Goal: Task Accomplishment & Management: Manage account settings

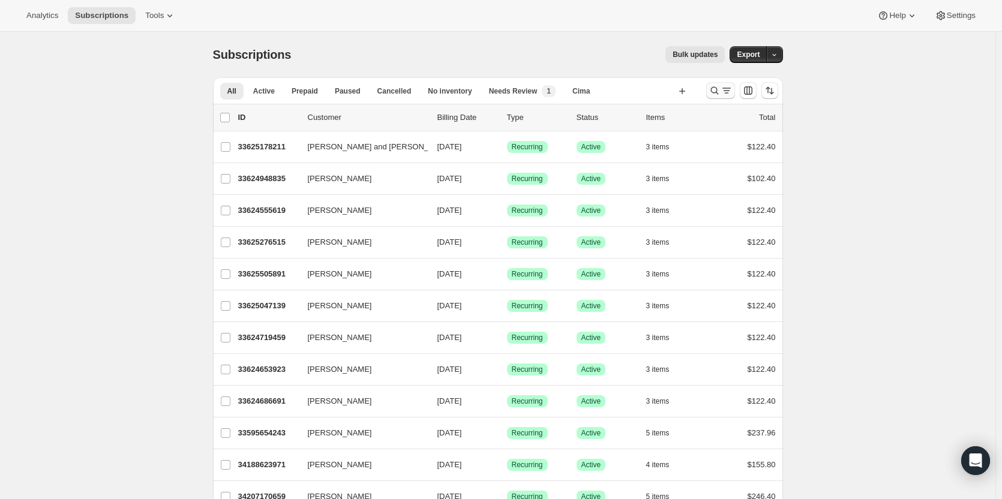
click at [729, 92] on icon "Search and filter results" at bounding box center [727, 91] width 12 height 12
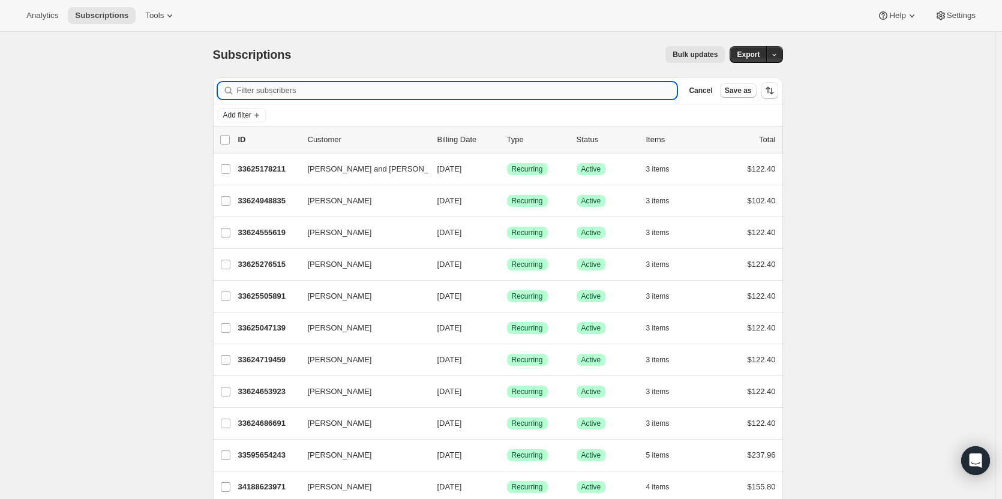
click at [271, 93] on input "Filter subscribers" at bounding box center [457, 90] width 441 height 17
click at [246, 115] on span "Add filter" at bounding box center [237, 115] width 28 height 10
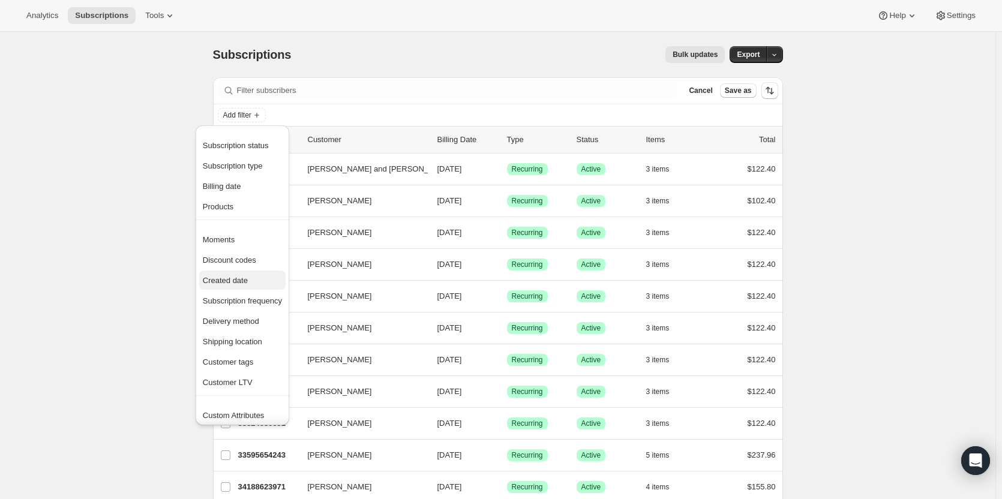
click at [235, 282] on span "Created date" at bounding box center [225, 280] width 45 height 9
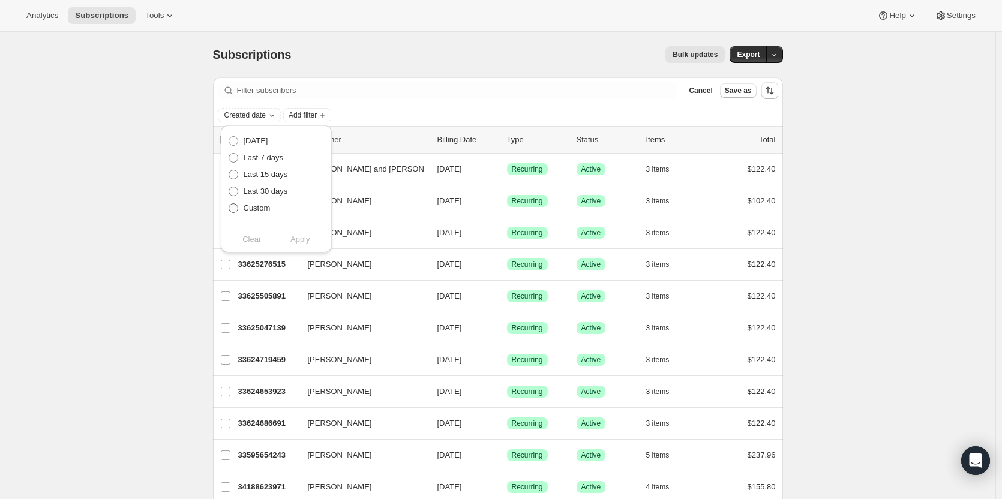
click at [234, 209] on span at bounding box center [234, 208] width 10 height 10
click at [229, 204] on input "Custom" at bounding box center [229, 203] width 1 height 1
radio input "true"
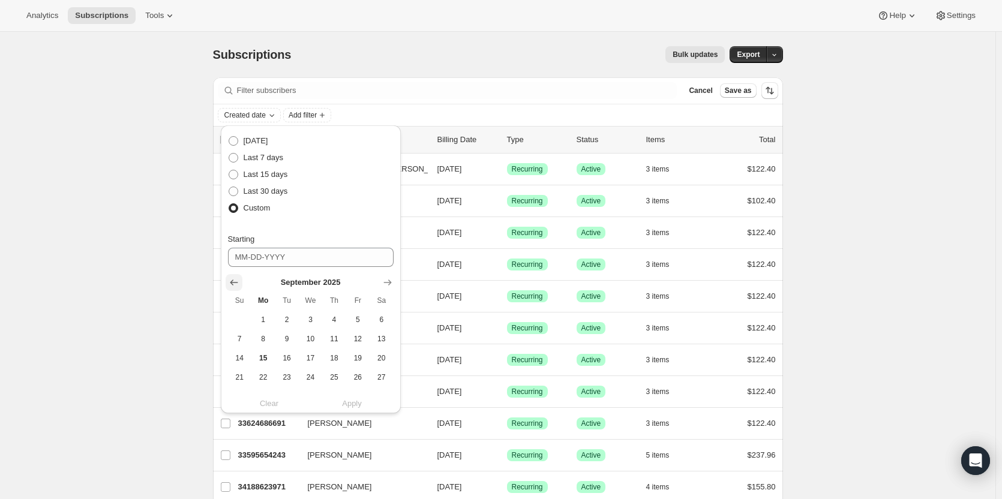
click at [238, 283] on icon "Show previous month, August 2025" at bounding box center [234, 283] width 12 height 12
click at [306, 357] on span "13" at bounding box center [311, 359] width 14 height 10
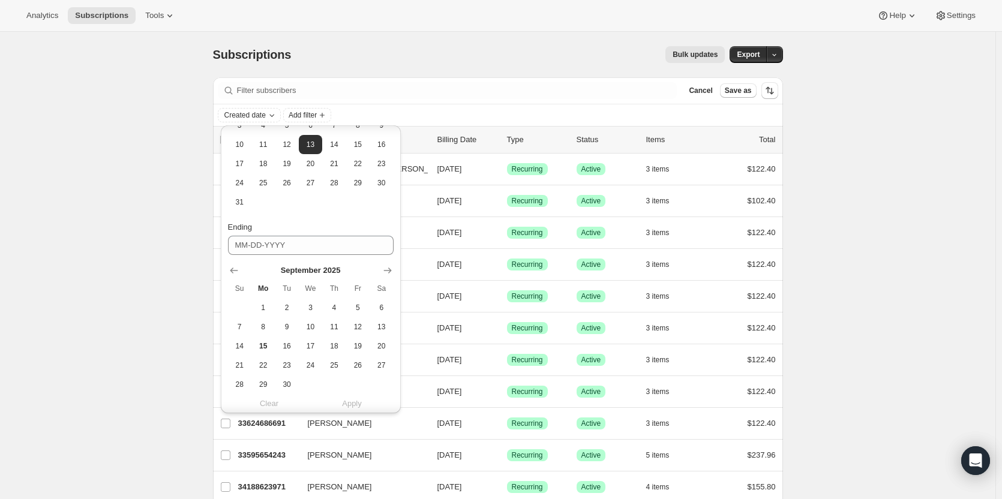
scroll to position [220, 0]
click at [237, 194] on span "31" at bounding box center [240, 196] width 14 height 10
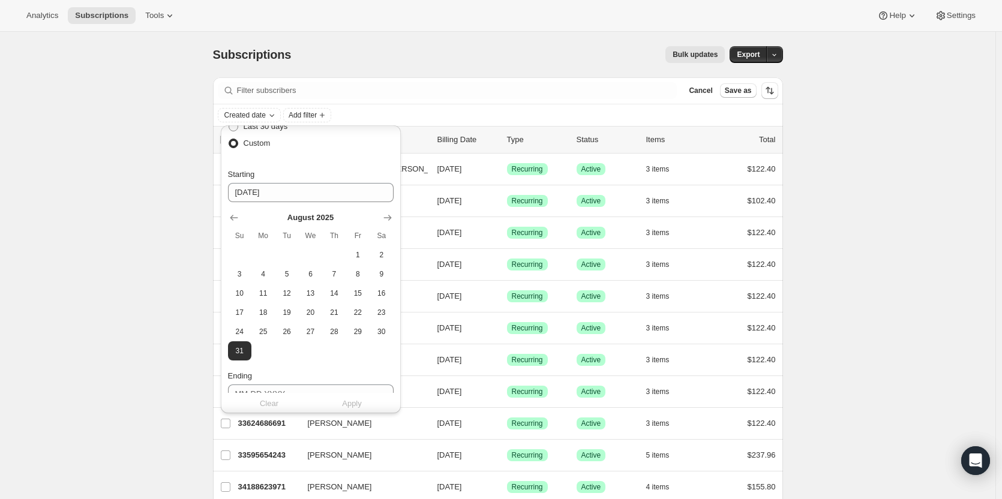
scroll to position [61, 0]
click at [306, 296] on span "13" at bounding box center [311, 297] width 14 height 10
type input "08-13-2025"
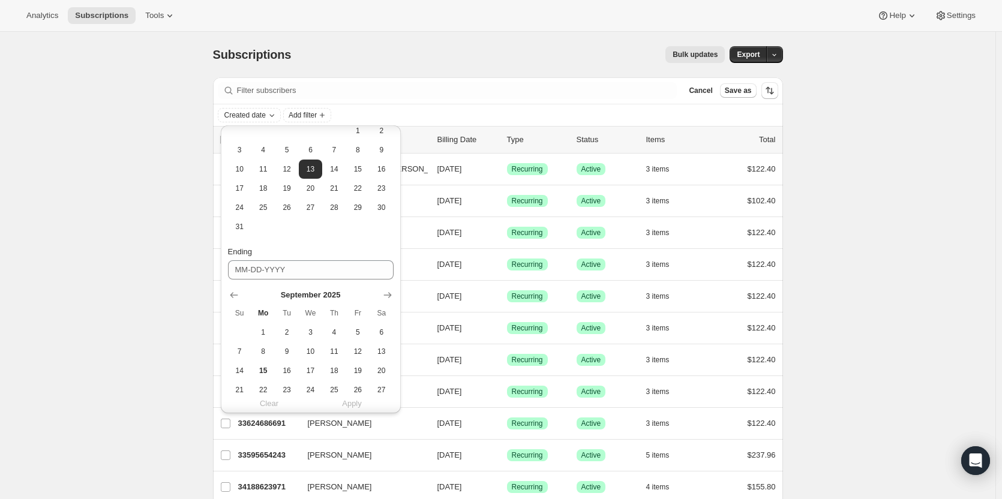
scroll to position [226, 0]
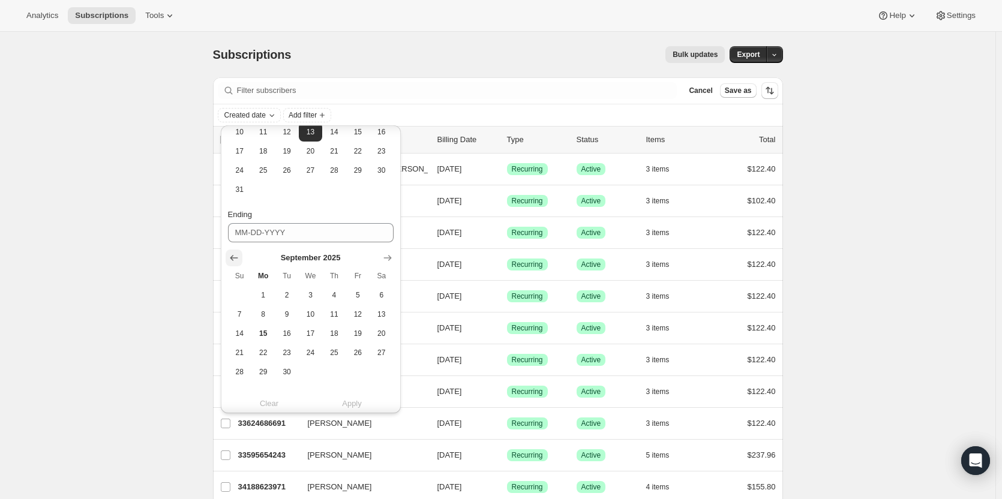
click at [236, 258] on icon "Show previous month, August 2025" at bounding box center [234, 258] width 12 height 12
click at [238, 388] on span "31" at bounding box center [240, 392] width 14 height 10
type input "08-31-2025"
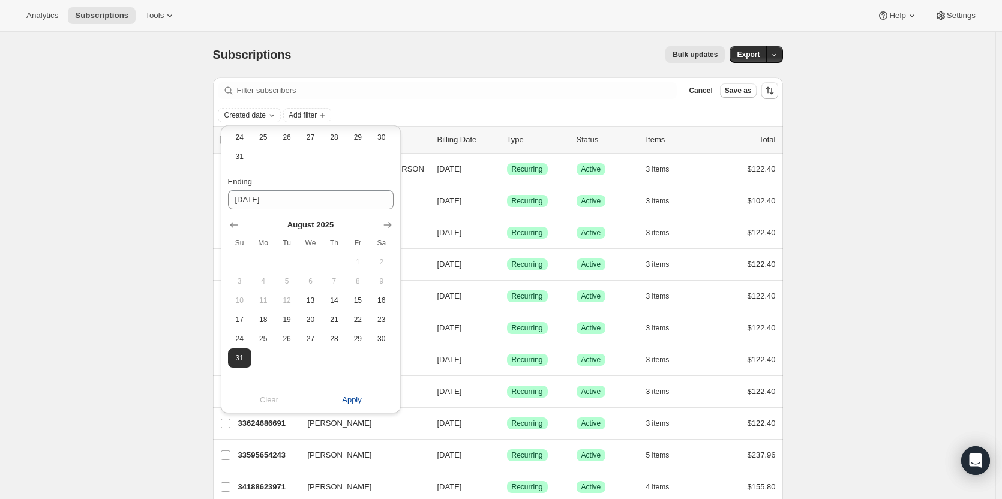
click at [353, 403] on span "Apply" at bounding box center [352, 400] width 20 height 12
click at [354, 402] on span "Apply" at bounding box center [352, 400] width 20 height 12
click at [466, 79] on div "Filter subscribers Cancel Save as" at bounding box center [498, 90] width 570 height 26
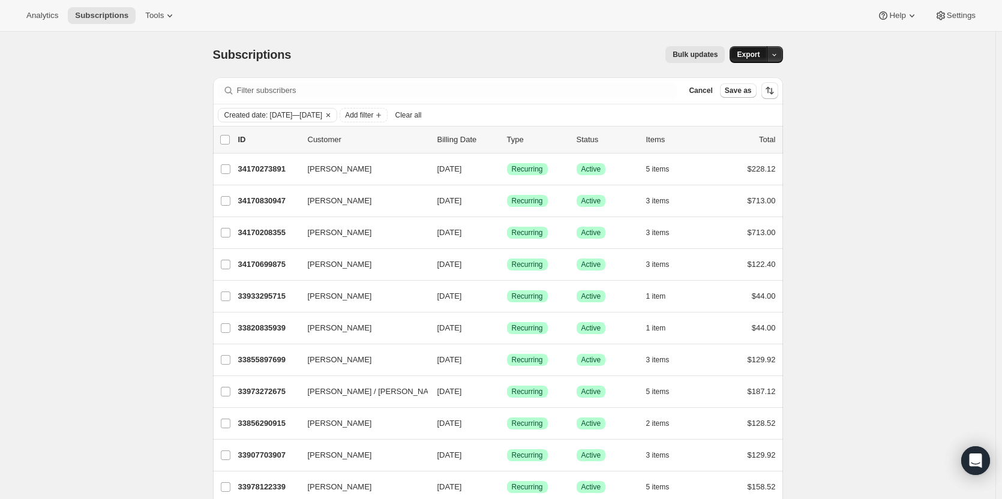
click at [743, 58] on span "Export" at bounding box center [748, 55] width 23 height 10
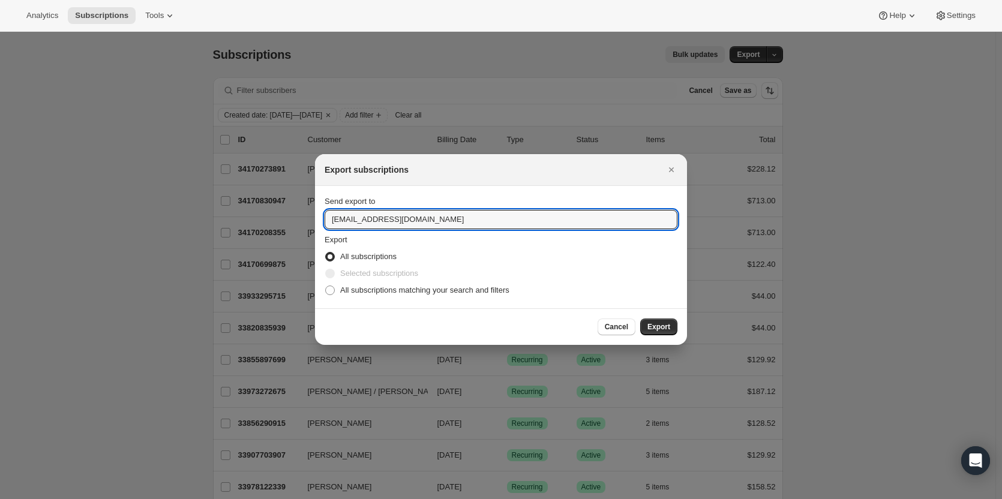
drag, startPoint x: 355, startPoint y: 222, endPoint x: 319, endPoint y: 220, distance: 35.5
click at [319, 220] on section "Send export to winery@cliffamily.com Export All subscriptions Selected subscrip…" at bounding box center [501, 247] width 372 height 122
type input "ashleycox@cliffamily.com"
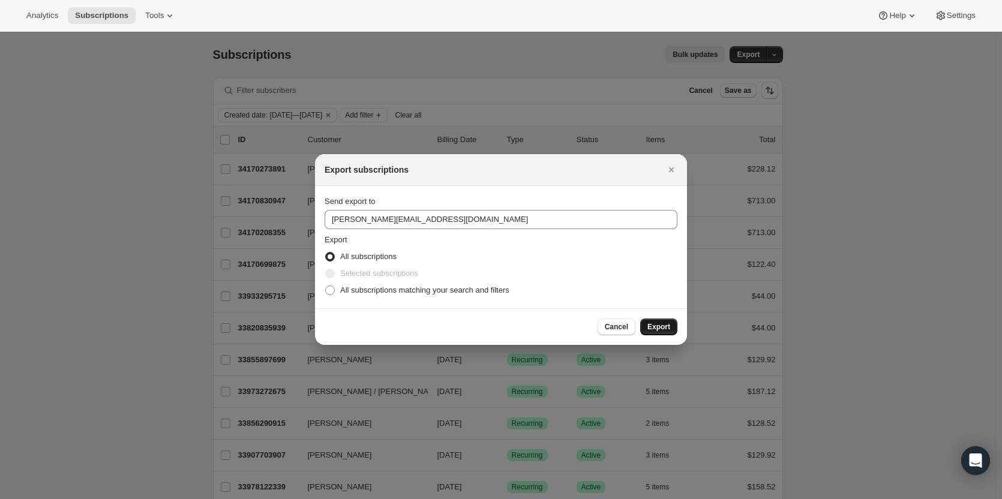
click at [659, 330] on span "Export" at bounding box center [659, 327] width 23 height 10
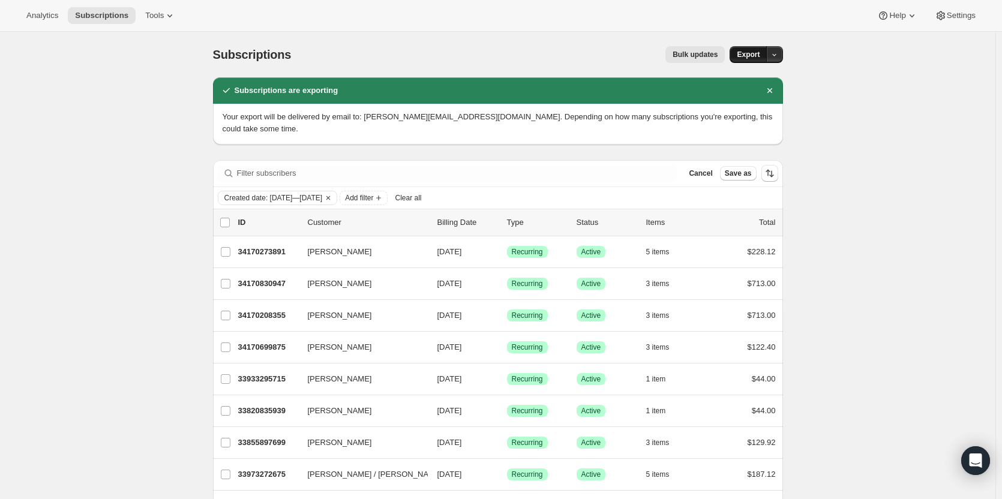
click at [756, 59] on button "Export" at bounding box center [748, 54] width 37 height 17
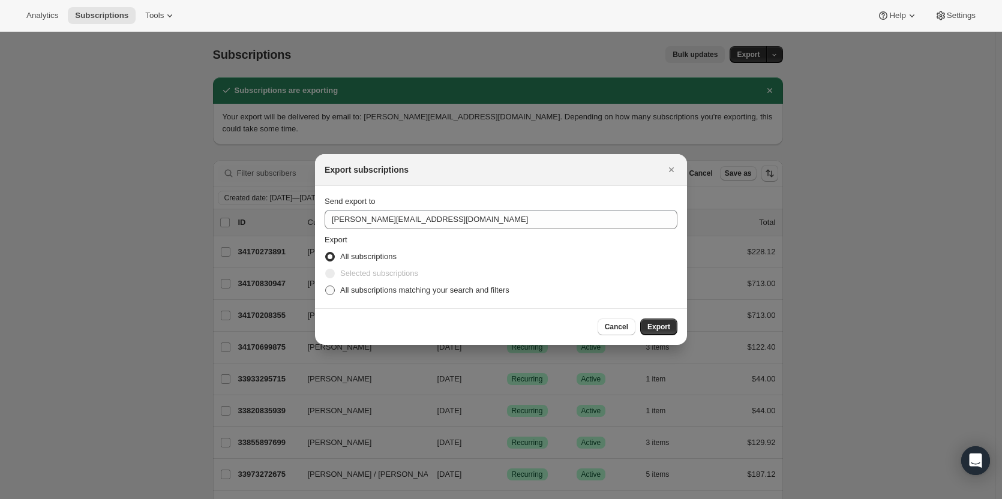
click at [328, 286] on span ":ra:" at bounding box center [330, 291] width 10 height 10
click at [326, 286] on input "All subscriptions matching your search and filters" at bounding box center [325, 286] width 1 height 1
radio input "true"
click at [329, 259] on span ":ra:" at bounding box center [330, 257] width 10 height 10
click at [326, 253] on input "All subscriptions" at bounding box center [325, 252] width 1 height 1
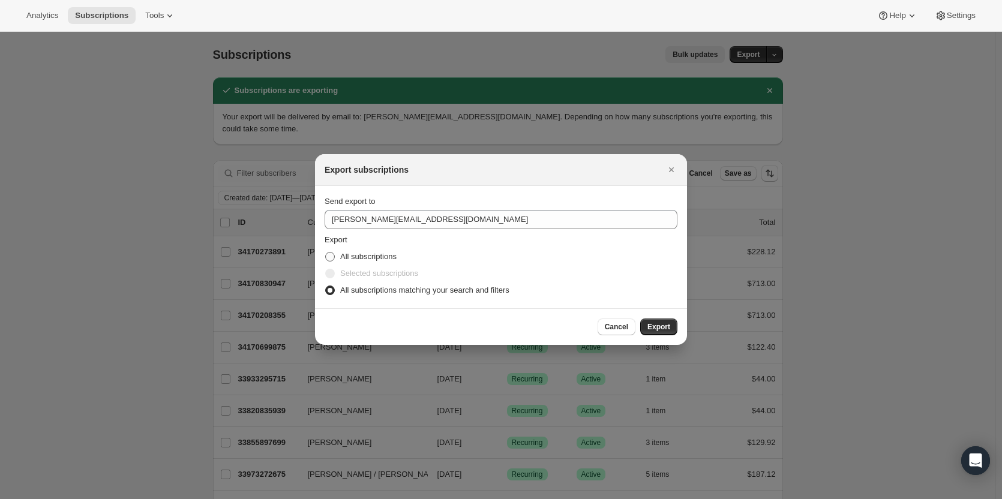
radio input "true"
click at [331, 292] on span ":ra:" at bounding box center [330, 291] width 10 height 10
click at [326, 286] on input "All subscriptions matching your search and filters" at bounding box center [325, 286] width 1 height 1
radio input "true"
click at [650, 327] on span "Export" at bounding box center [659, 327] width 23 height 10
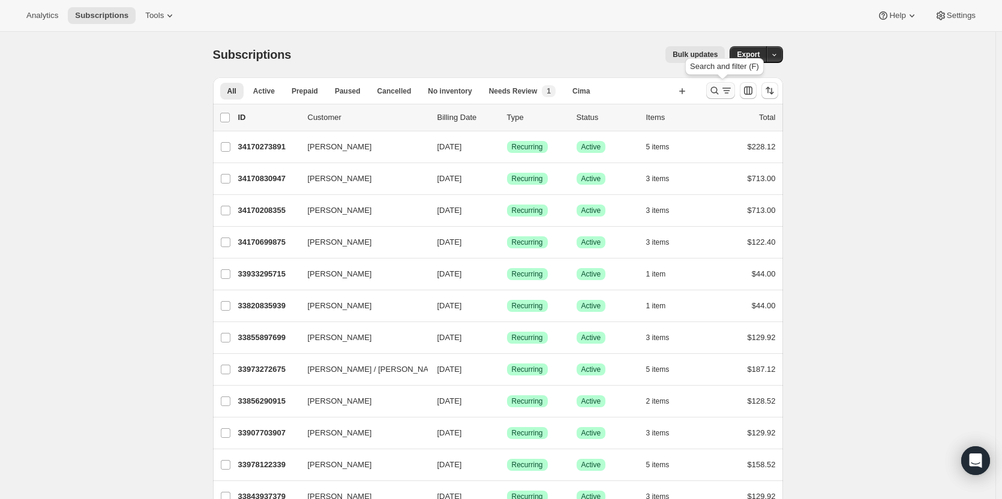
click at [726, 91] on icon "Search and filter results" at bounding box center [727, 91] width 12 height 12
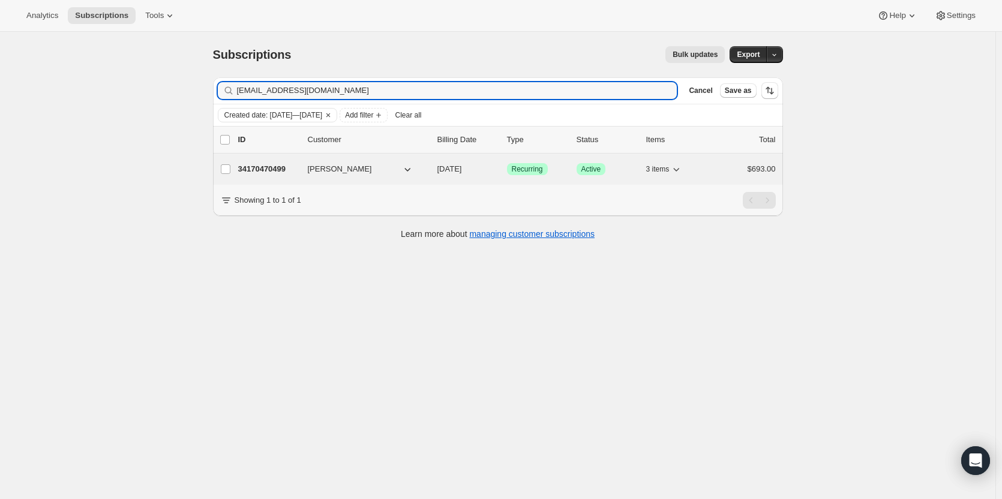
type input "mark@wynmark.com"
click at [268, 176] on div "34170470499 Mark Linehan 11/17/2025 Success Recurring Success Active 3 items $6…" at bounding box center [507, 169] width 538 height 17
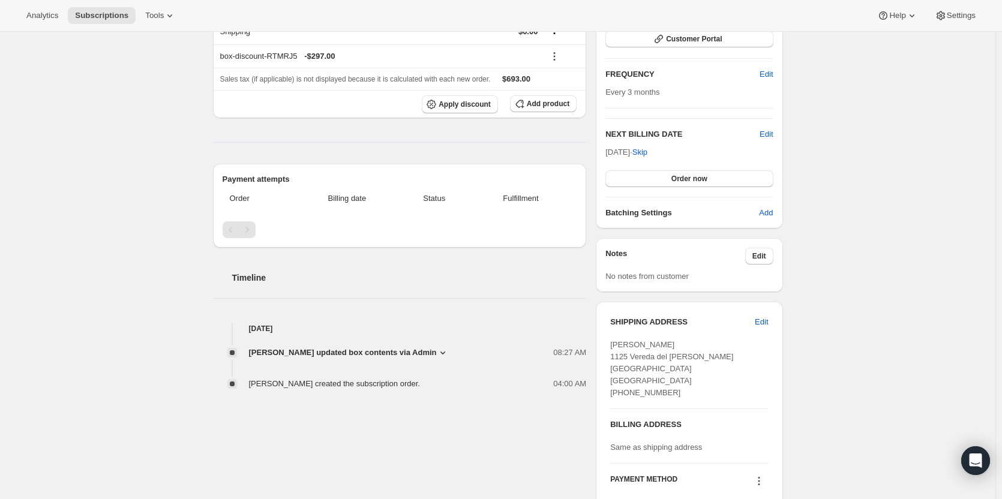
scroll to position [559, 0]
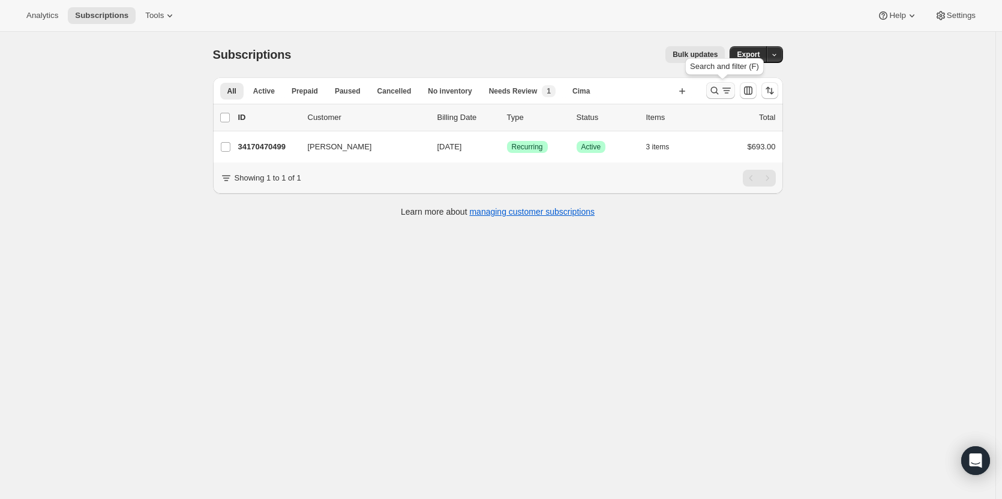
click at [717, 96] on icon "Search and filter results" at bounding box center [715, 91] width 12 height 12
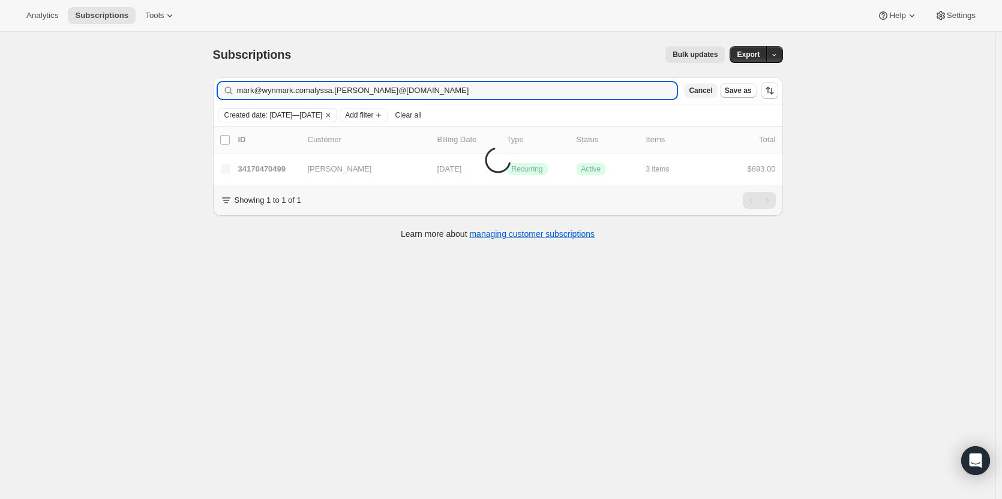
type input "mark@wynmark.comalyssa.lotspeich@gmail.com"
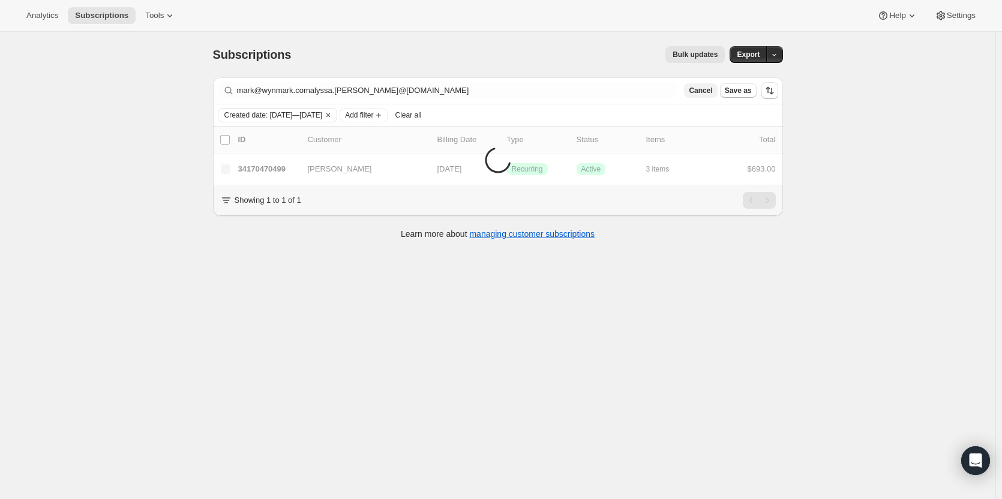
click at [704, 89] on span "Cancel" at bounding box center [700, 91] width 23 height 10
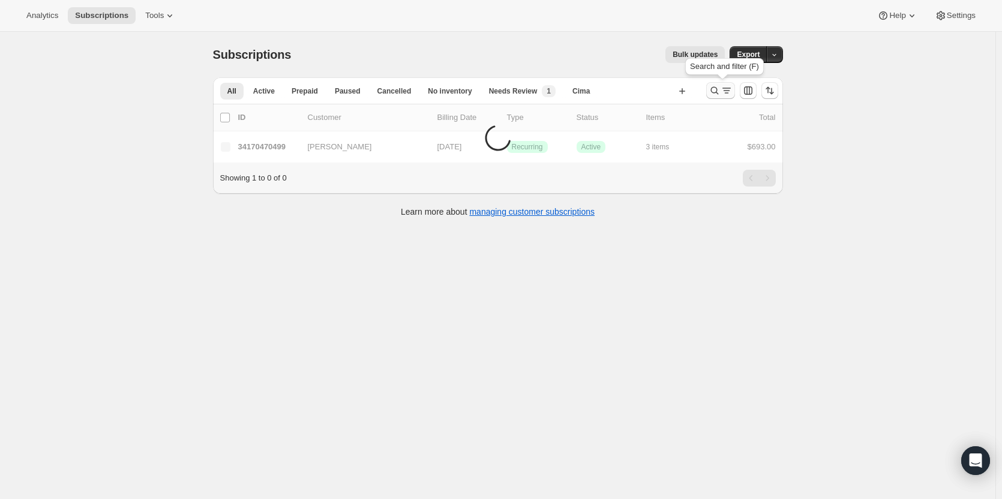
click at [714, 92] on icon "Search and filter results" at bounding box center [715, 91] width 12 height 12
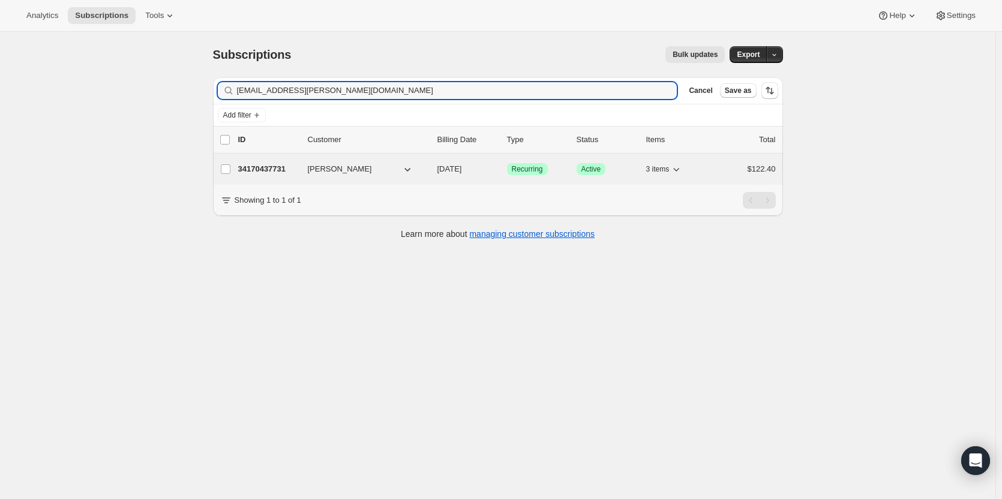
type input "alyssa.lotspeich@gmail.com"
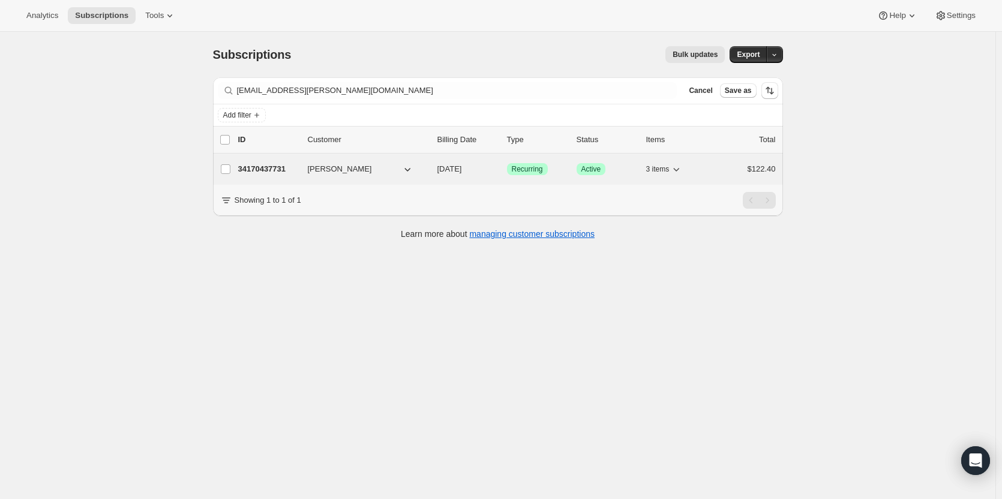
click at [278, 165] on p "34170437731" at bounding box center [268, 169] width 60 height 12
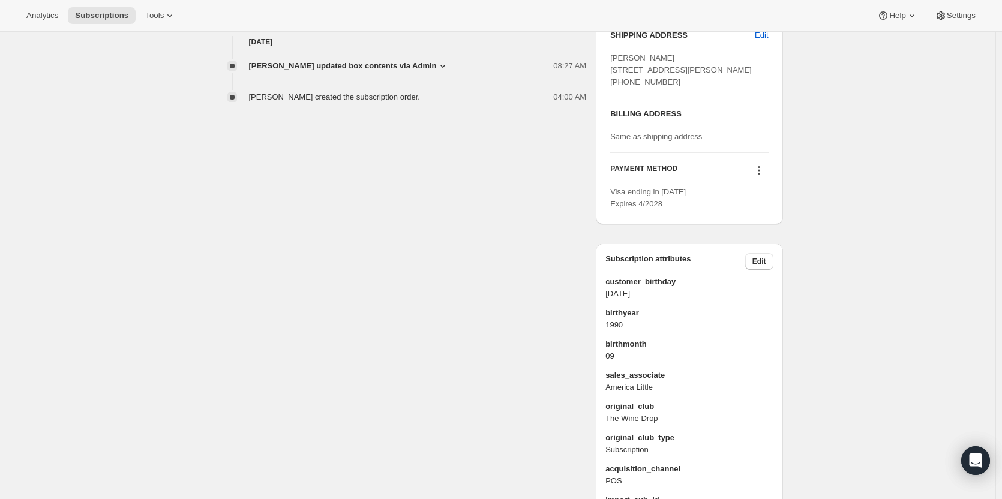
scroll to position [493, 0]
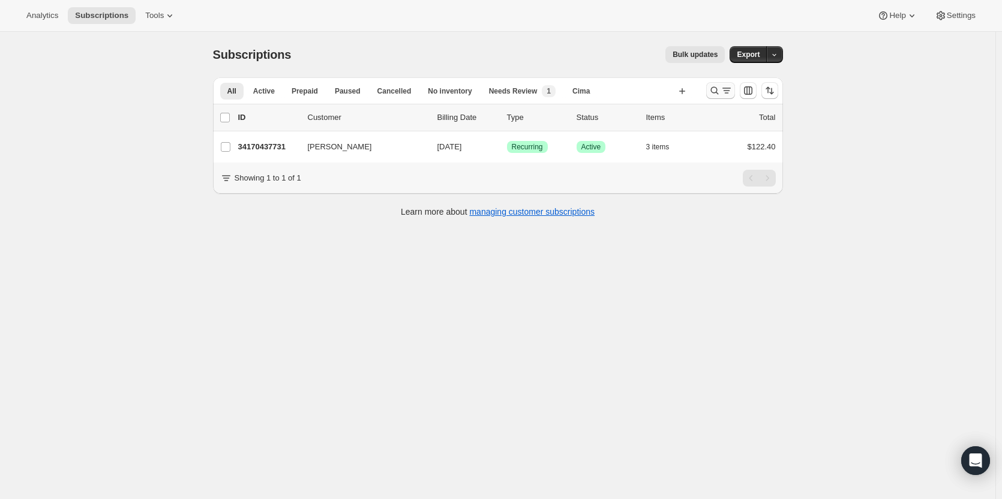
click at [716, 92] on icon "Search and filter results" at bounding box center [715, 91] width 12 height 12
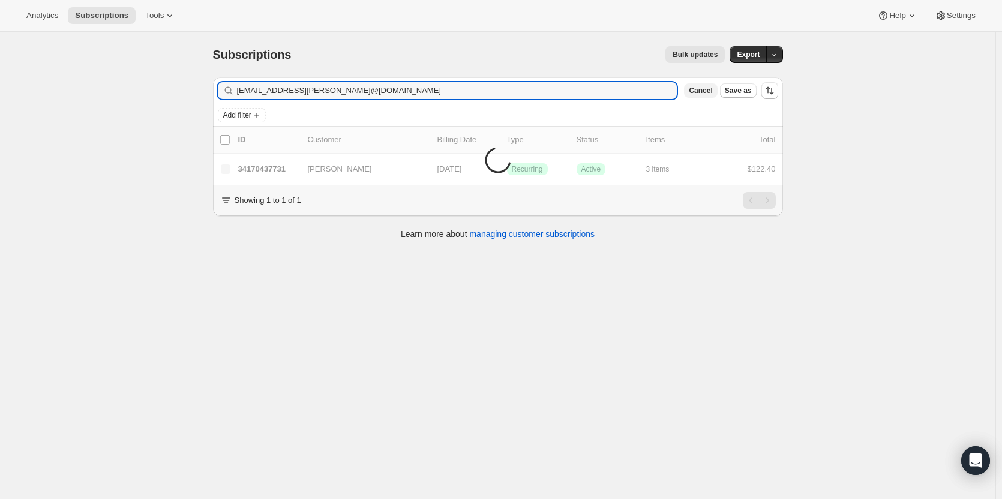
type input "alyssa.lotspeich@gmail.comgeneholsclaw@gmail.com"
click at [703, 94] on span "Cancel" at bounding box center [700, 91] width 23 height 10
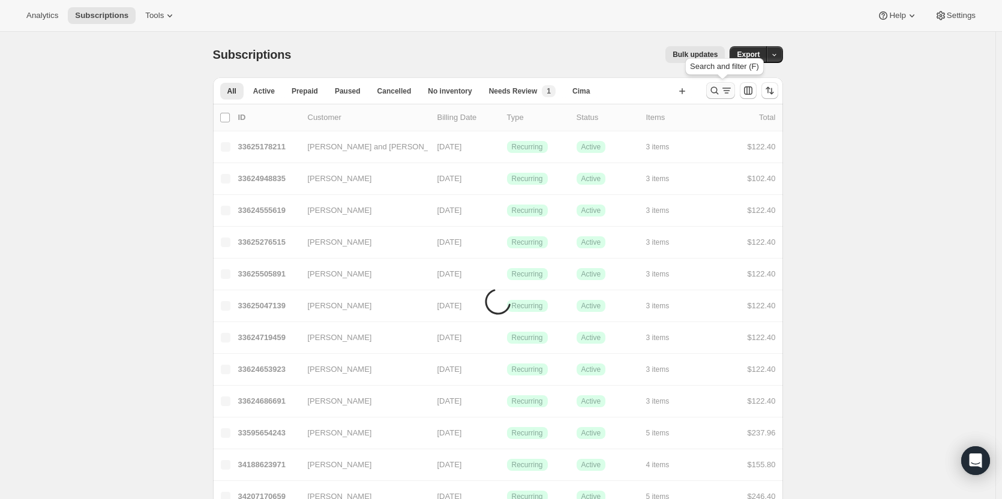
click at [723, 89] on icon "Search and filter results" at bounding box center [727, 91] width 12 height 12
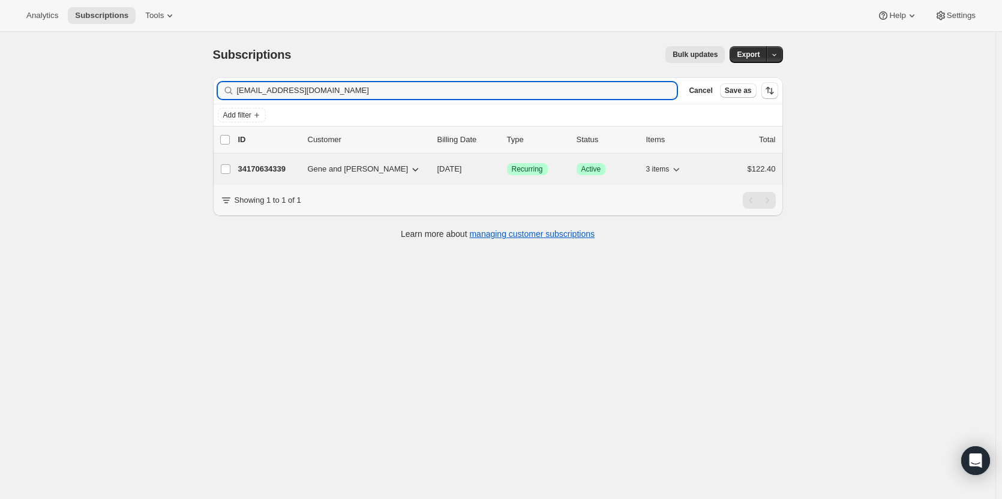
type input "geneholsclaw@gmail.com"
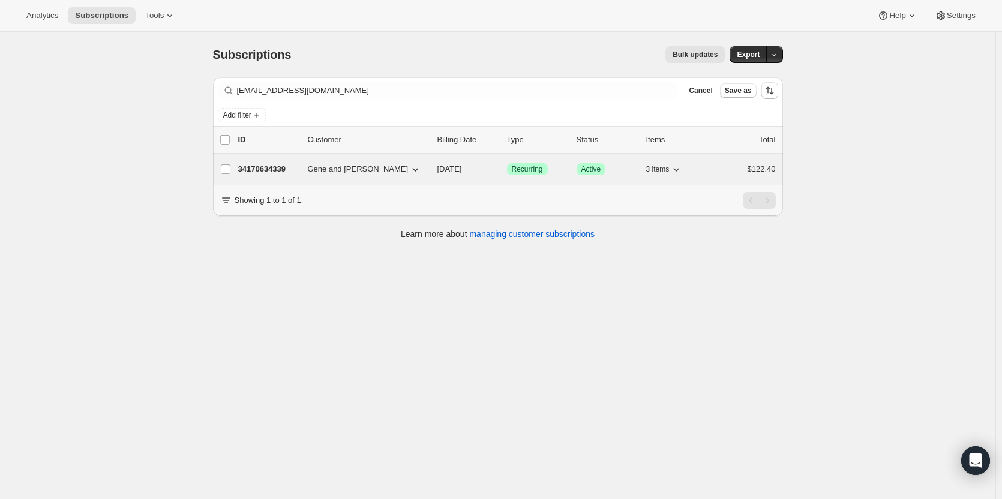
click at [265, 167] on p "34170634339" at bounding box center [268, 169] width 60 height 12
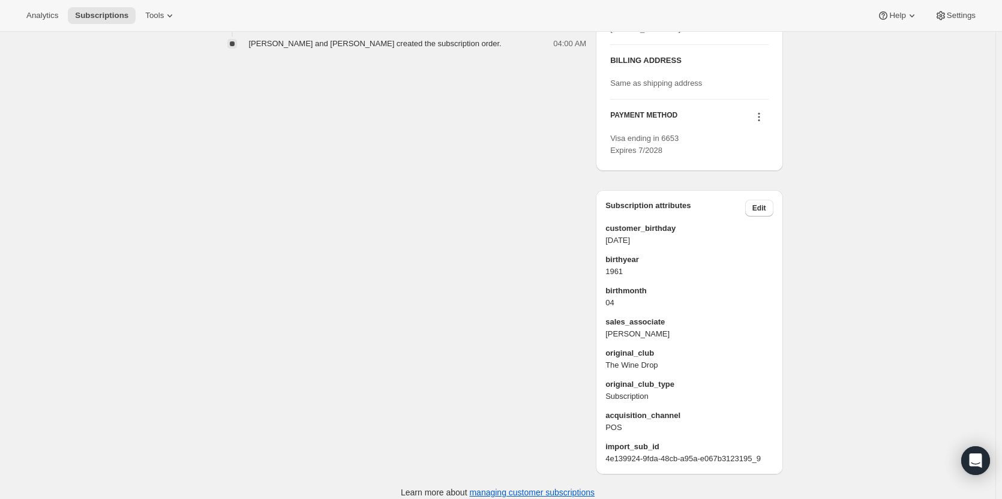
scroll to position [514, 0]
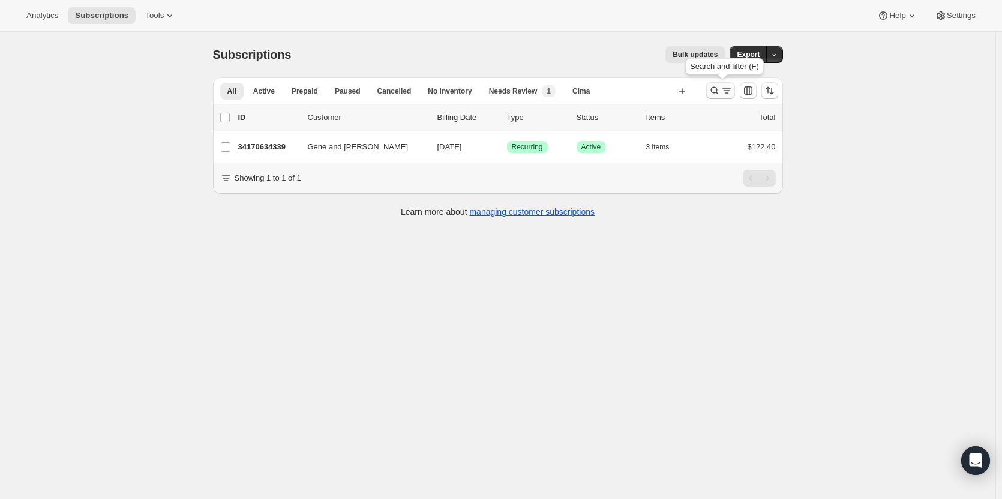
click at [716, 85] on icon "Search and filter results" at bounding box center [715, 91] width 12 height 12
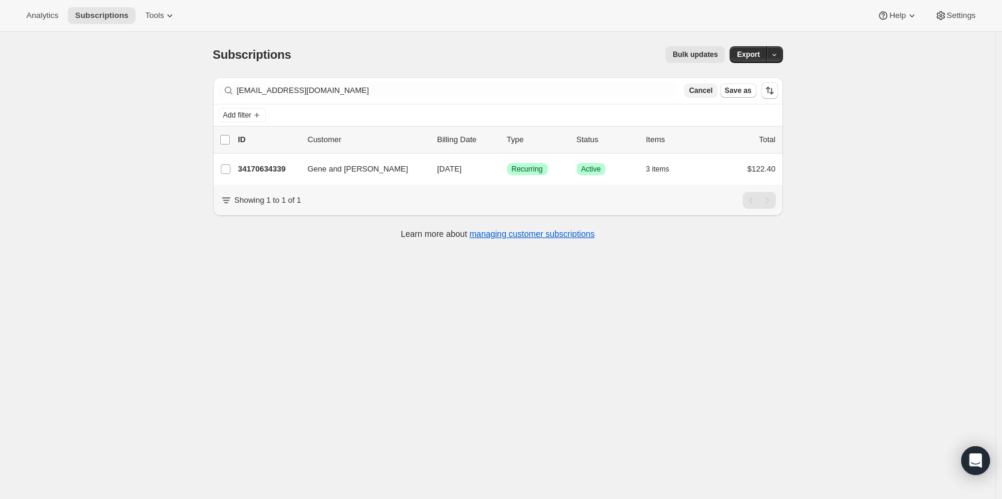
click at [710, 95] on button "Cancel" at bounding box center [700, 90] width 33 height 14
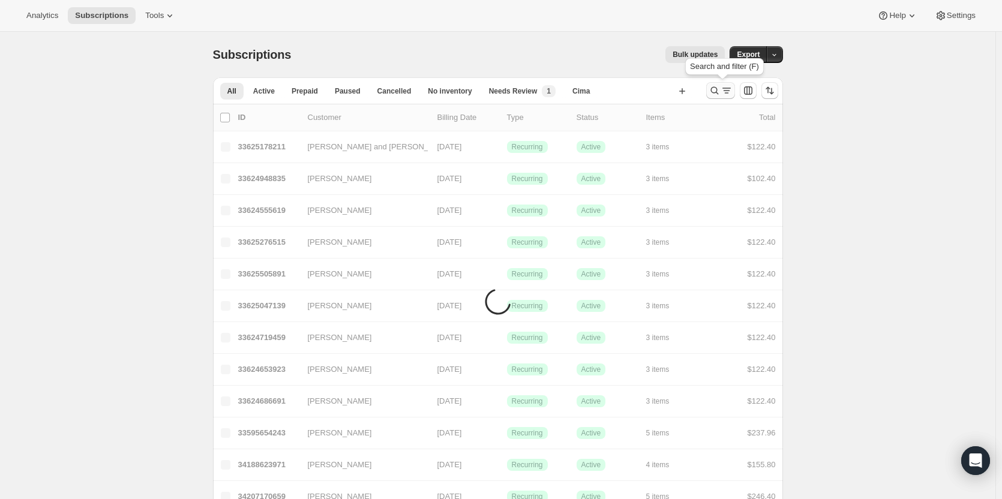
click at [714, 90] on icon "Search and filter results" at bounding box center [715, 91] width 8 height 8
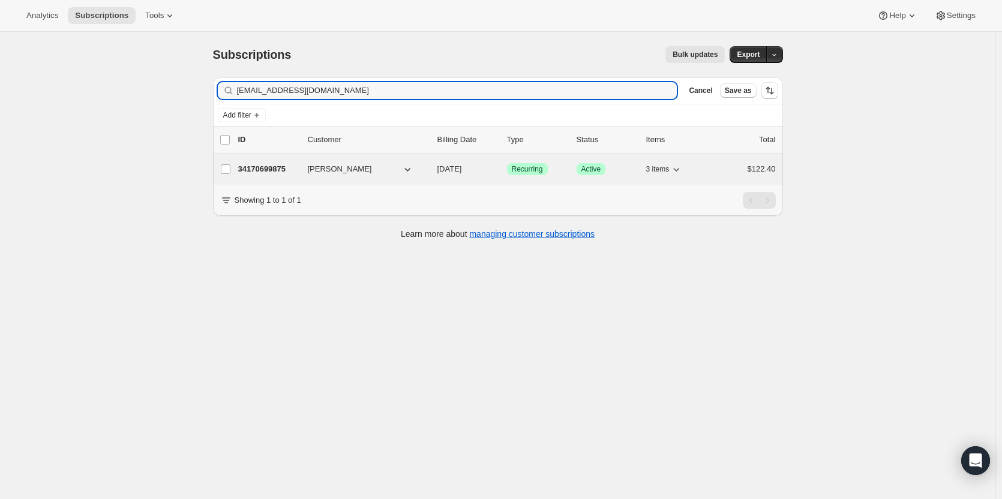
type input "petieloughran@gmail.com"
click at [266, 172] on p "34170699875" at bounding box center [268, 169] width 60 height 12
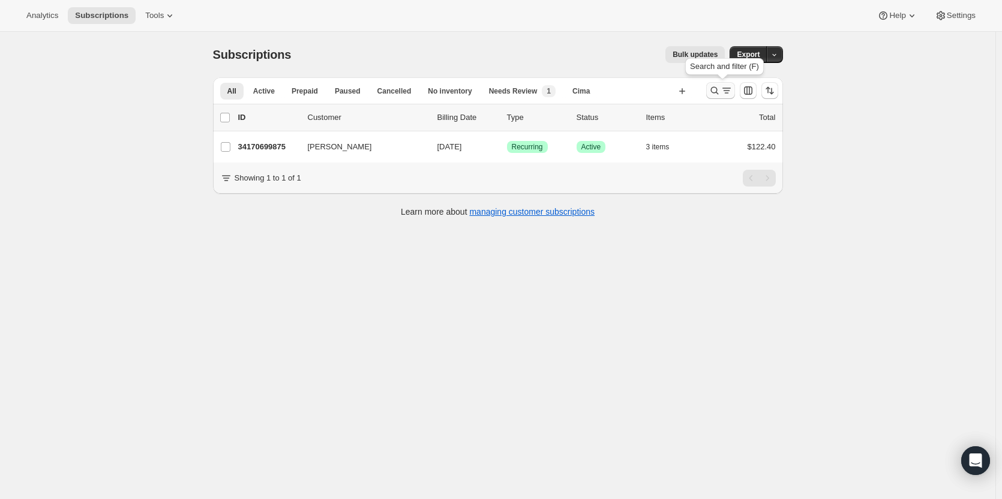
click at [716, 94] on icon "Search and filter results" at bounding box center [715, 91] width 12 height 12
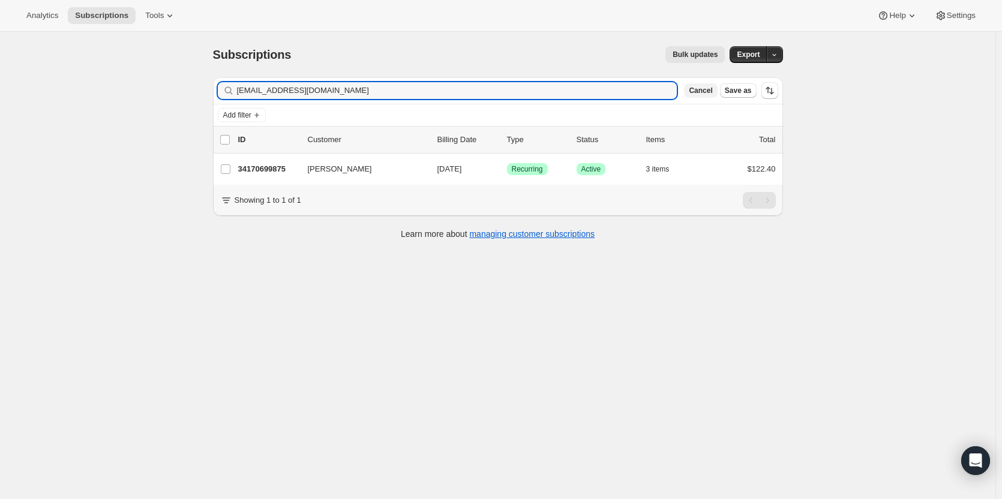
click at [709, 92] on span "Cancel" at bounding box center [700, 91] width 23 height 10
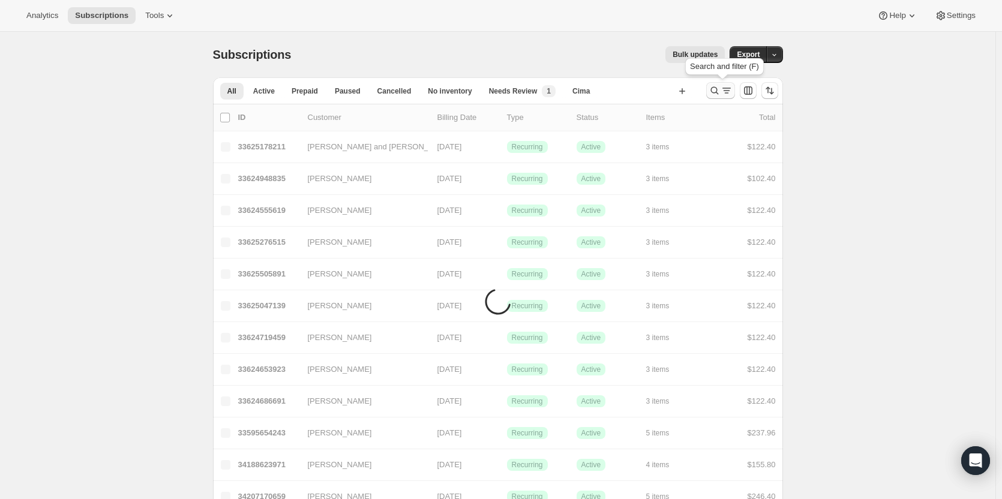
click at [721, 91] on icon "Search and filter results" at bounding box center [715, 91] width 12 height 12
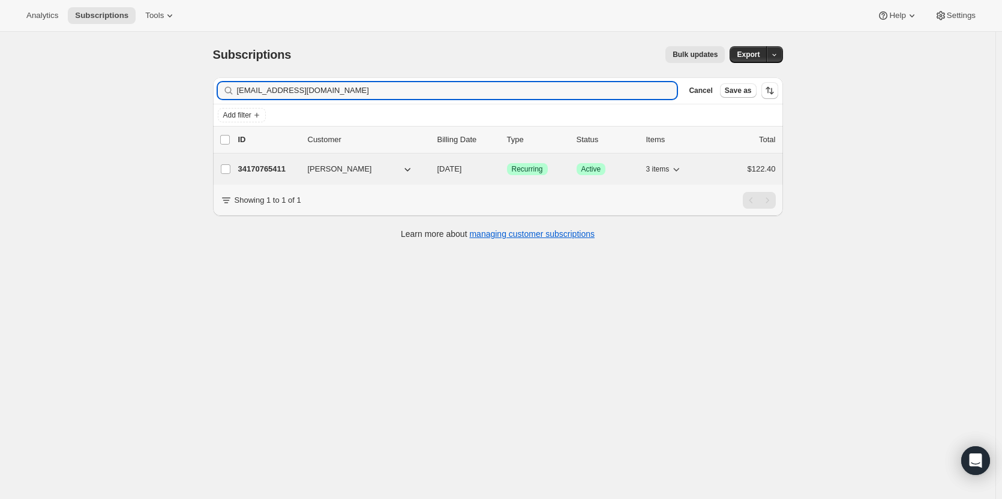
type input "cawastchak@gmail.com"
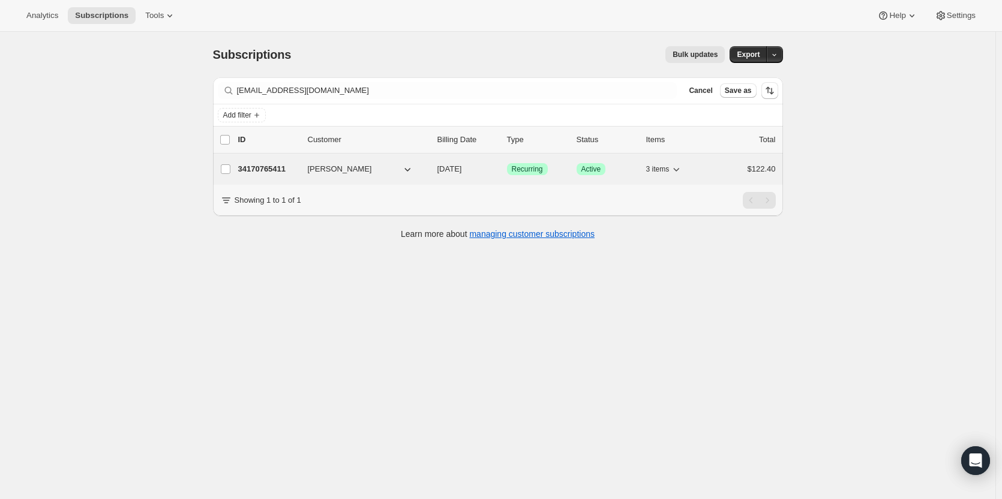
click at [267, 171] on p "34170765411" at bounding box center [268, 169] width 60 height 12
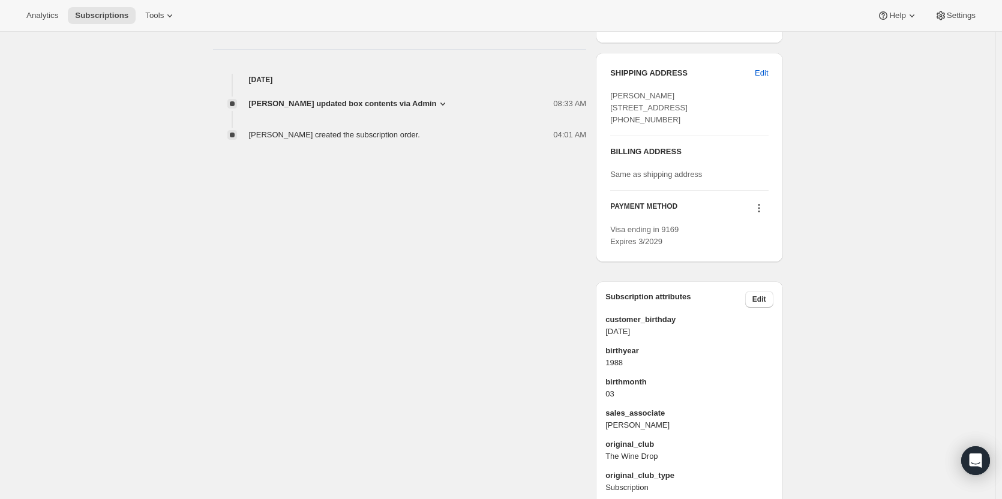
scroll to position [525, 0]
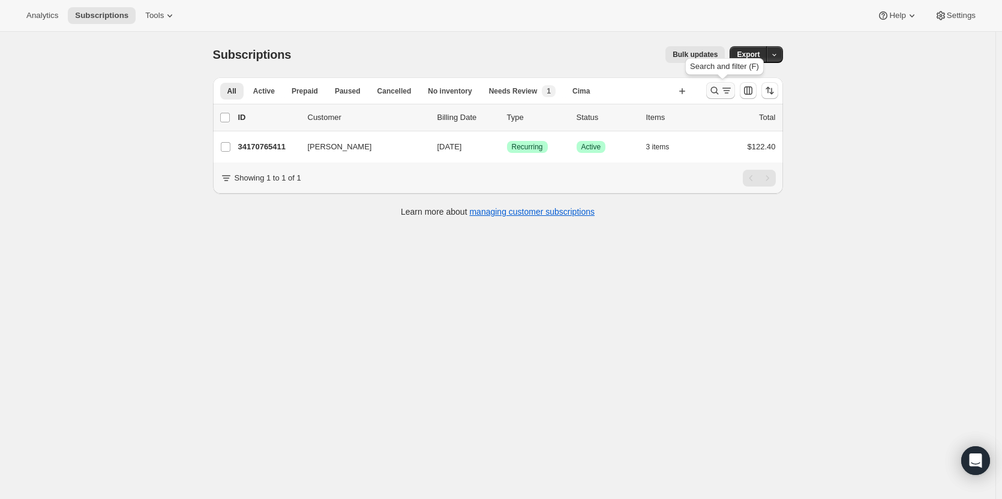
click at [716, 95] on icon "Search and filter results" at bounding box center [715, 91] width 12 height 12
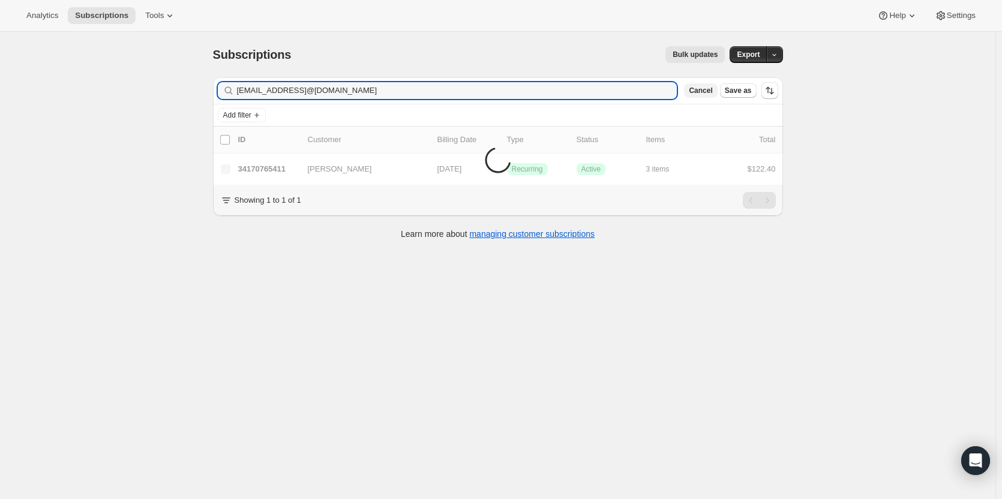
type input "cawastchak@gmail.comei.will@yahoo.com"
click at [700, 89] on span "Cancel" at bounding box center [700, 91] width 23 height 10
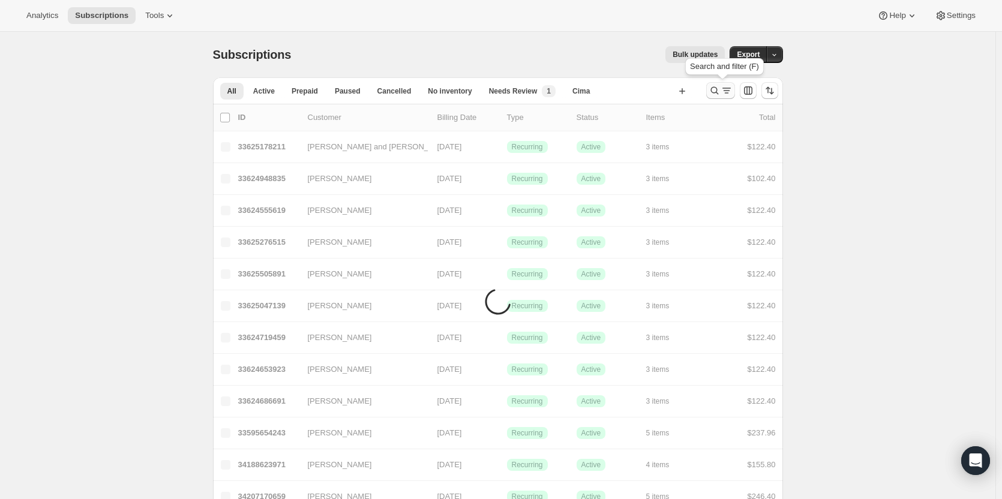
click at [717, 92] on icon "Search and filter results" at bounding box center [715, 91] width 12 height 12
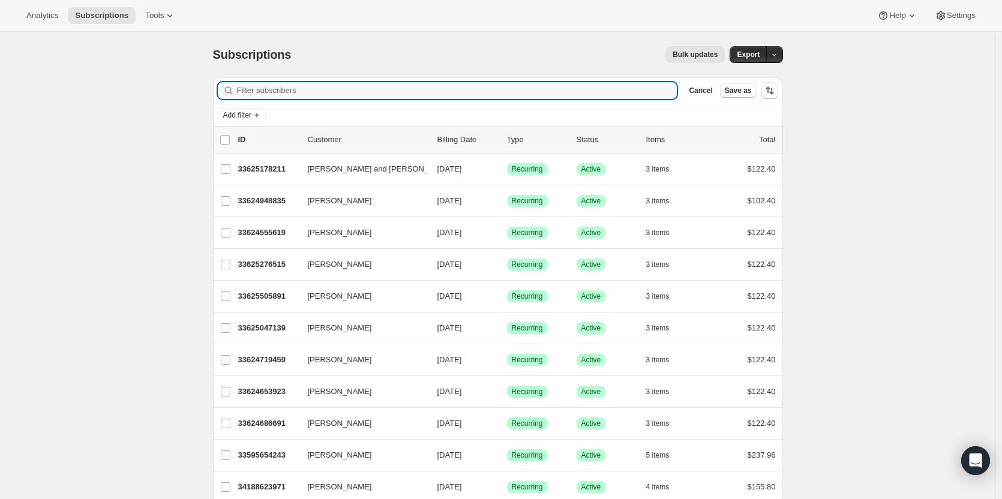
paste input "ei.will@yahoo.com"
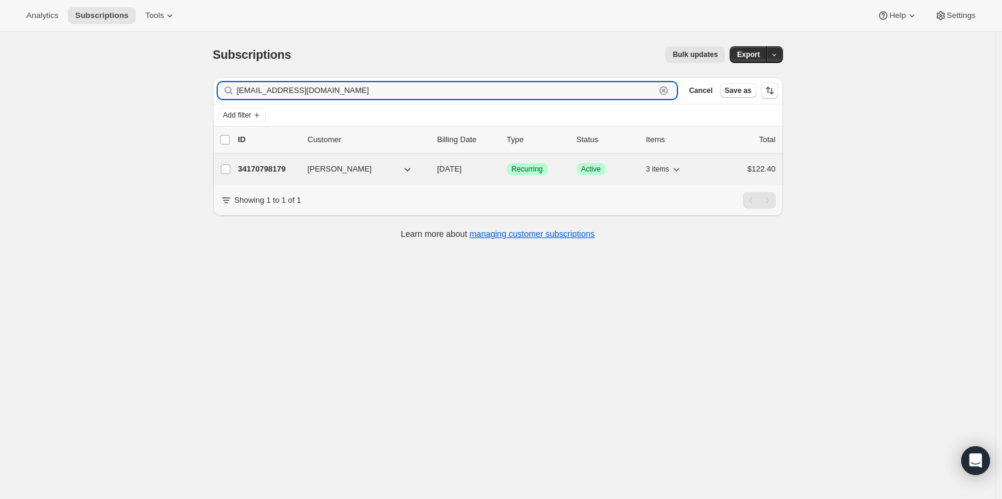
type input "ei.will@yahoo.com"
click at [280, 173] on p "34170798179" at bounding box center [268, 169] width 60 height 12
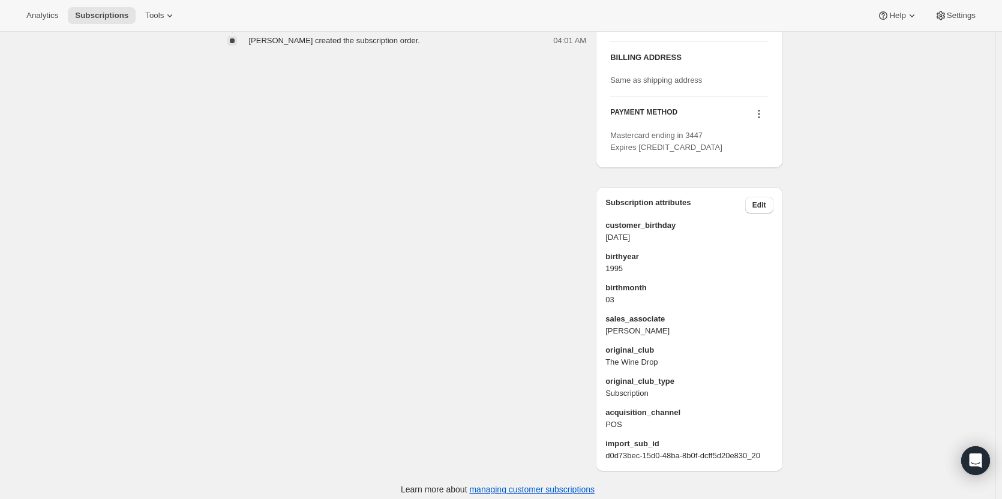
scroll to position [526, 0]
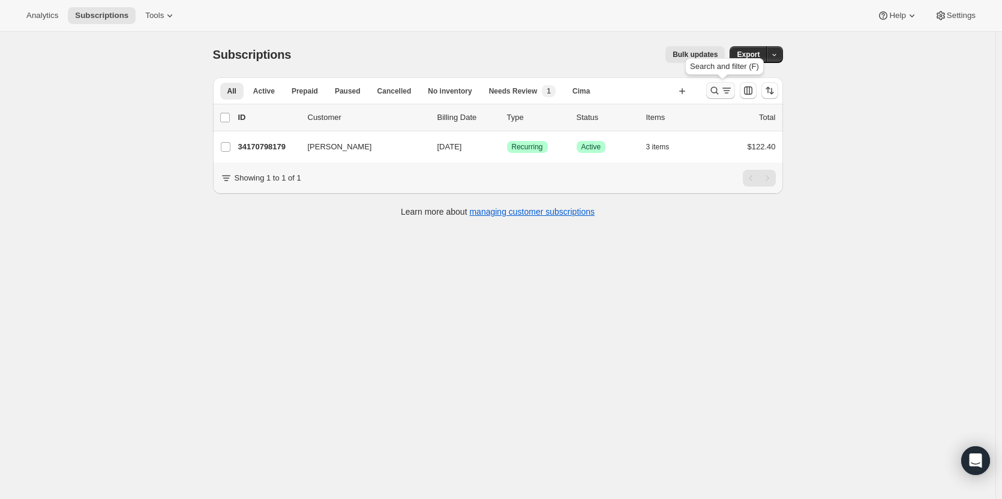
click at [714, 91] on icon "Search and filter results" at bounding box center [715, 91] width 8 height 8
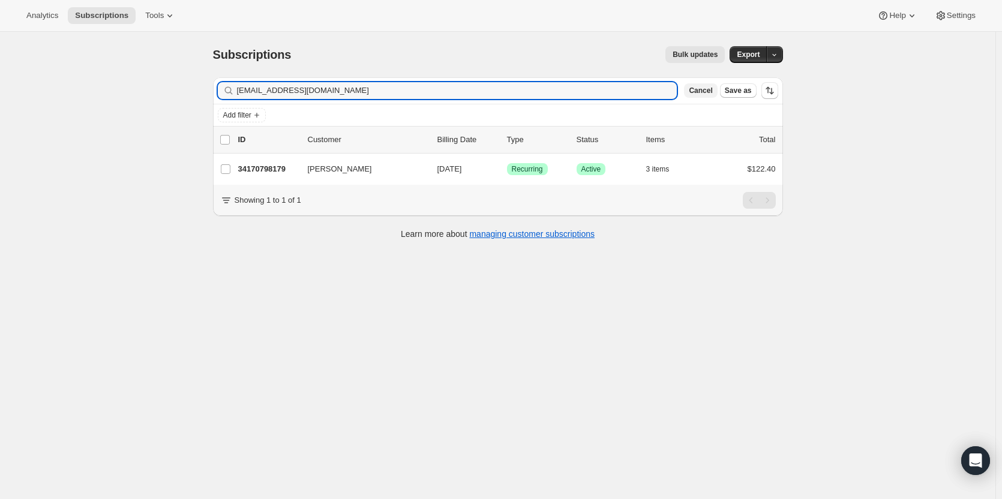
click at [713, 91] on span "Cancel" at bounding box center [700, 91] width 23 height 10
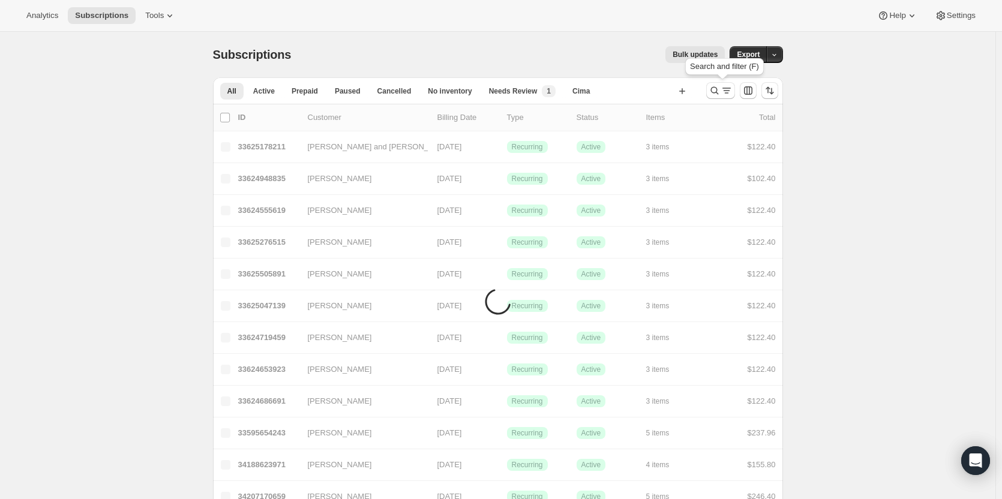
click at [714, 91] on icon "Search and filter results" at bounding box center [715, 91] width 8 height 8
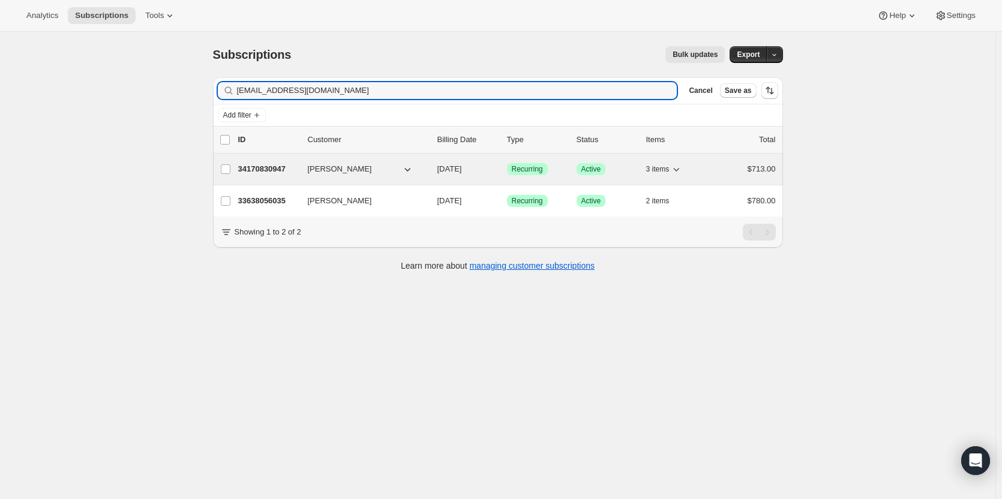
type input "shelley95758@yahoo.com"
click at [266, 165] on p "34170830947" at bounding box center [268, 169] width 60 height 12
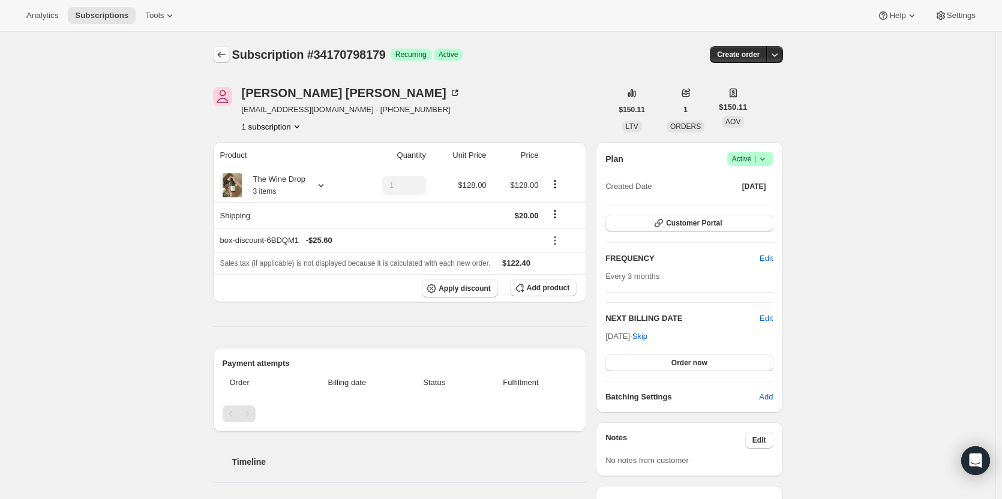
click at [228, 57] on icon "Subscriptions" at bounding box center [222, 55] width 12 height 12
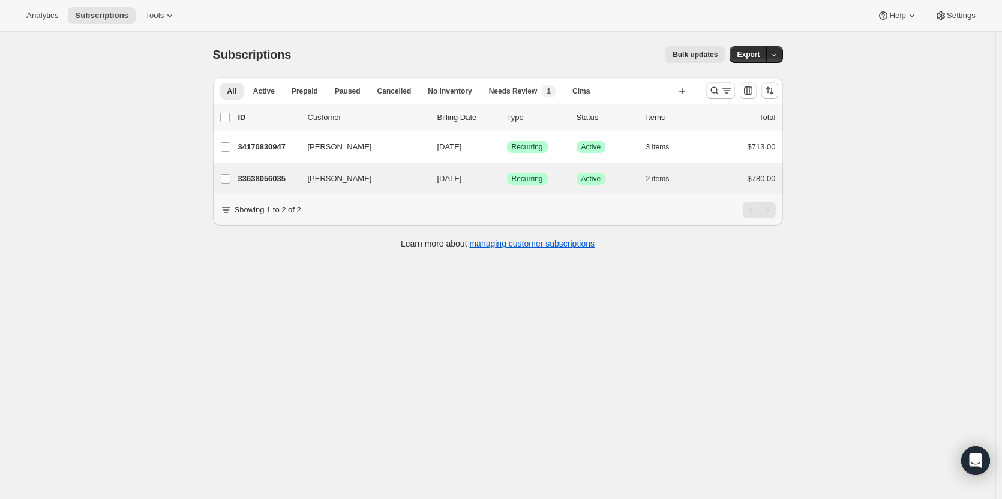
click at [259, 188] on div "Shelley Weissensee 33638056035 Shelley Weissensee 10/15/2025 Success Recurring …" at bounding box center [498, 178] width 570 height 31
click at [262, 181] on p "33638056035" at bounding box center [268, 179] width 60 height 12
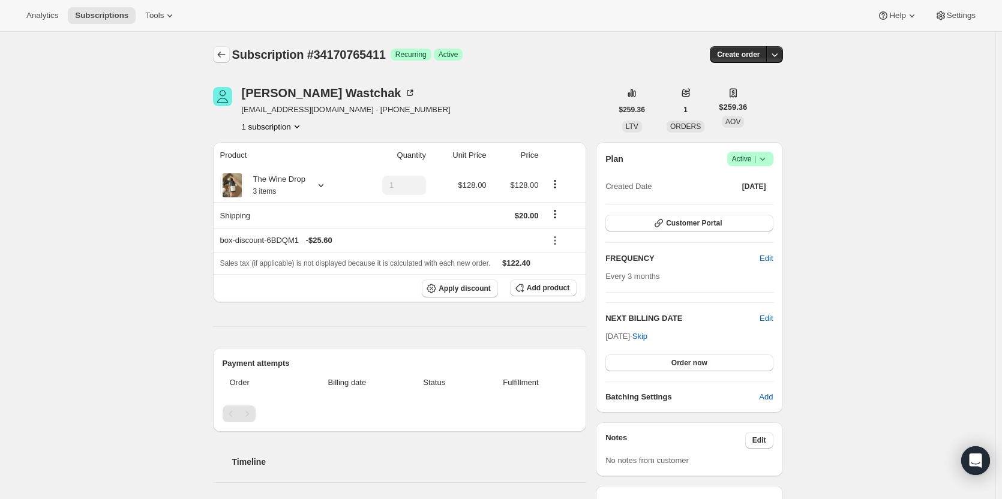
click at [226, 58] on icon "Subscriptions" at bounding box center [222, 55] width 12 height 12
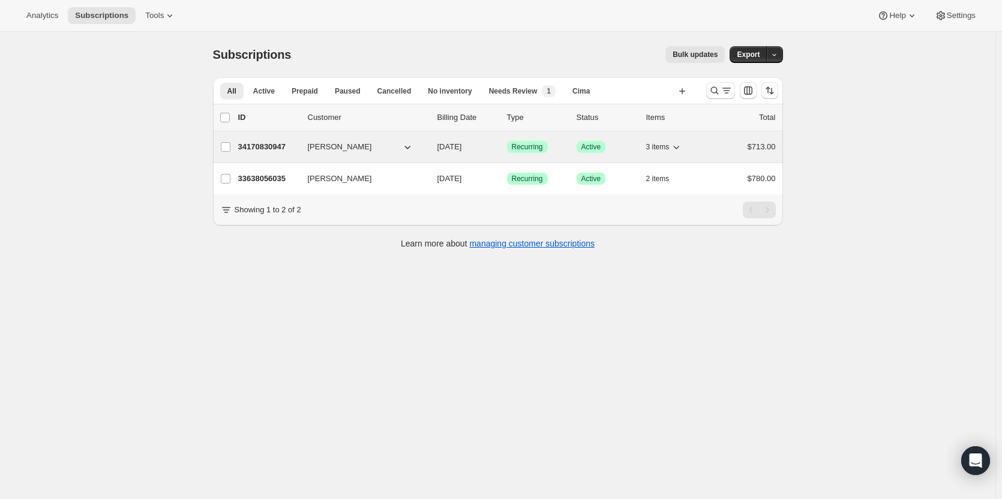
click at [273, 154] on div "34170830947 Shelley Weissensee 10/15/2025 Success Recurring Success Active 3 it…" at bounding box center [507, 147] width 538 height 17
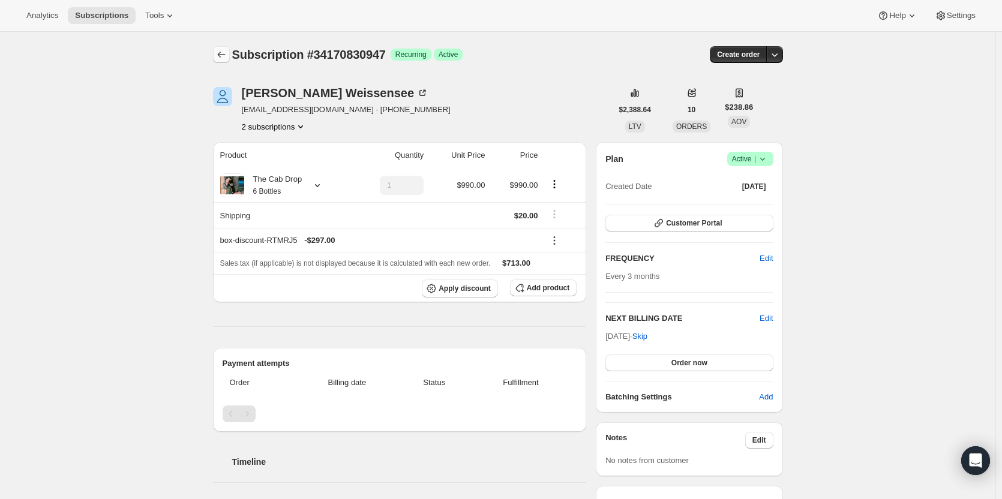
click at [226, 56] on icon "Subscriptions" at bounding box center [222, 55] width 12 height 12
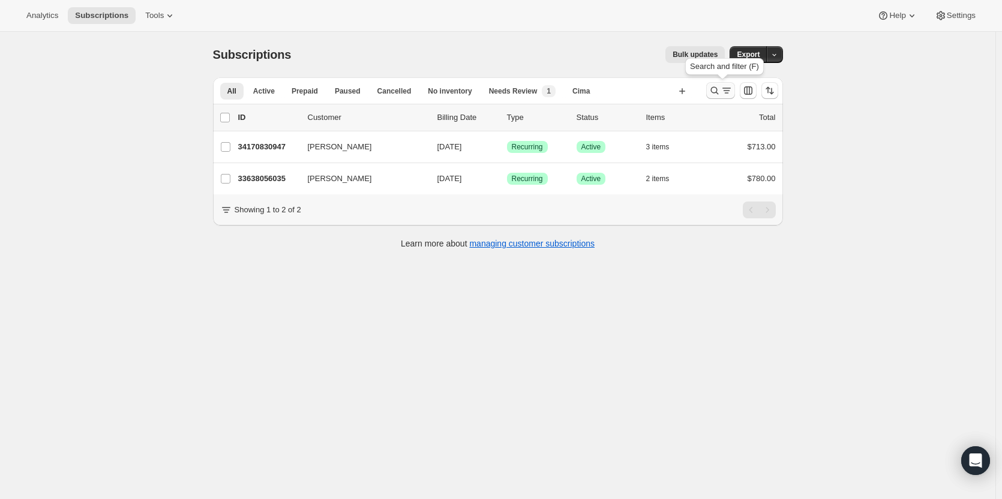
click at [719, 91] on icon "Search and filter results" at bounding box center [715, 91] width 12 height 12
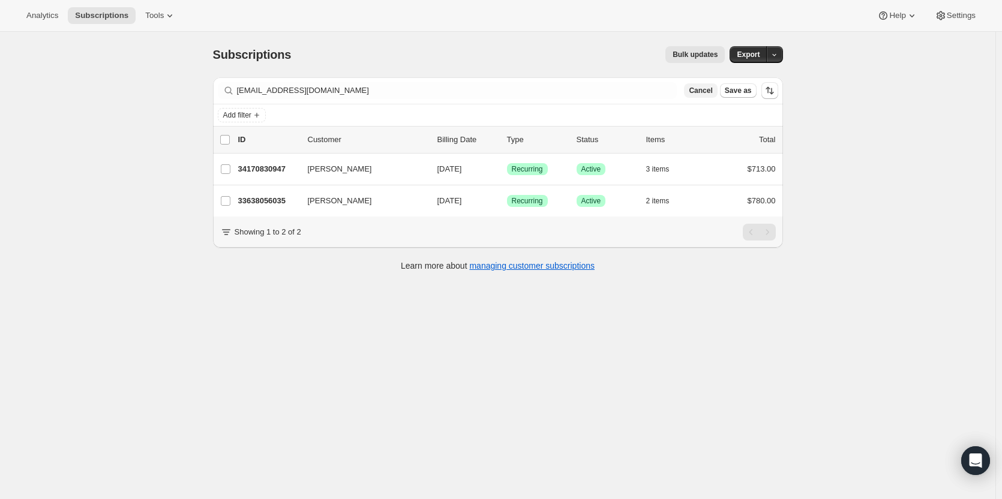
click at [711, 92] on span "Cancel" at bounding box center [700, 91] width 23 height 10
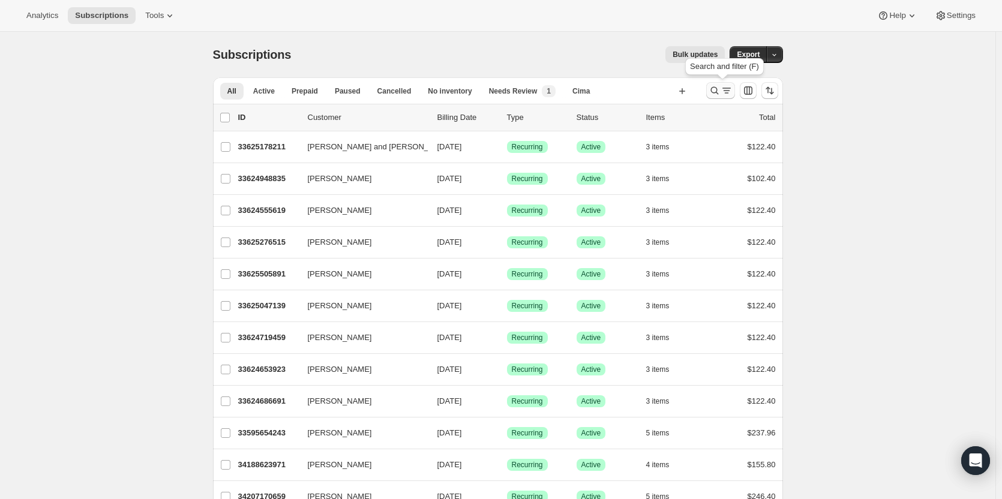
click at [714, 93] on icon "Search and filter results" at bounding box center [715, 91] width 12 height 12
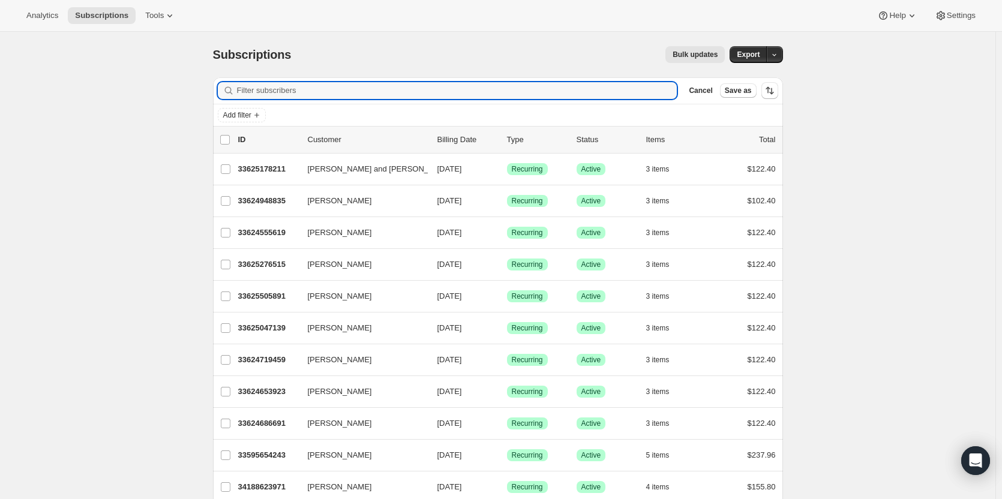
paste input "Christine Jones"
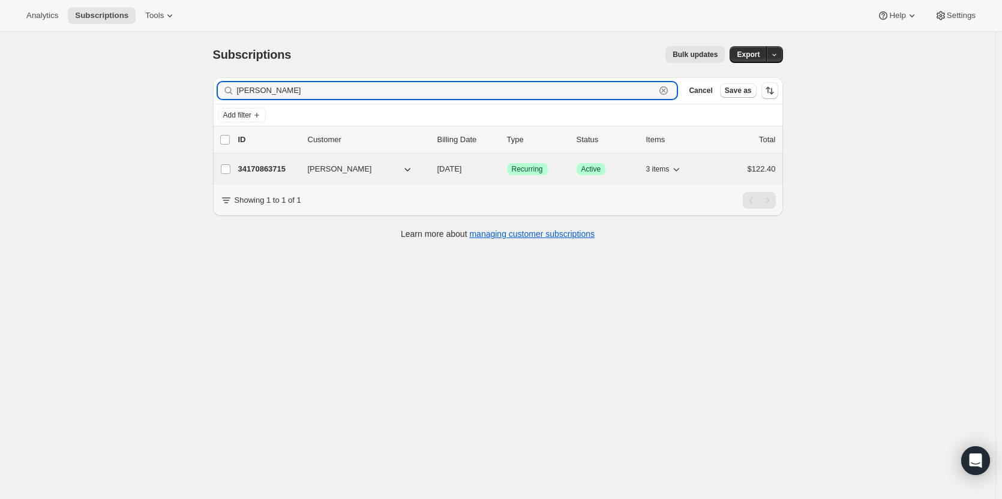
type input "Christine Jones"
click at [280, 171] on p "34170863715" at bounding box center [268, 169] width 60 height 12
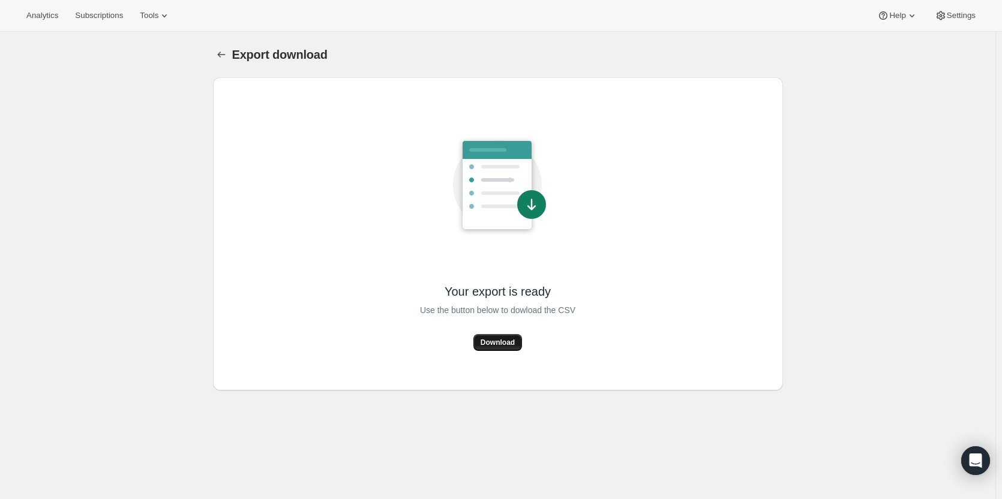
click at [503, 339] on span "Download" at bounding box center [498, 343] width 34 height 10
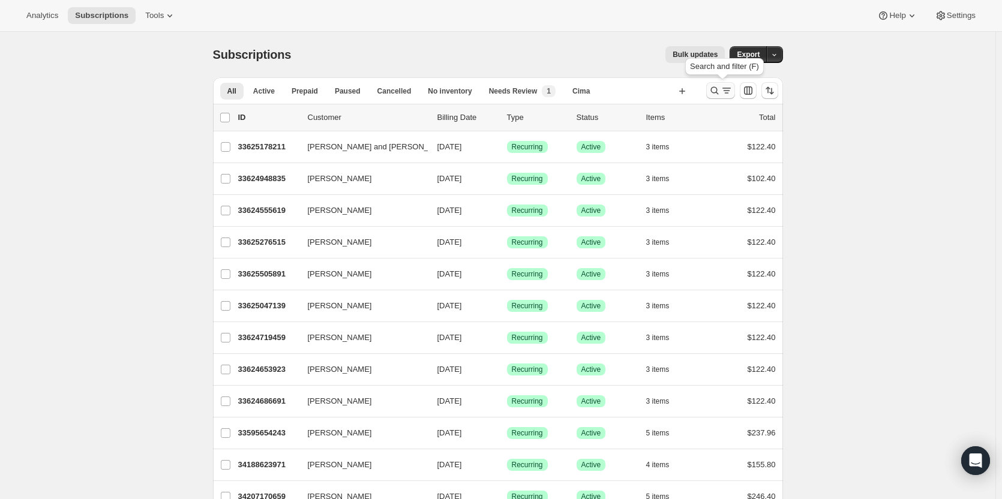
click at [714, 92] on icon "Search and filter results" at bounding box center [715, 91] width 8 height 8
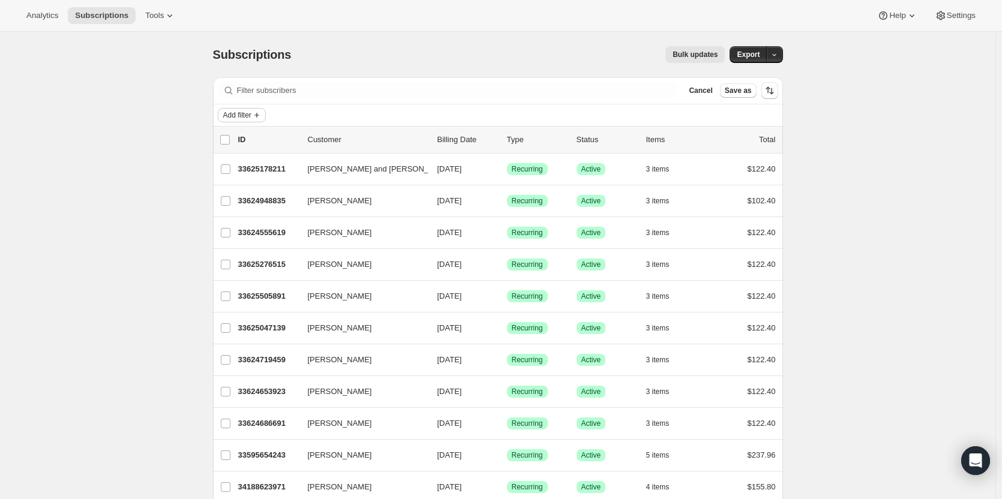
click at [251, 115] on span "Add filter" at bounding box center [237, 115] width 28 height 10
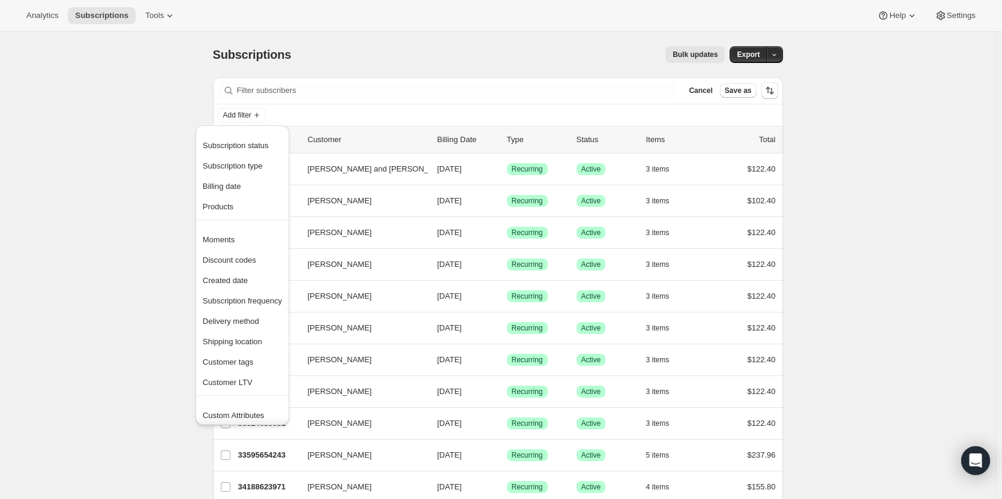
scroll to position [23, 0]
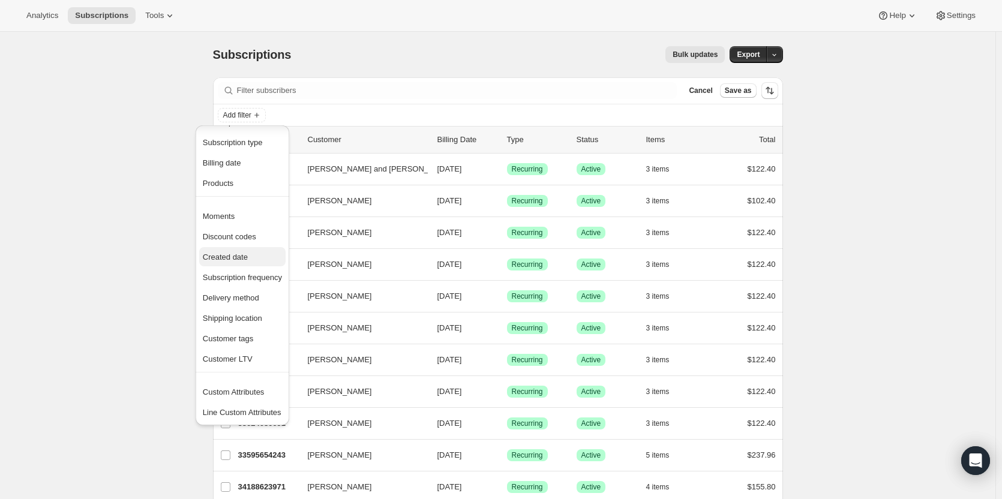
click at [222, 262] on span "Created date" at bounding box center [242, 258] width 79 height 12
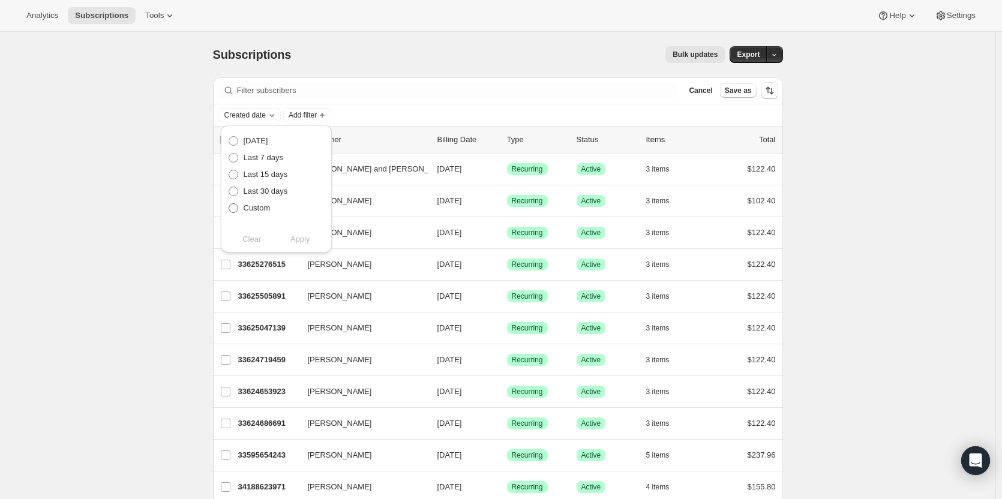
click at [233, 211] on span at bounding box center [234, 208] width 10 height 10
click at [229, 204] on input "Custom" at bounding box center [229, 203] width 1 height 1
radio input "true"
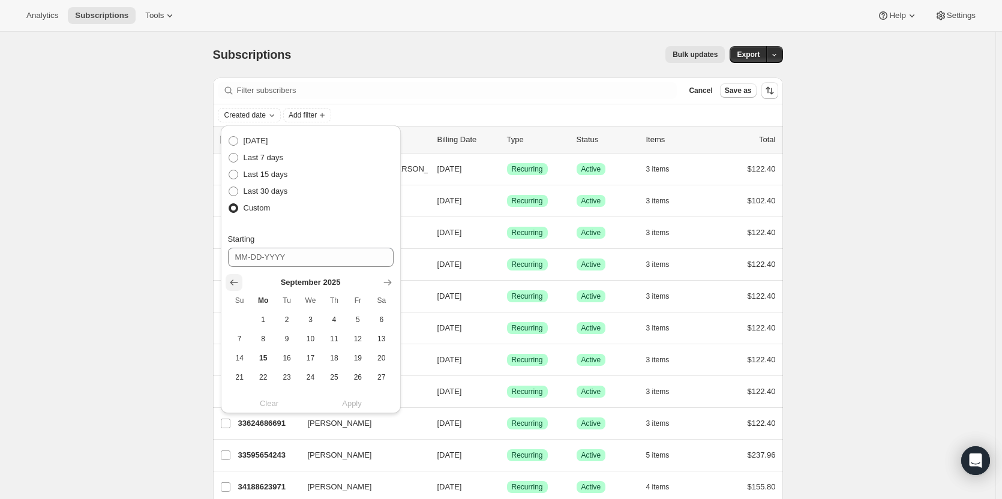
click at [235, 285] on icon "Show previous month, August 2025" at bounding box center [234, 283] width 12 height 12
click at [312, 361] on span "13" at bounding box center [311, 359] width 14 height 10
click at [389, 278] on icon "Show next month, September 2025" at bounding box center [388, 283] width 12 height 12
click at [229, 280] on icon "Show previous month, August 2025" at bounding box center [234, 283] width 12 height 12
click at [385, 282] on icon "Show next month, September 2025" at bounding box center [388, 283] width 12 height 12
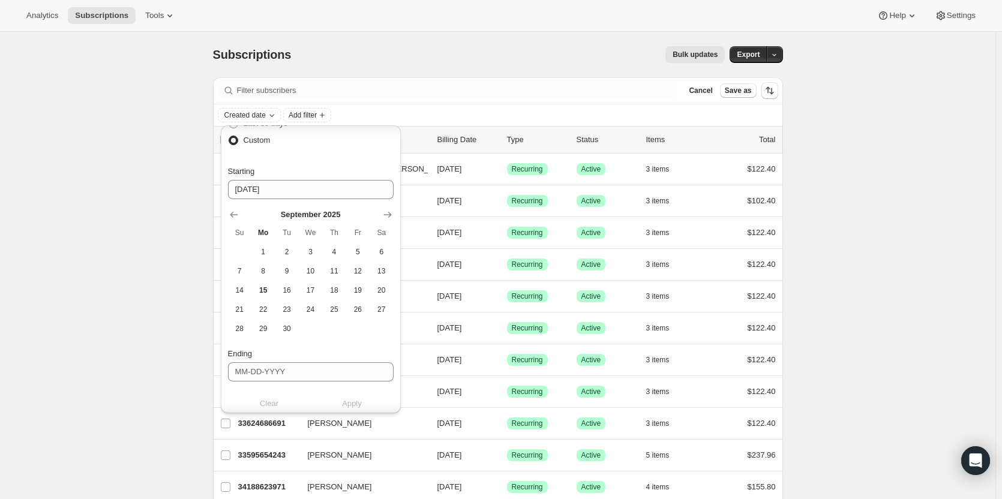
scroll to position [0, 0]
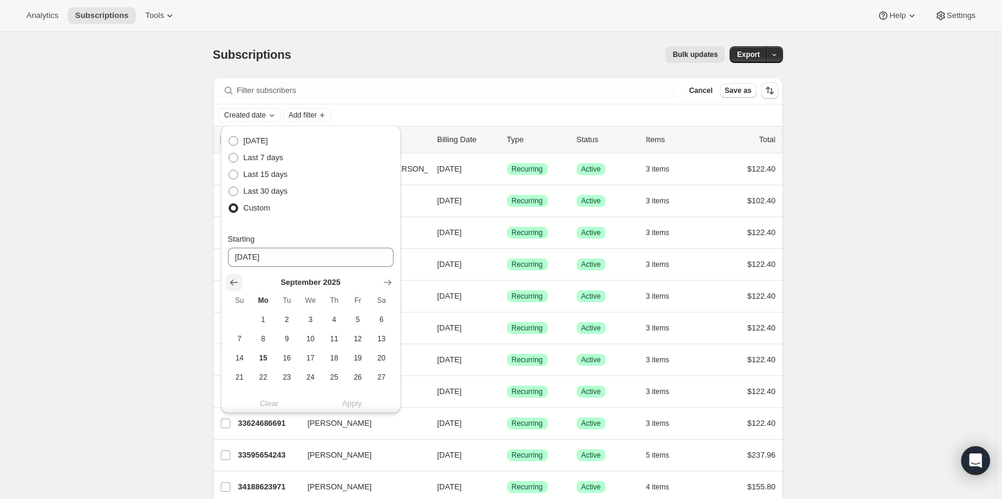
click at [233, 285] on icon "Show previous month, August 2025" at bounding box center [234, 283] width 8 height 6
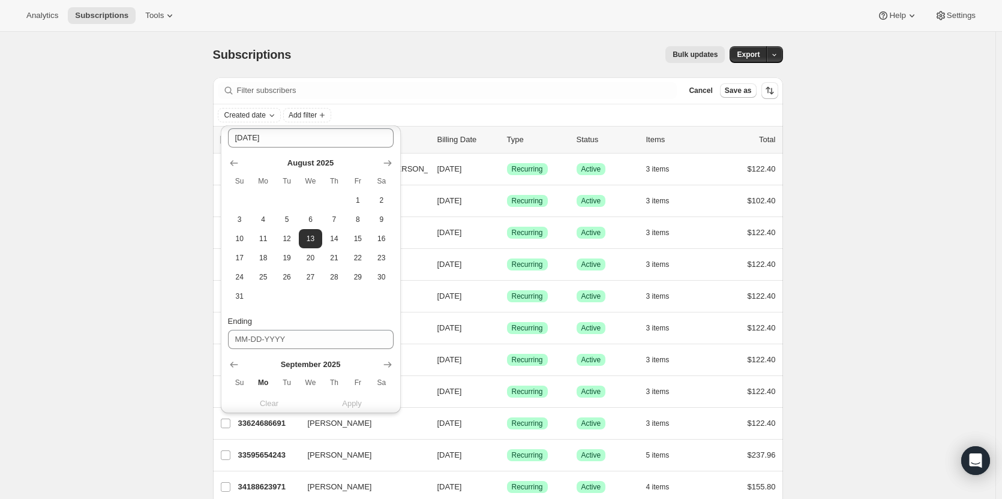
scroll to position [127, 0]
click at [235, 293] on span "31" at bounding box center [240, 290] width 14 height 10
click at [309, 235] on span "13" at bounding box center [311, 232] width 14 height 10
type input "08-13-2025"
click at [232, 356] on icon "Show previous month, August 2025" at bounding box center [234, 358] width 8 height 6
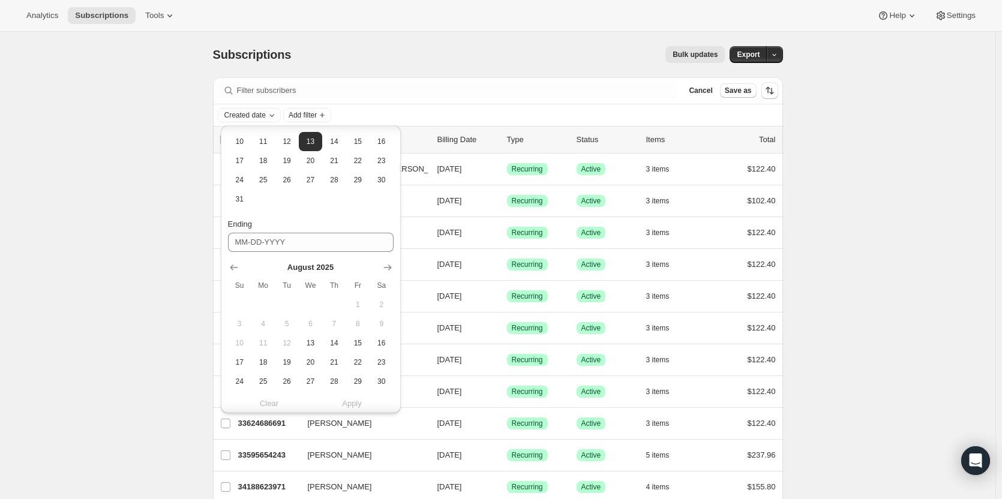
scroll to position [234, 0]
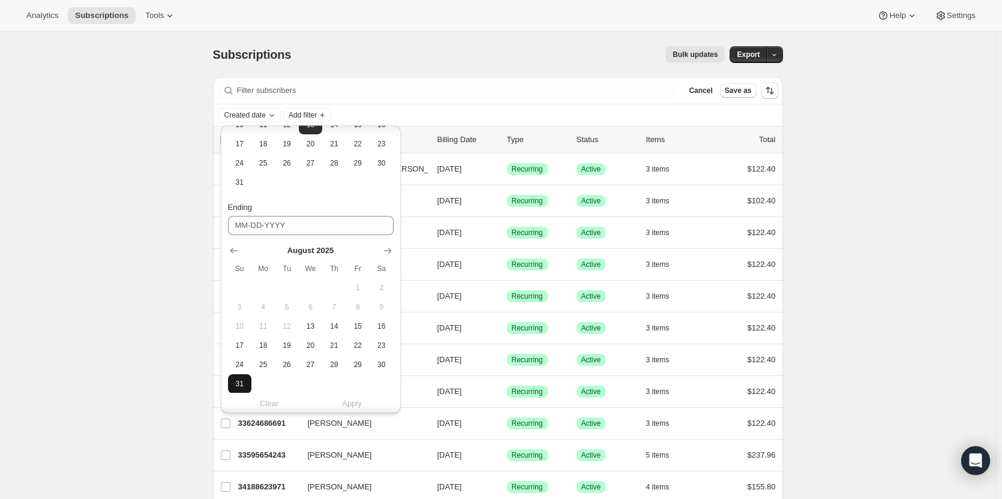
click at [240, 379] on span "31" at bounding box center [240, 384] width 14 height 10
type input "08-31-2025"
click at [346, 406] on span "Apply" at bounding box center [352, 404] width 20 height 12
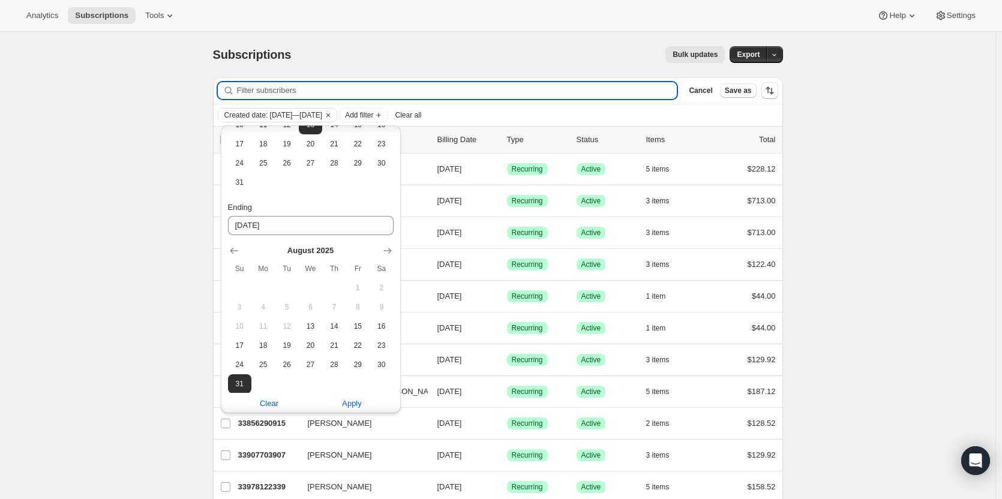
click at [601, 90] on input "Filter subscribers" at bounding box center [457, 90] width 441 height 17
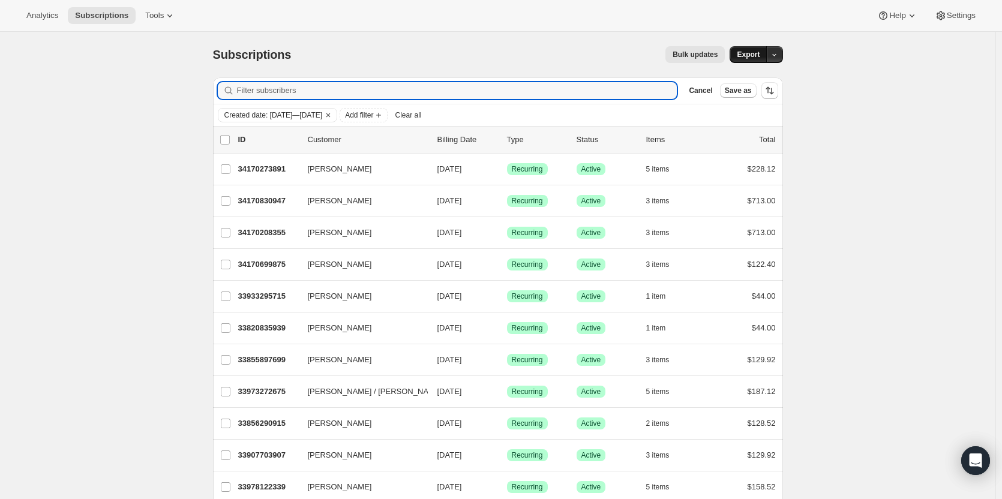
click at [749, 56] on span "Export" at bounding box center [748, 55] width 23 height 10
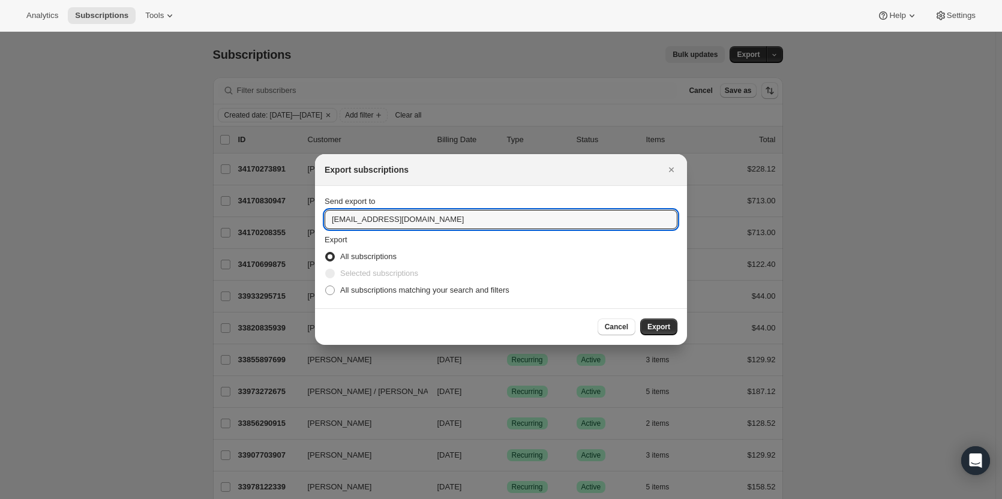
drag, startPoint x: 354, startPoint y: 220, endPoint x: 322, endPoint y: 212, distance: 32.9
click at [322, 212] on section "Send export to winery@cliffamily.com Export All subscriptions Selected subscrip…" at bounding box center [501, 247] width 372 height 122
type input "ashleycox@cliffamily.com"
click at [328, 292] on span ":rb:" at bounding box center [330, 291] width 10 height 10
click at [326, 286] on input "All subscriptions matching your search and filters" at bounding box center [325, 286] width 1 height 1
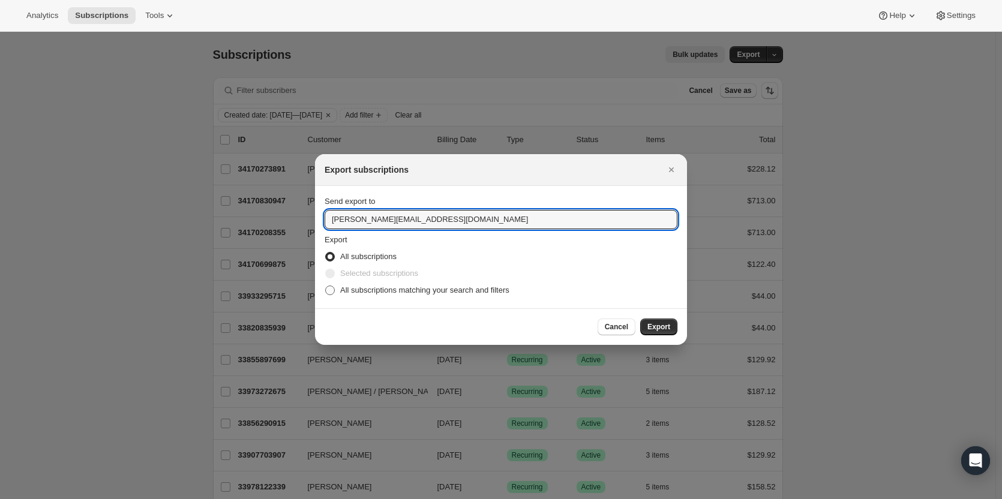
radio input "true"
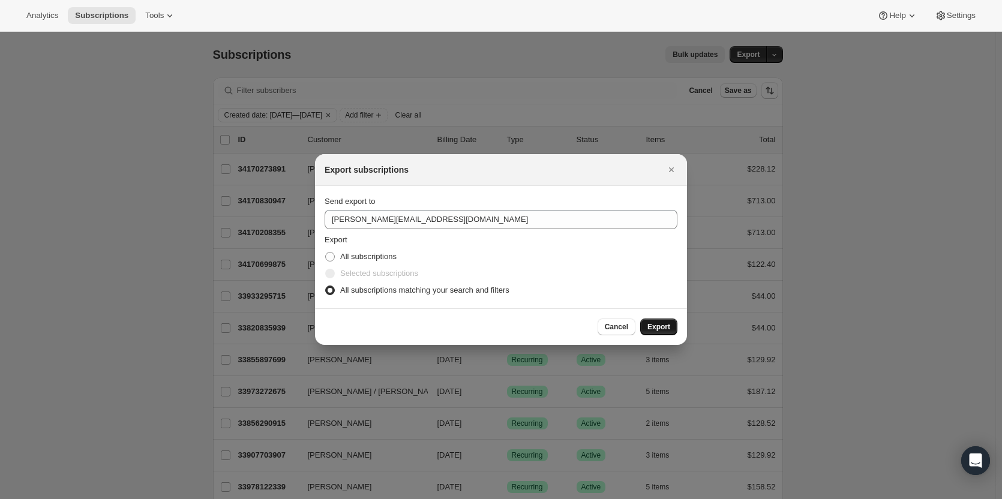
click at [672, 333] on button "Export" at bounding box center [659, 327] width 37 height 17
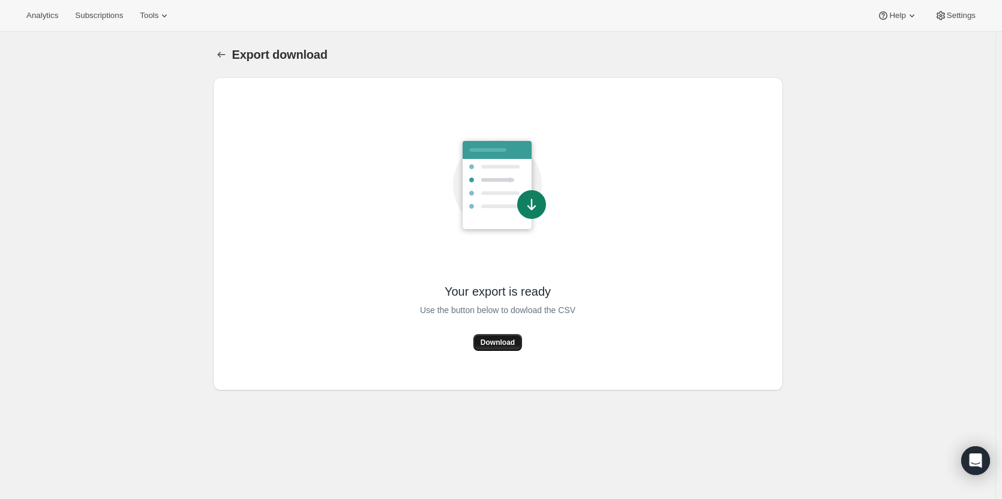
click at [501, 343] on span "Download" at bounding box center [498, 343] width 34 height 10
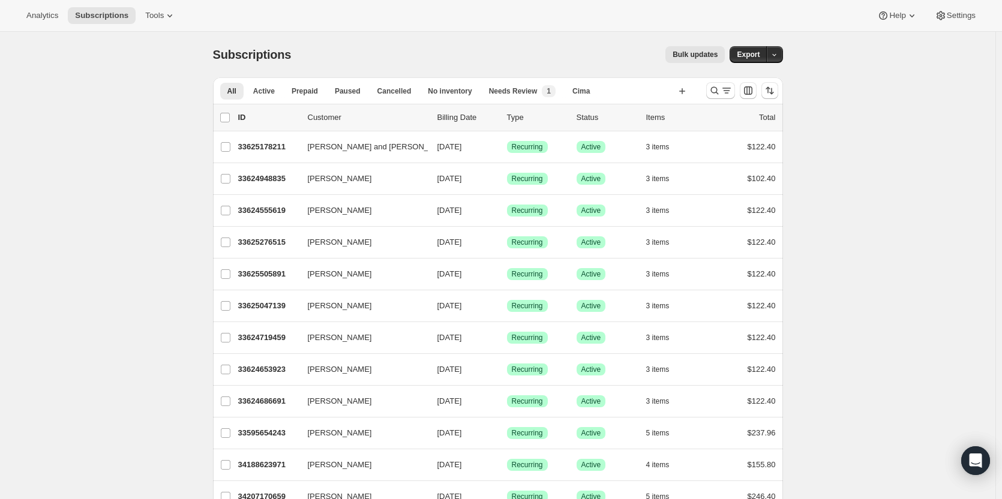
click at [708, 89] on div at bounding box center [743, 91] width 82 height 24
click at [717, 91] on icon "Search and filter results" at bounding box center [715, 91] width 12 height 12
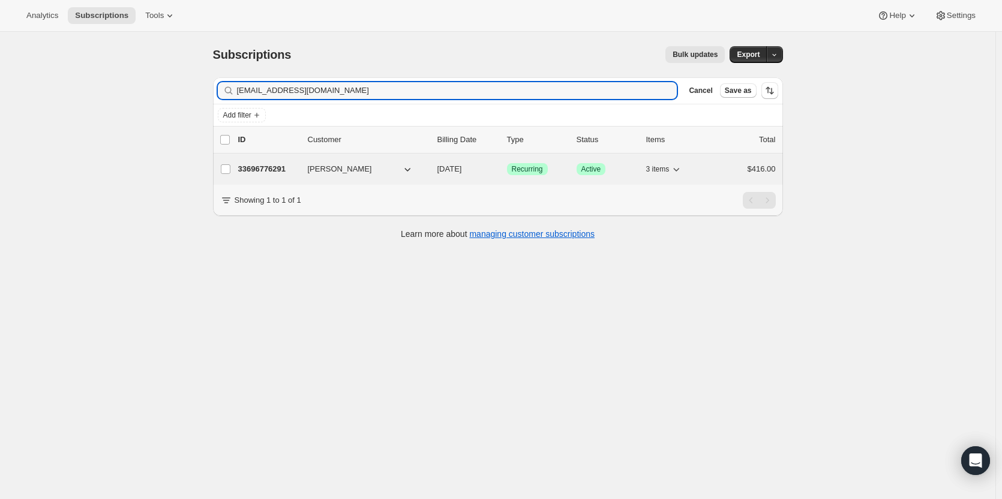
type input "[EMAIL_ADDRESS][DOMAIN_NAME]"
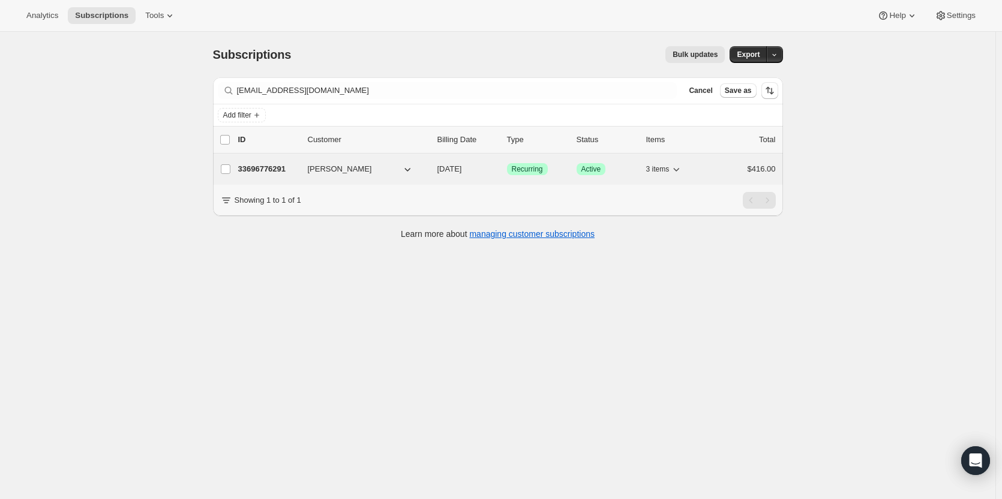
click at [257, 175] on div "33696776291 [PERSON_NAME] [DATE] Success Recurring Success Active 3 items $416.…" at bounding box center [507, 169] width 538 height 17
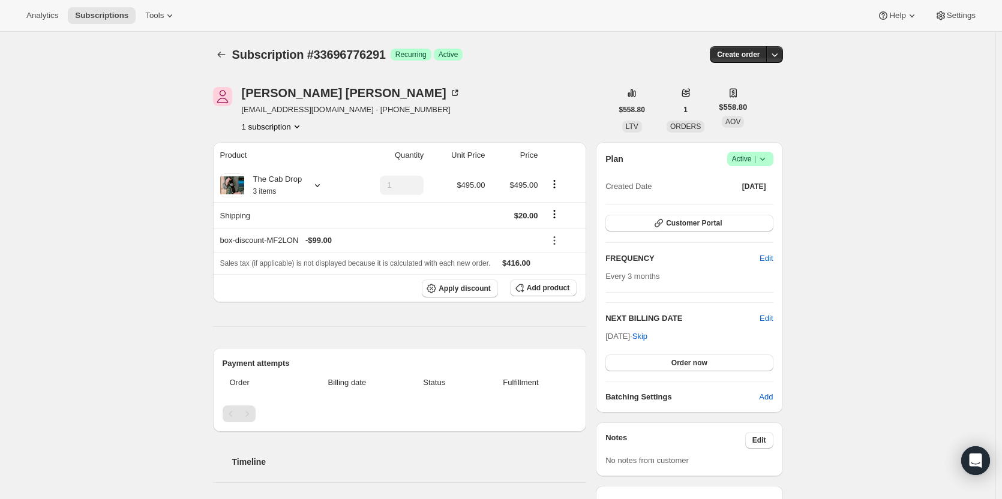
drag, startPoint x: 1002, startPoint y: 40, endPoint x: 1004, endPoint y: 56, distance: 15.7
click at [1002, 57] on html "Analytics Subscriptions Tools Help Settings Skip to content Subscription #33696…" at bounding box center [501, 249] width 1002 height 499
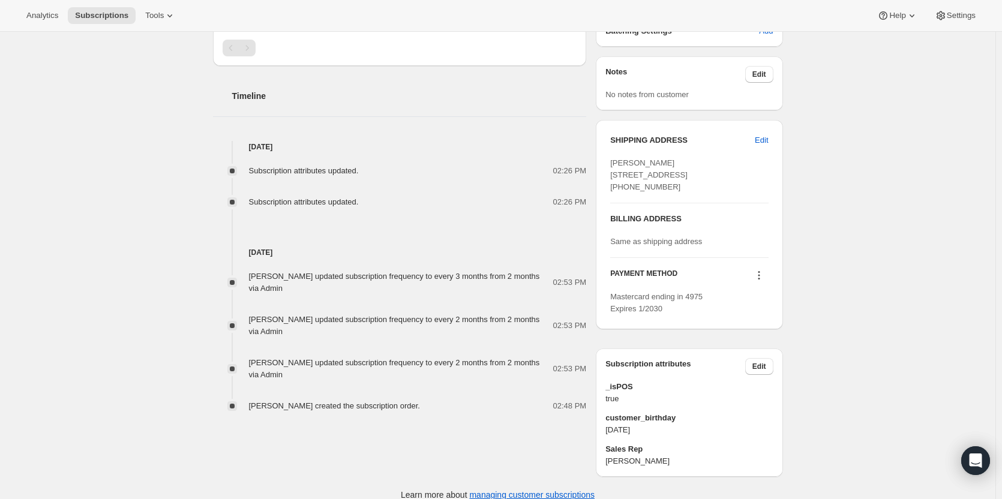
scroll to position [403, 0]
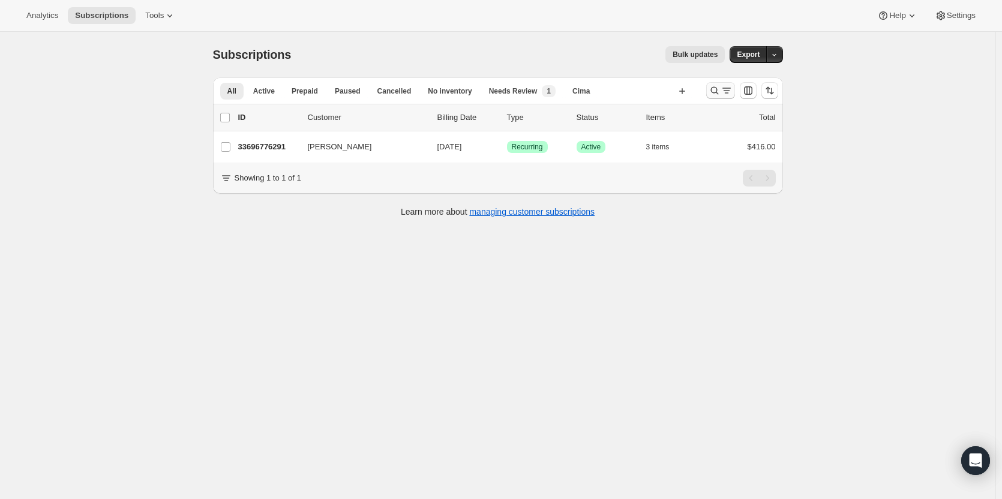
click at [721, 94] on icon "Search and filter results" at bounding box center [715, 91] width 12 height 12
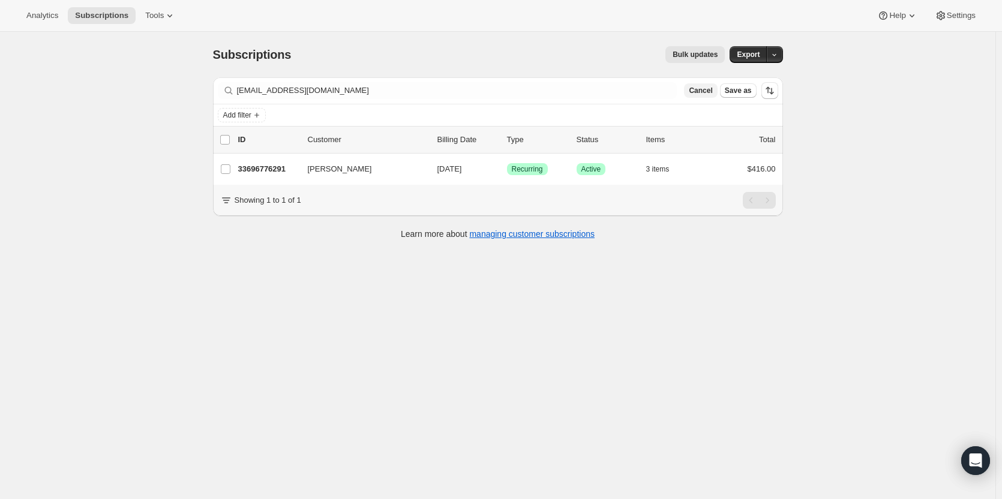
click at [701, 92] on span "Cancel" at bounding box center [700, 91] width 23 height 10
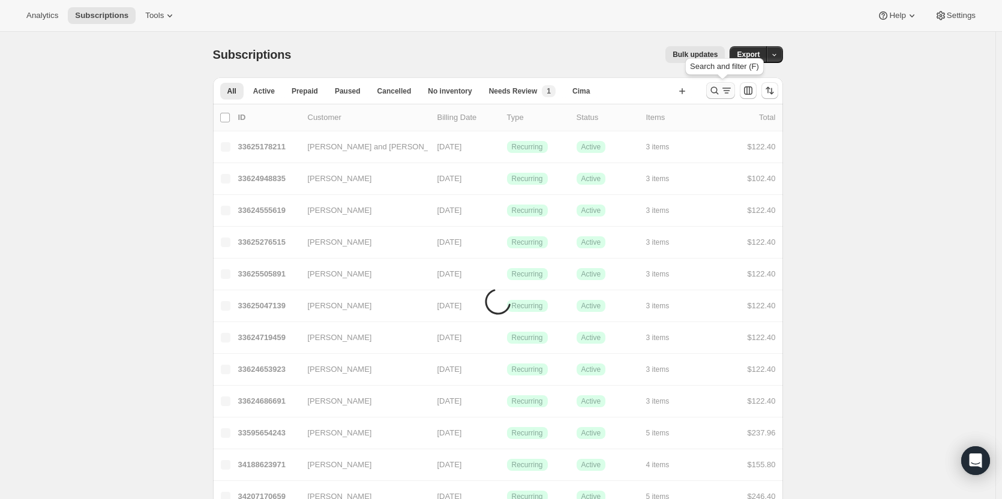
click at [719, 90] on icon "Search and filter results" at bounding box center [715, 91] width 12 height 12
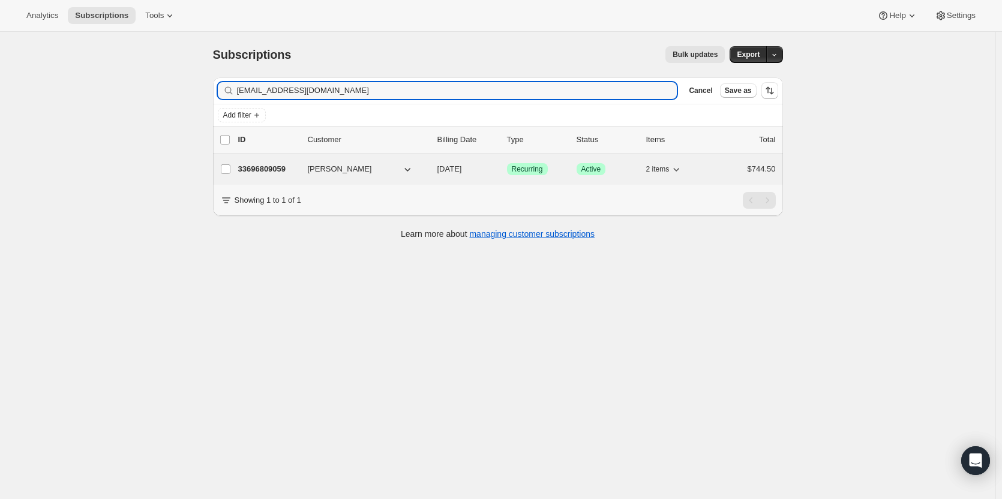
type input "craigcastelli@gmail.com"
click at [267, 169] on p "33696809059" at bounding box center [268, 169] width 60 height 12
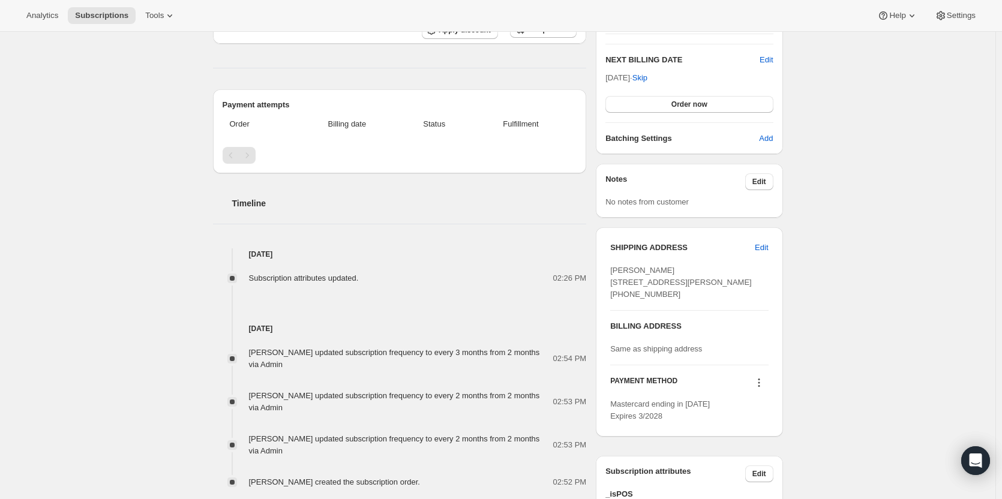
scroll to position [415, 0]
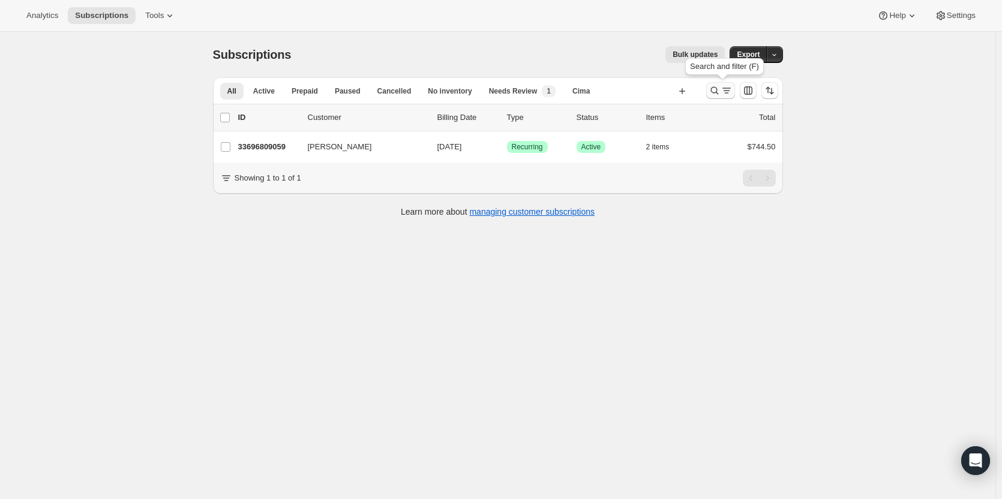
click at [713, 90] on icon "Search and filter results" at bounding box center [715, 91] width 12 height 12
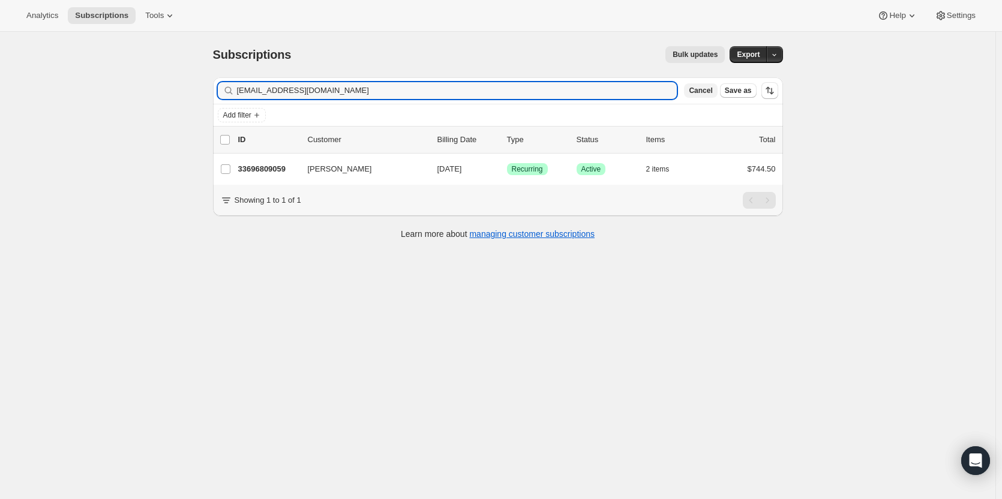
click at [704, 88] on span "Cancel" at bounding box center [700, 91] width 23 height 10
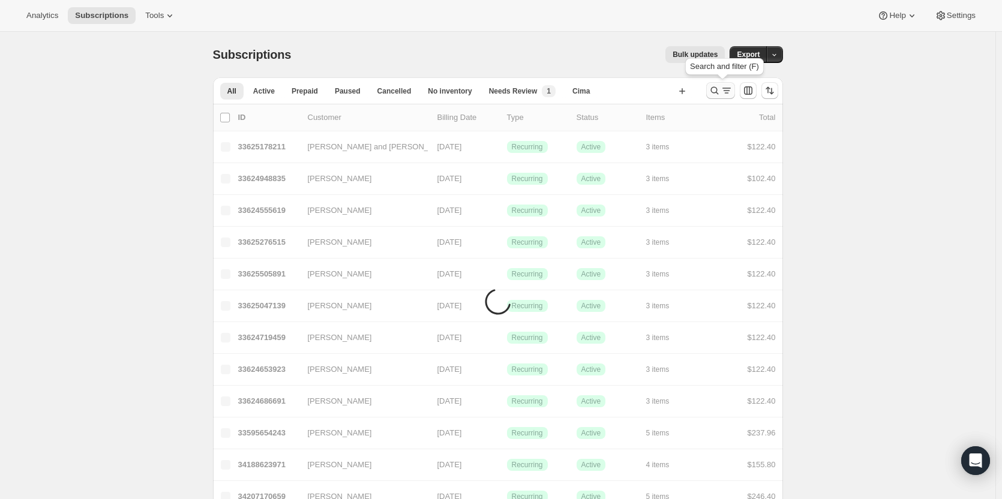
click at [714, 90] on icon "Search and filter results" at bounding box center [715, 91] width 8 height 8
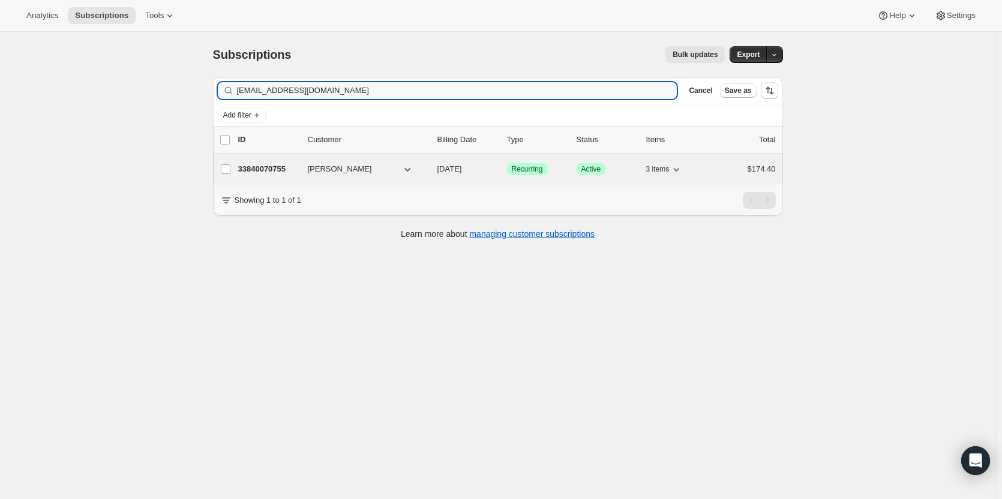
type input "lyndsayhern@gmail.com"
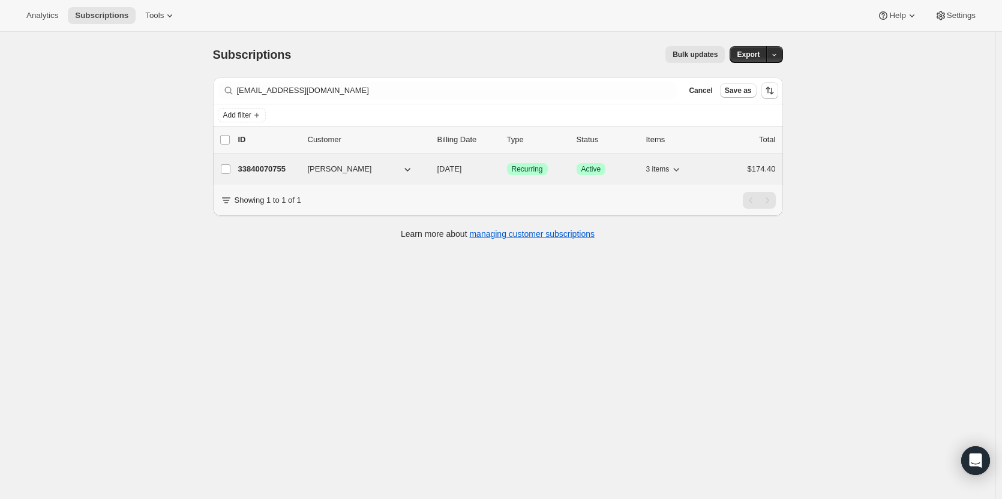
click at [270, 175] on p "33840070755" at bounding box center [268, 169] width 60 height 12
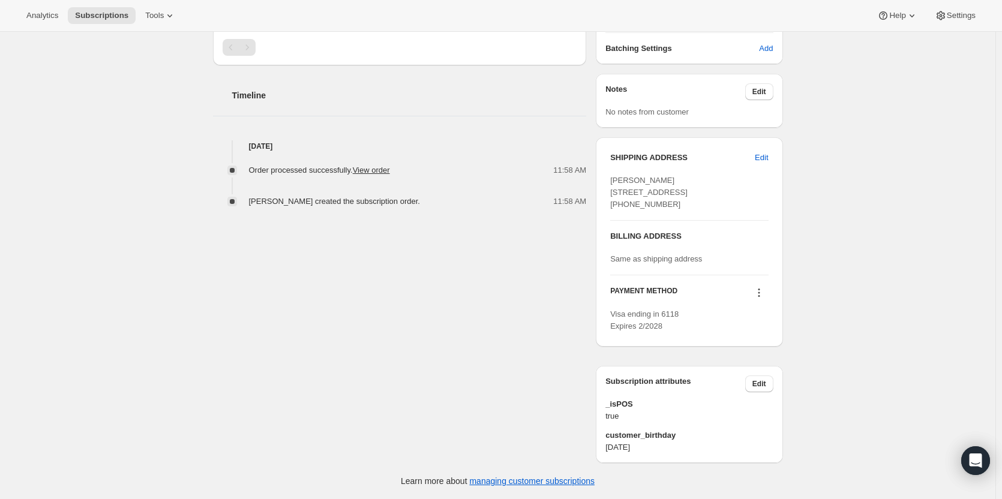
scroll to position [401, 0]
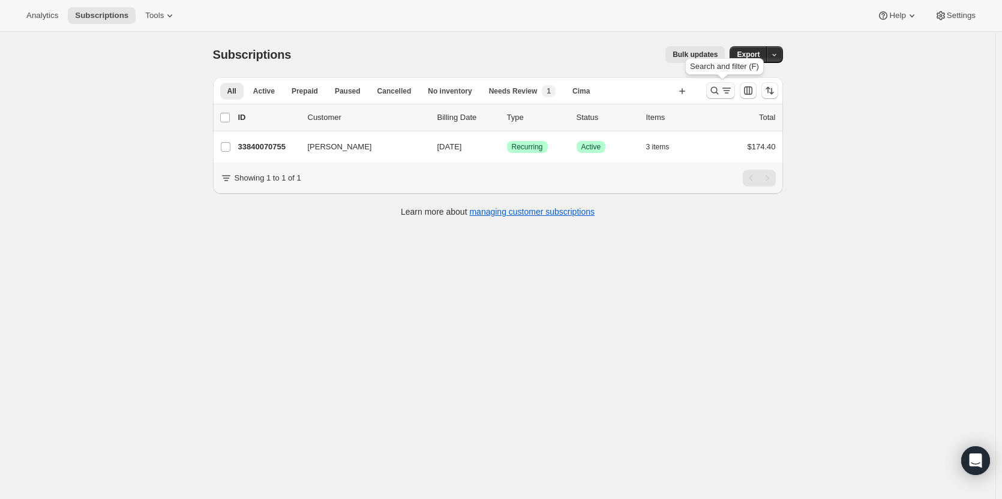
click at [717, 93] on icon "Search and filter results" at bounding box center [715, 91] width 8 height 8
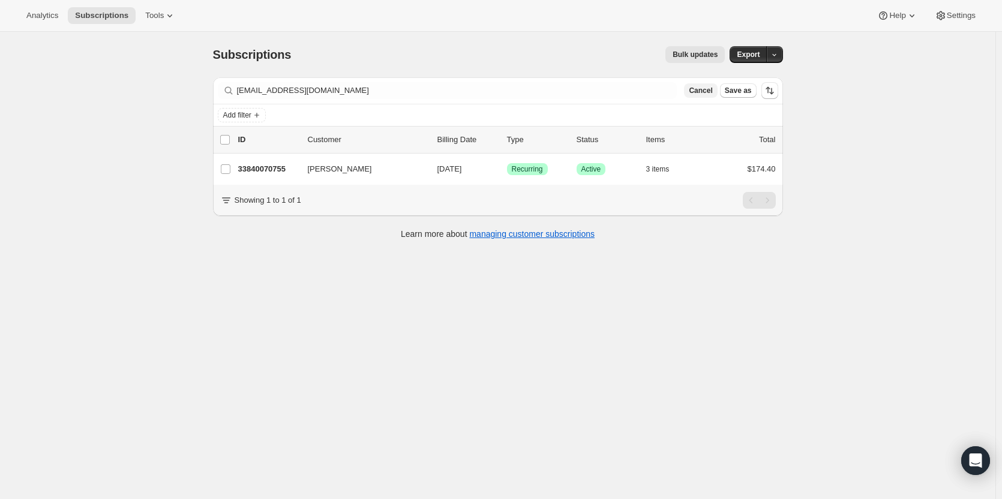
click at [702, 91] on span "Cancel" at bounding box center [700, 91] width 23 height 10
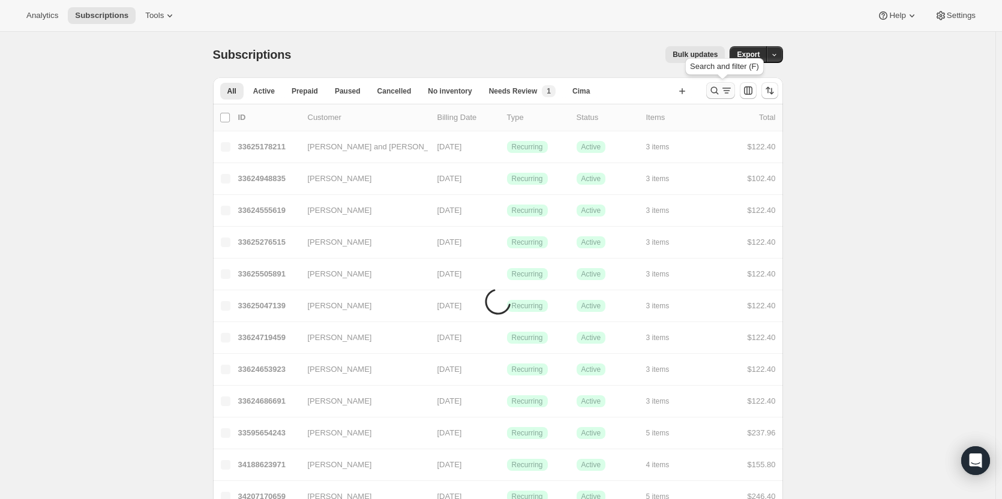
click at [714, 93] on icon "Search and filter results" at bounding box center [715, 91] width 12 height 12
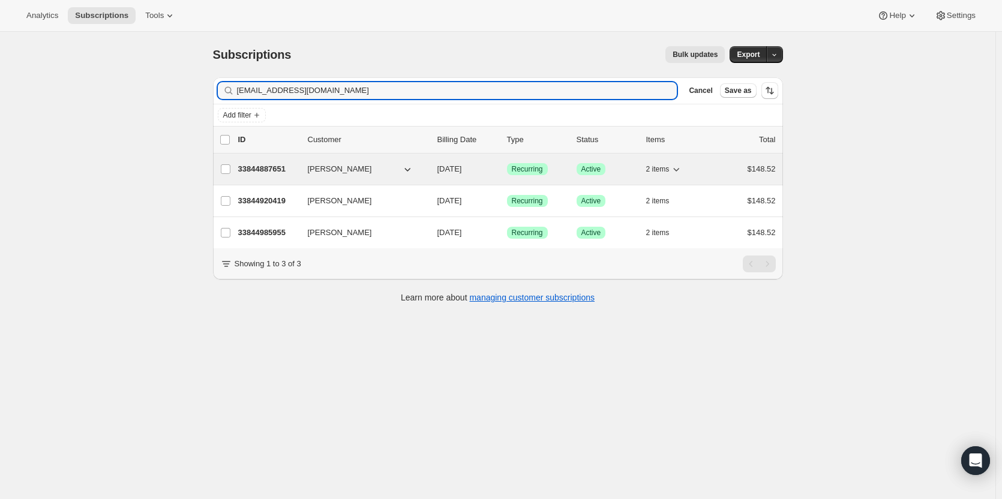
type input "kdub85@gmail.com"
click at [402, 172] on button "Kevin Wang" at bounding box center [361, 169] width 120 height 19
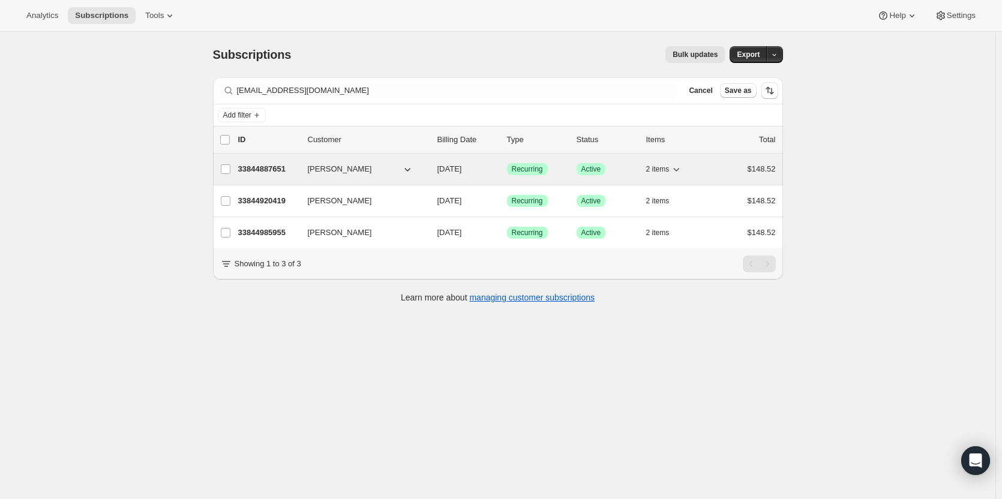
click at [266, 169] on p "33844887651" at bounding box center [268, 169] width 60 height 12
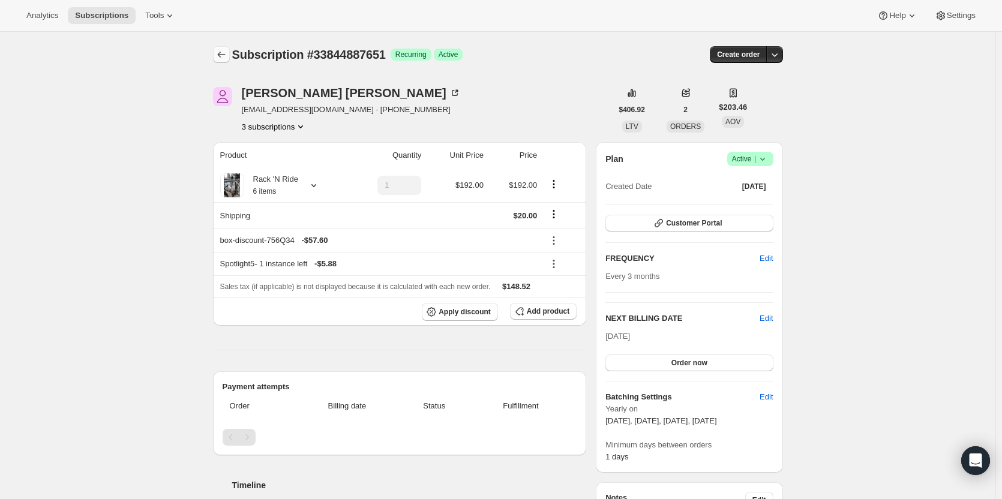
click at [228, 57] on icon "Subscriptions" at bounding box center [222, 55] width 12 height 12
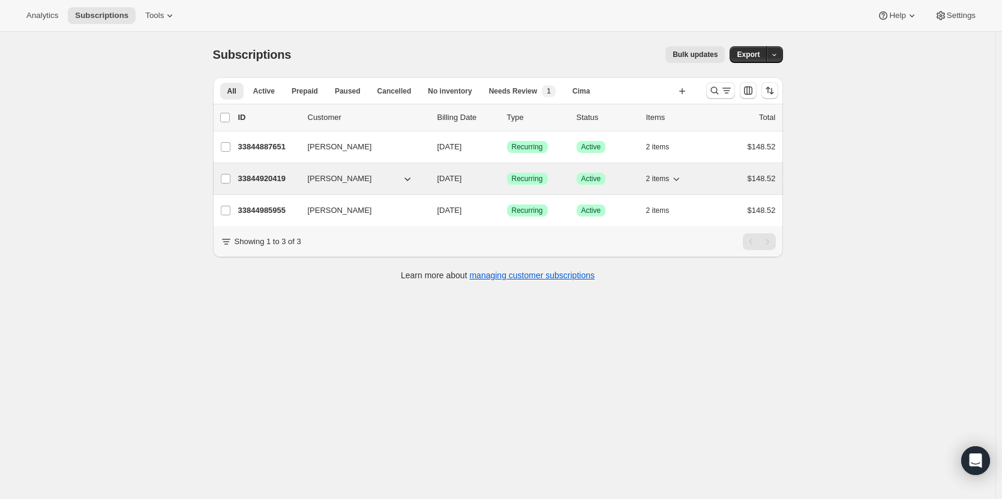
click at [287, 179] on p "33844920419" at bounding box center [268, 179] width 60 height 12
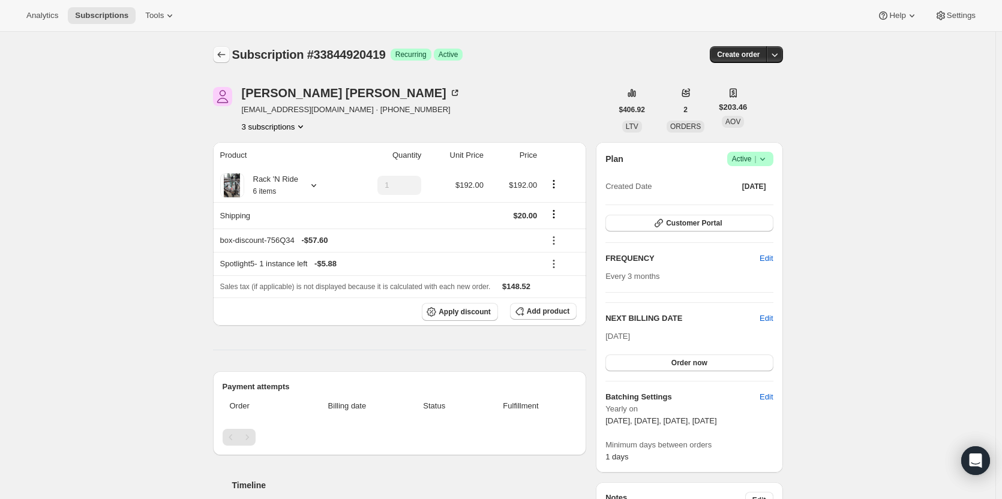
click at [228, 59] on icon "Subscriptions" at bounding box center [222, 55] width 12 height 12
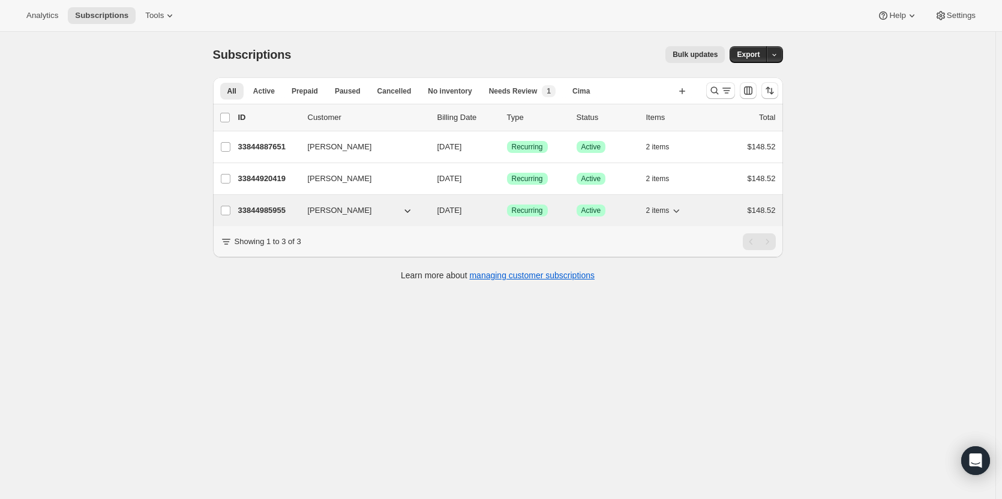
click at [269, 210] on p "33844985955" at bounding box center [268, 211] width 60 height 12
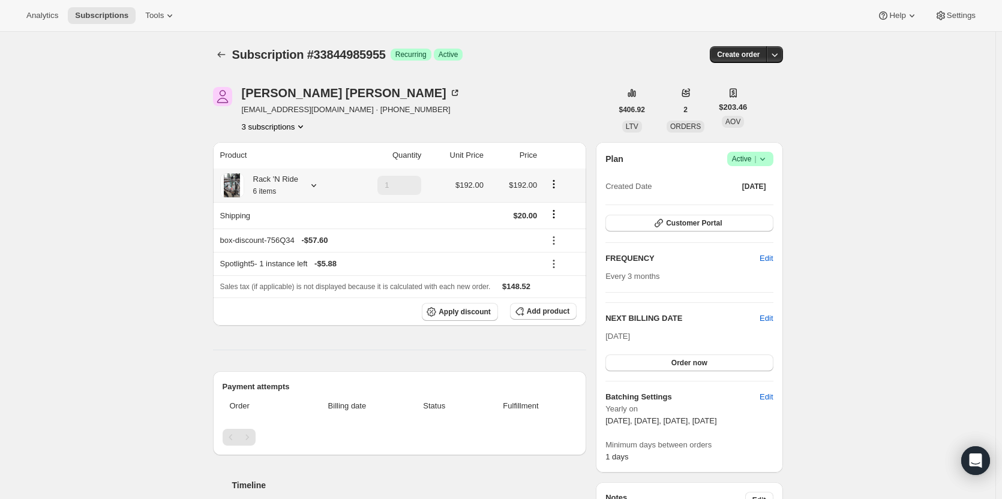
click at [301, 196] on div "Rack 'N Ride 6 items" at bounding box center [282, 185] width 124 height 24
click at [309, 189] on icon at bounding box center [314, 185] width 12 height 12
click at [228, 58] on icon "Subscriptions" at bounding box center [222, 55] width 12 height 12
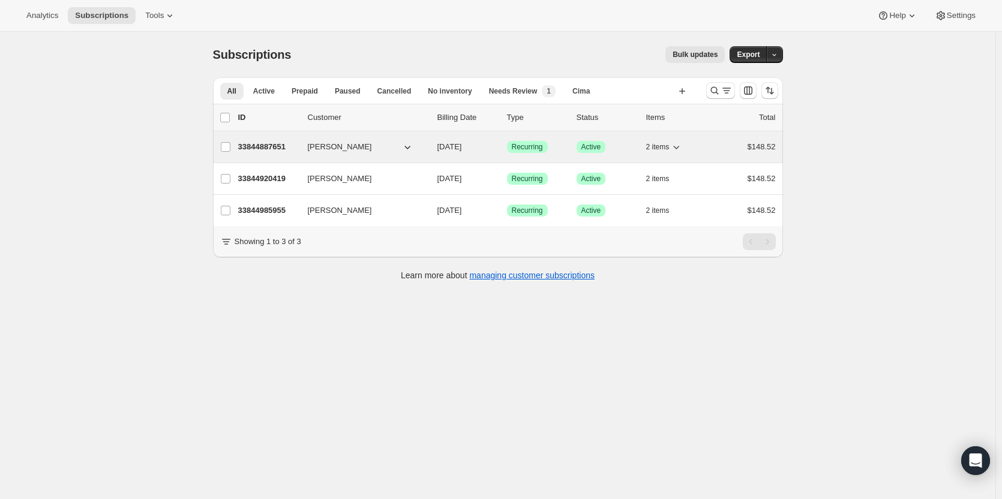
click at [263, 144] on p "33844887651" at bounding box center [268, 147] width 60 height 12
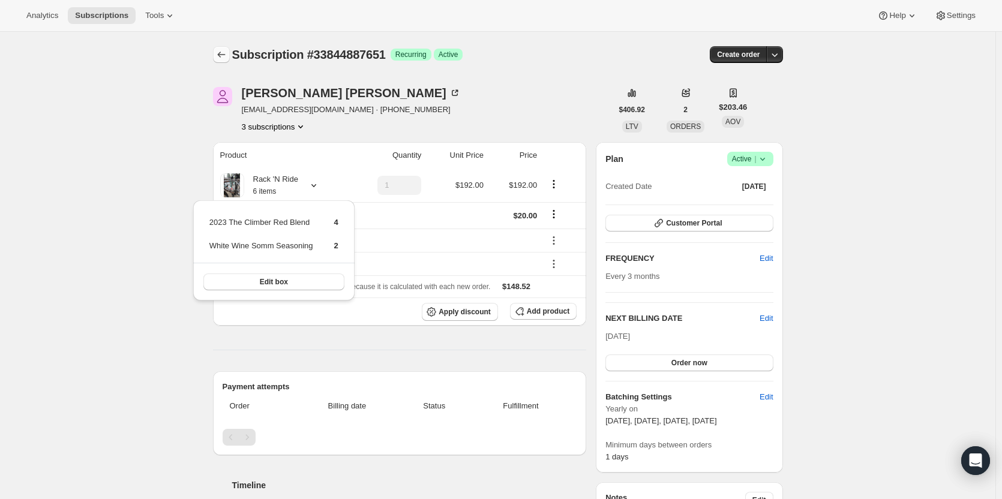
click at [225, 57] on icon "Subscriptions" at bounding box center [222, 55] width 12 height 12
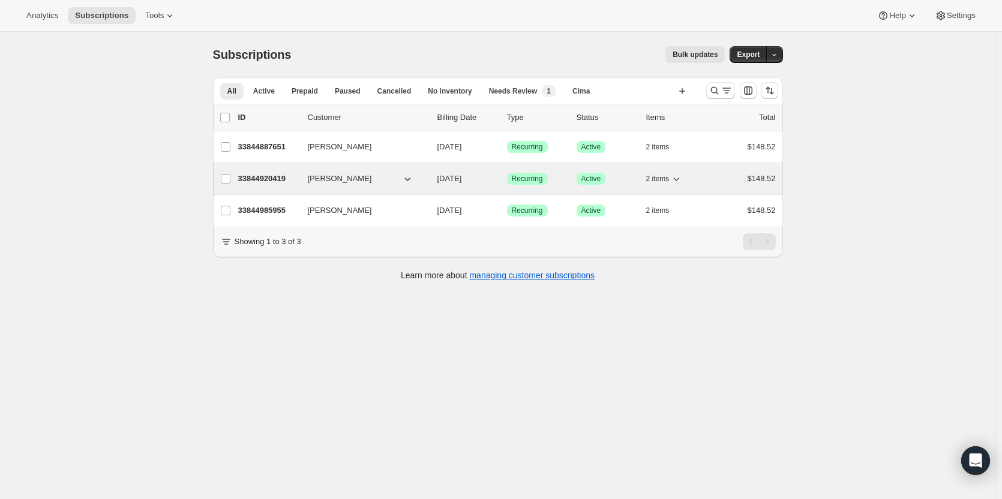
click at [274, 182] on p "33844920419" at bounding box center [268, 179] width 60 height 12
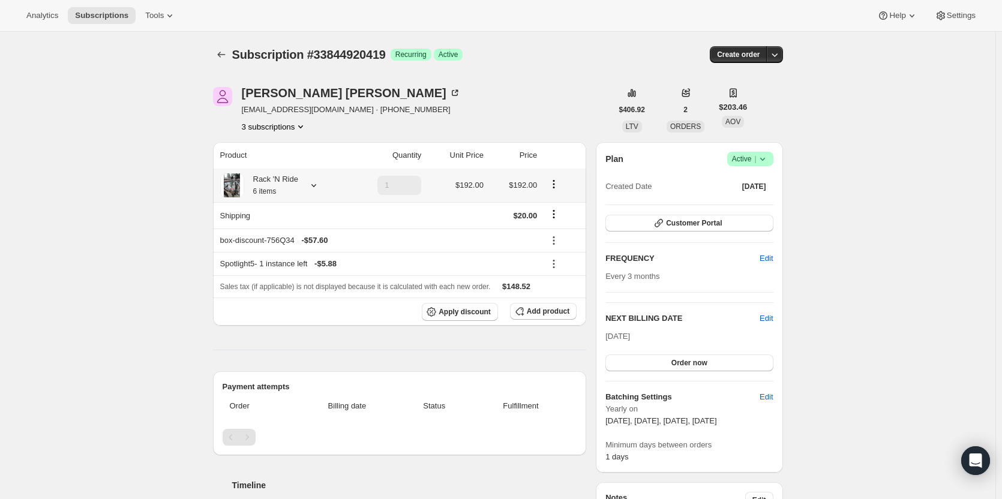
click at [272, 186] on div "Rack 'N Ride 6 items" at bounding box center [271, 185] width 54 height 24
click at [227, 55] on icon "Subscriptions" at bounding box center [222, 55] width 12 height 12
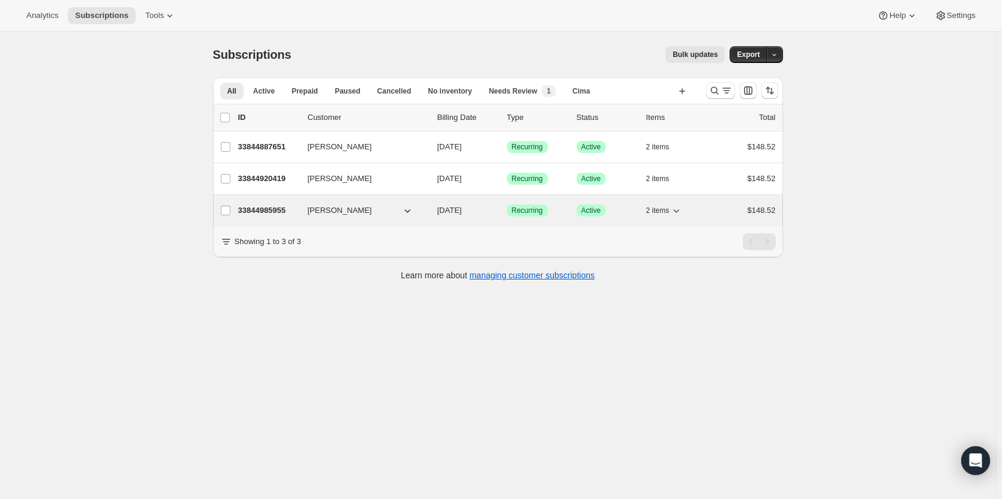
click at [257, 215] on p "33844985955" at bounding box center [268, 211] width 60 height 12
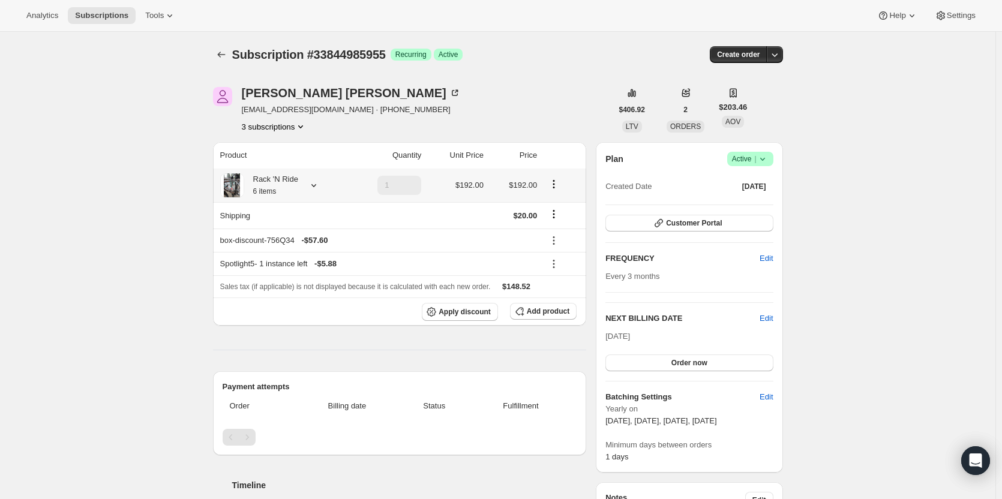
click at [277, 190] on small "6 items" at bounding box center [264, 191] width 23 height 8
click at [226, 59] on icon "Subscriptions" at bounding box center [222, 55] width 12 height 12
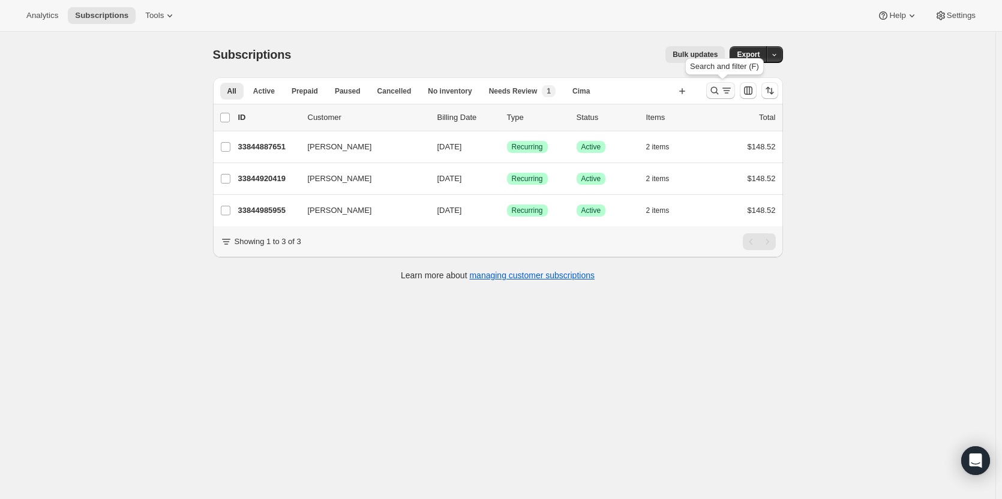
click at [719, 95] on icon "Search and filter results" at bounding box center [715, 91] width 12 height 12
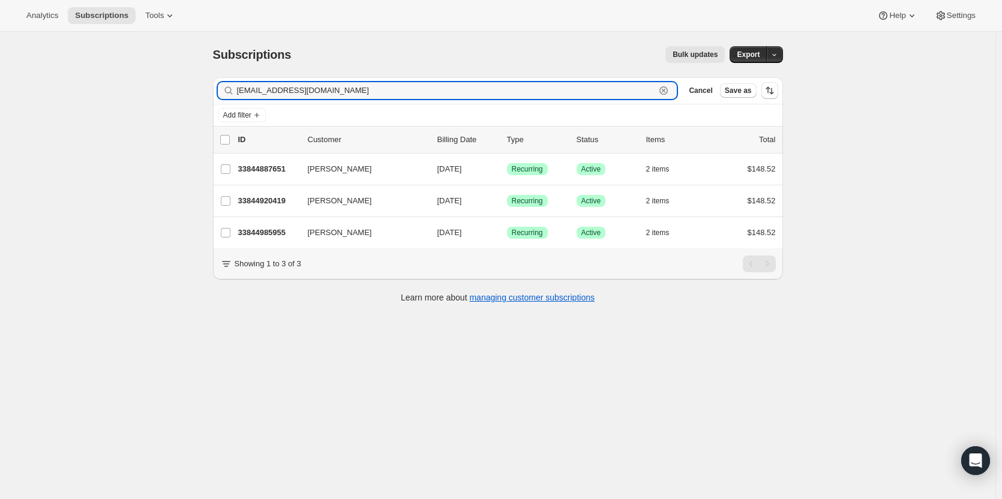
click at [666, 92] on icon "button" at bounding box center [664, 91] width 4 height 4
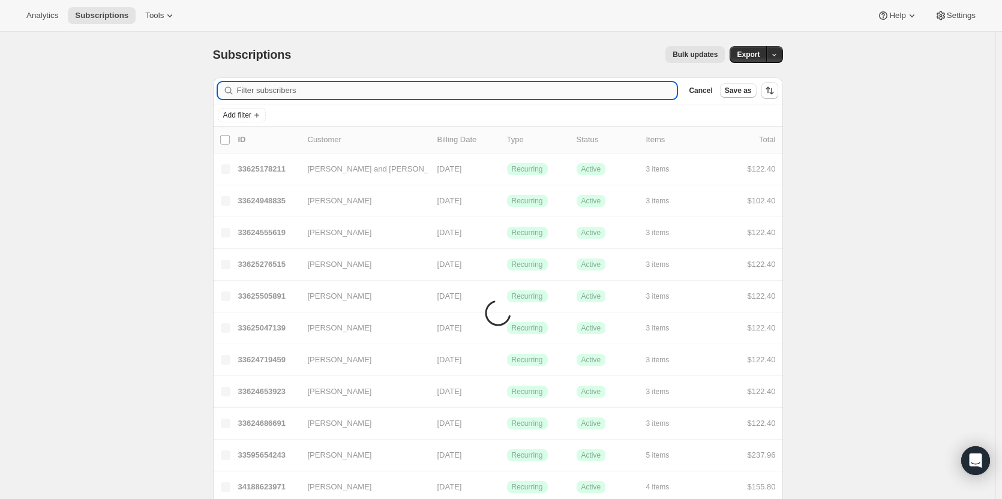
click at [549, 91] on input "Filter subscribers" at bounding box center [457, 90] width 441 height 17
paste input "gjburlak@aol.com"
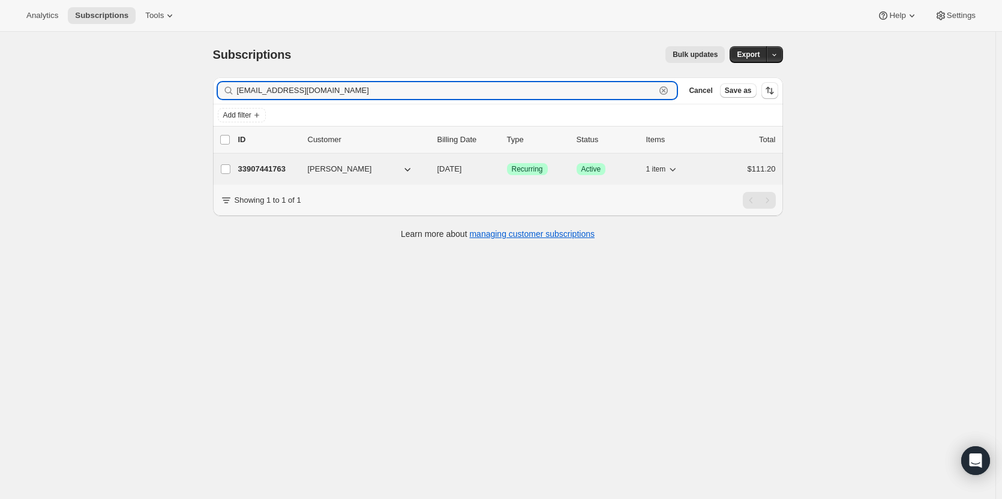
type input "gjburlak@aol.com"
click at [263, 163] on div "33907441763 Gary Burlak 11/26/2025 Success Recurring Success Active 1 item $111…" at bounding box center [507, 169] width 538 height 17
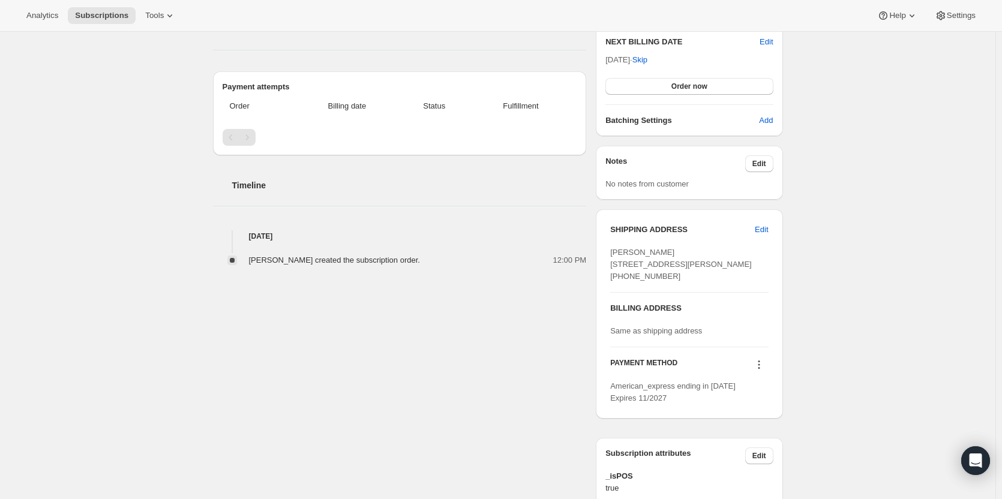
scroll to position [372, 0]
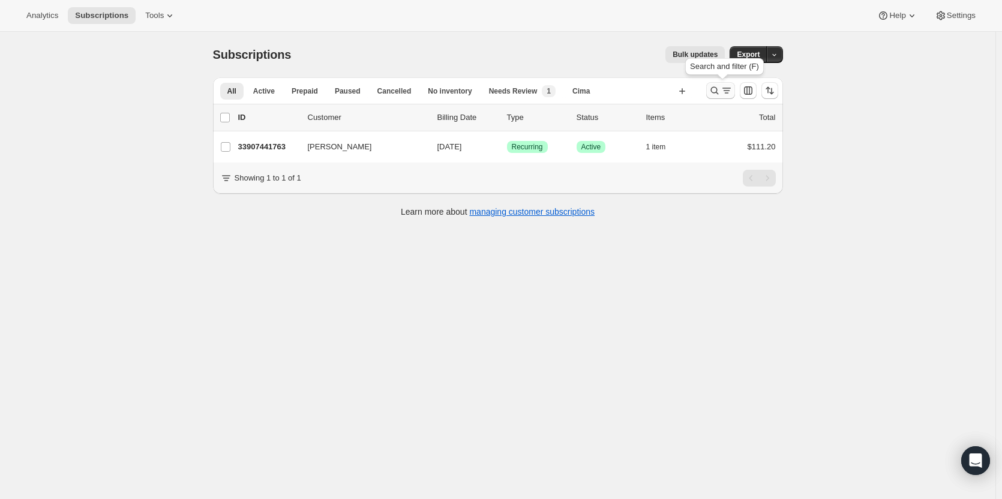
click at [711, 85] on icon "Search and filter results" at bounding box center [715, 91] width 12 height 12
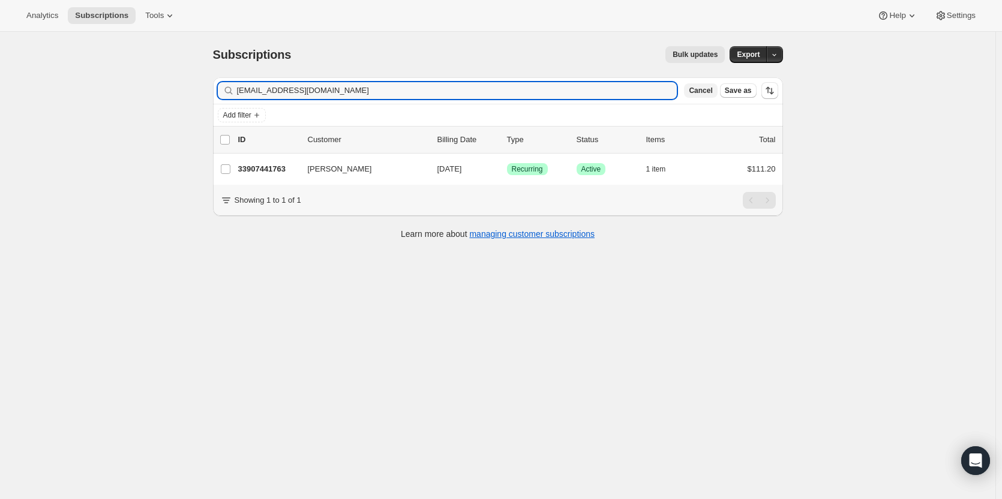
click at [702, 92] on span "Cancel" at bounding box center [700, 91] width 23 height 10
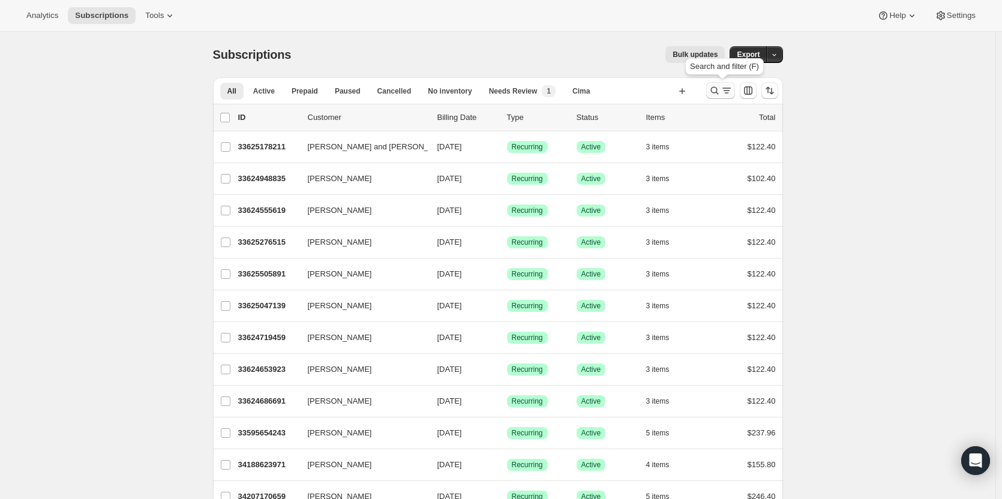
click at [719, 88] on icon "Search and filter results" at bounding box center [715, 91] width 12 height 12
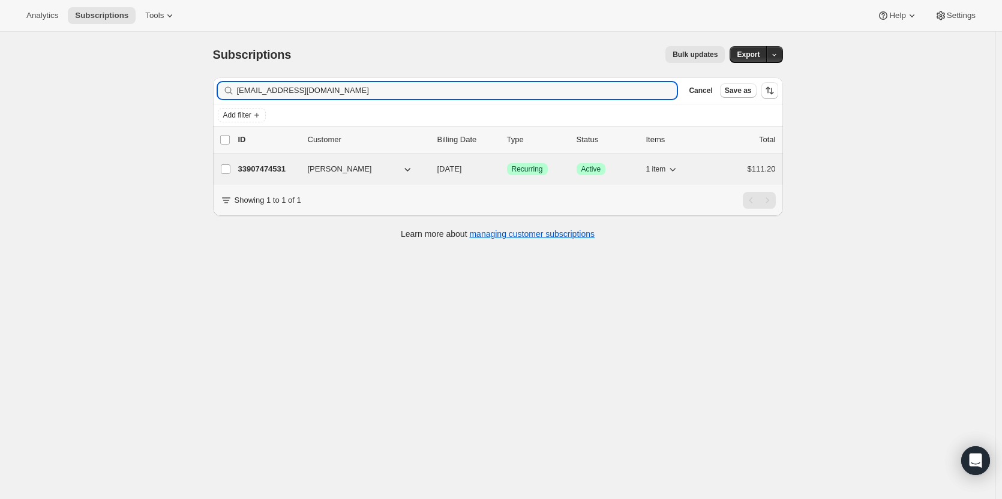
type input "calanbeach@yahoo.com"
click at [263, 172] on p "33907474531" at bounding box center [268, 169] width 60 height 12
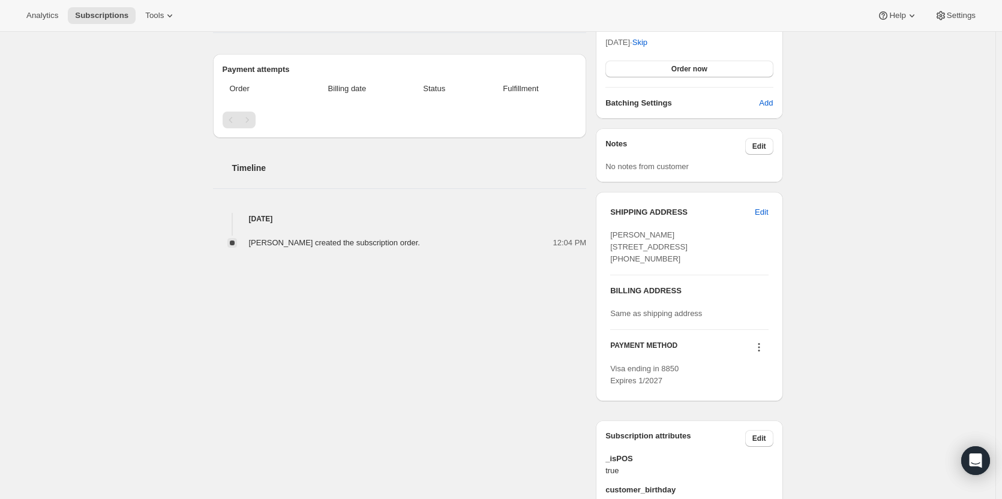
scroll to position [372, 0]
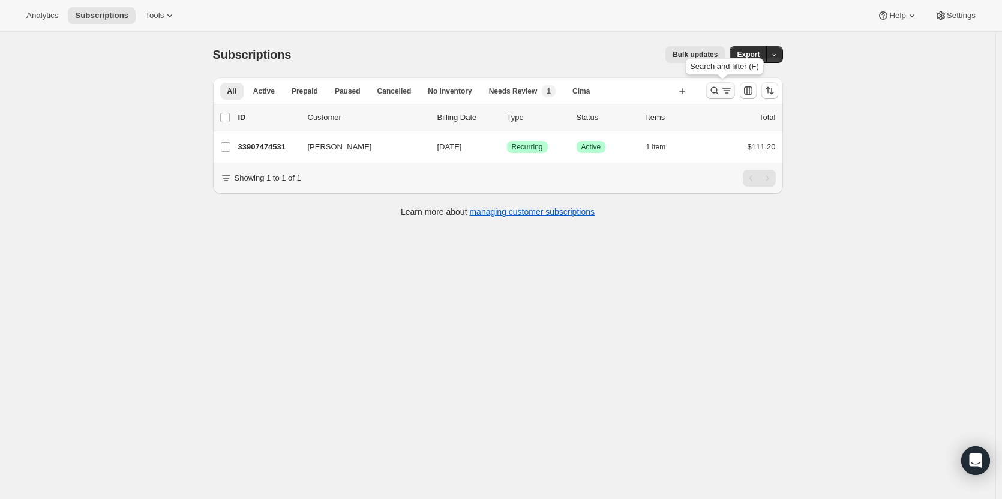
click at [725, 94] on icon "Search and filter results" at bounding box center [727, 91] width 12 height 12
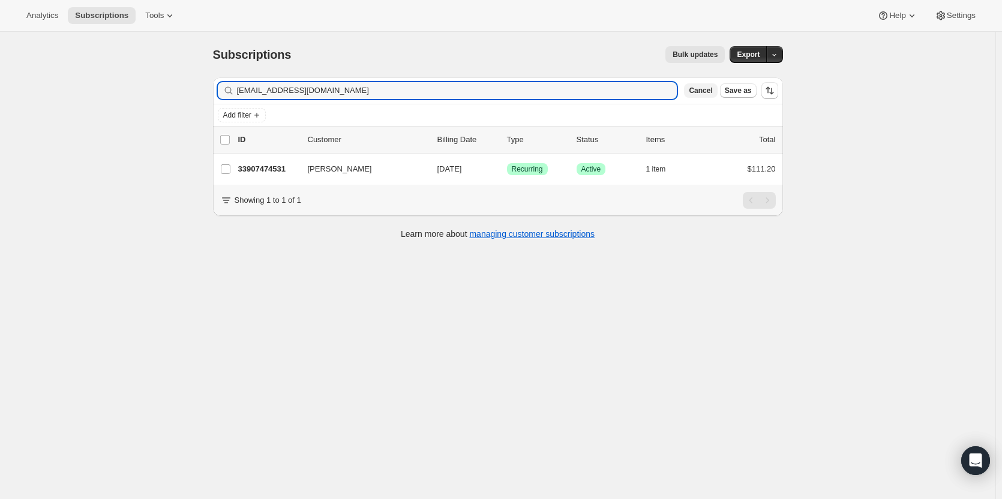
click at [713, 93] on span "Cancel" at bounding box center [700, 91] width 23 height 10
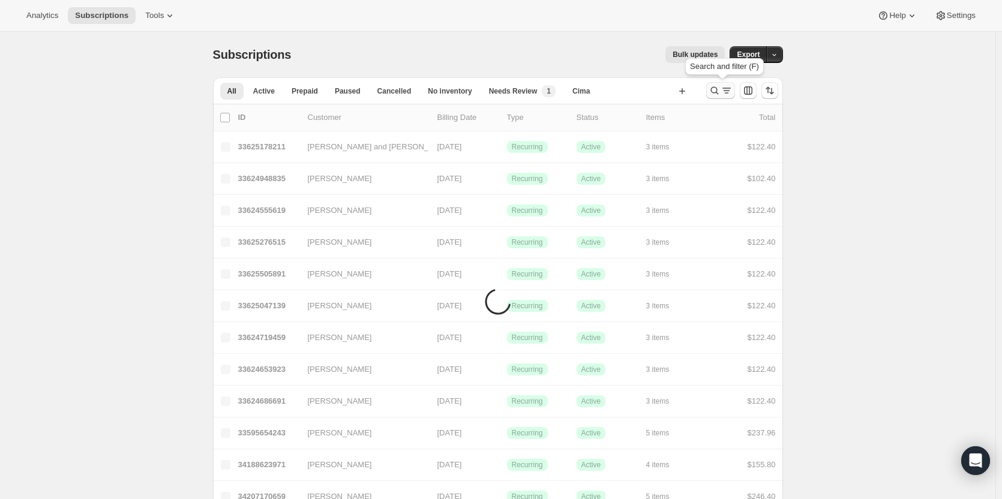
click at [719, 91] on icon "Search and filter results" at bounding box center [715, 91] width 8 height 8
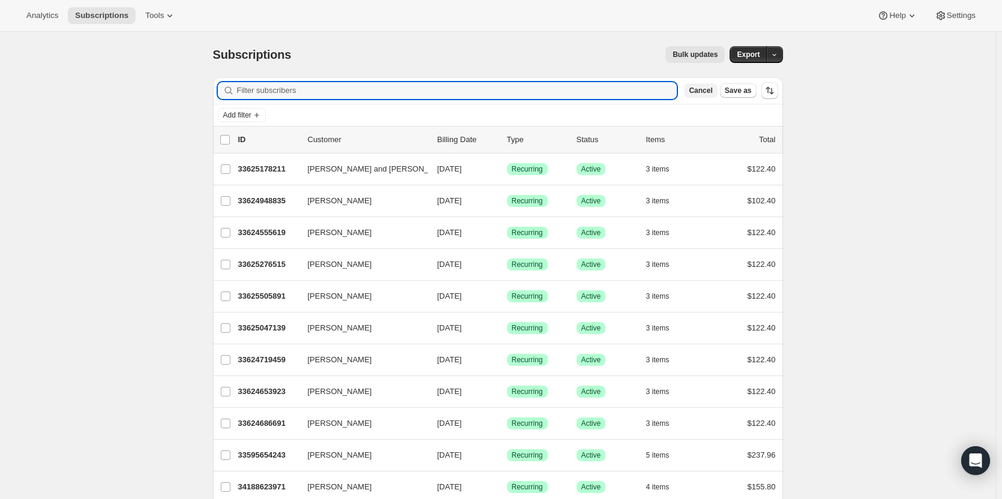
paste input "pmarshall@onexconstruction.com"
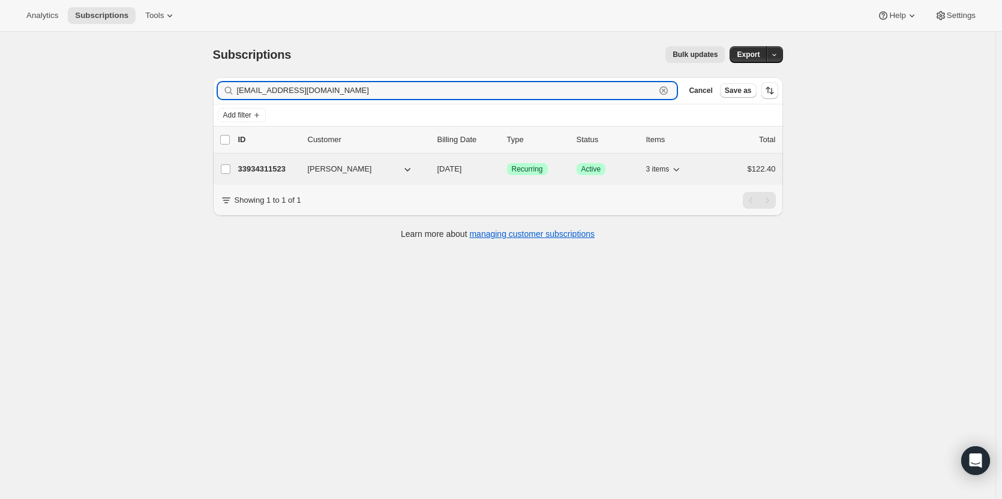
type input "pmarshall@onexconstruction.com"
click at [280, 173] on p "33934311523" at bounding box center [268, 169] width 60 height 12
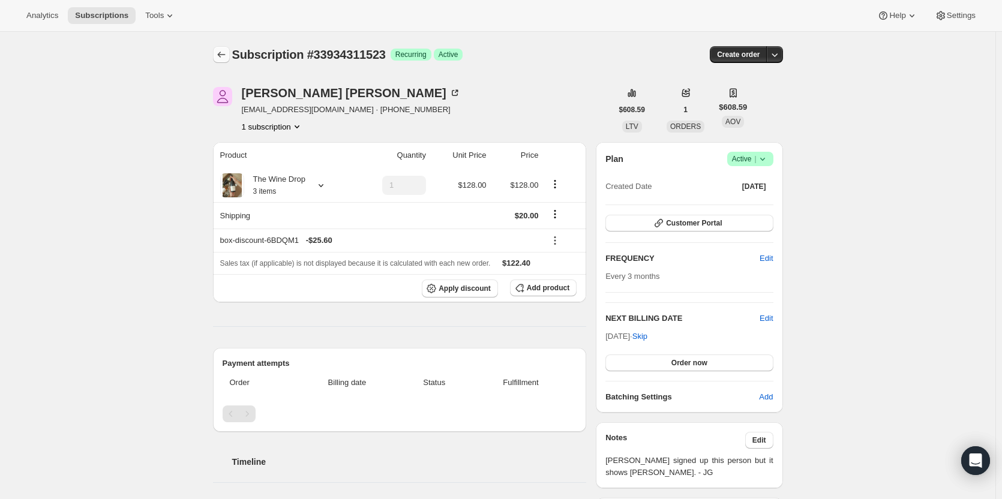
click at [230, 50] on button "Subscriptions" at bounding box center [221, 54] width 17 height 17
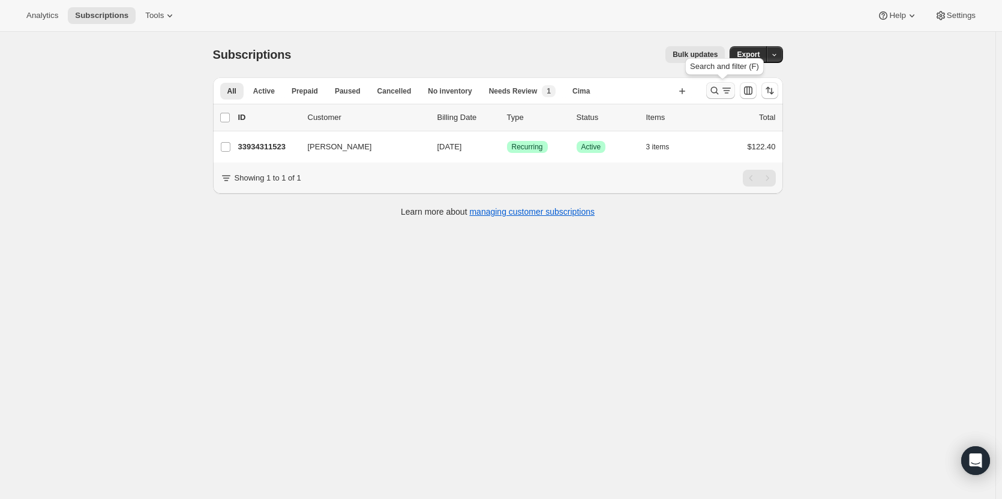
click at [723, 94] on icon "Search and filter results" at bounding box center [727, 91] width 12 height 12
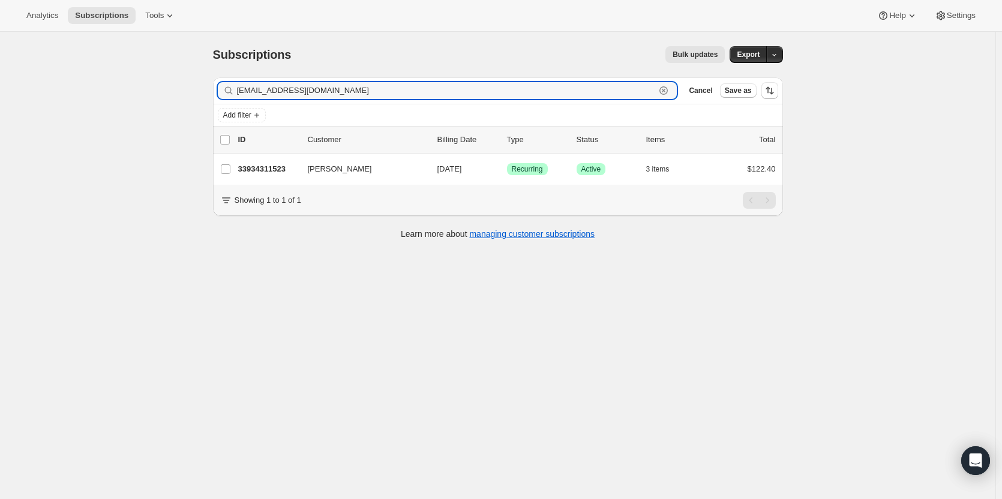
click at [670, 91] on icon "button" at bounding box center [664, 91] width 12 height 12
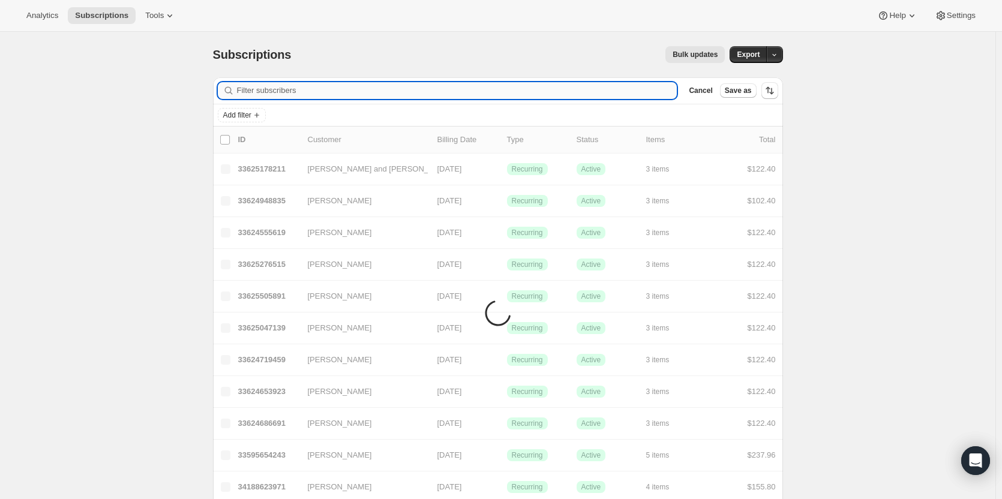
paste input "jeremyavguy@gmail.com"
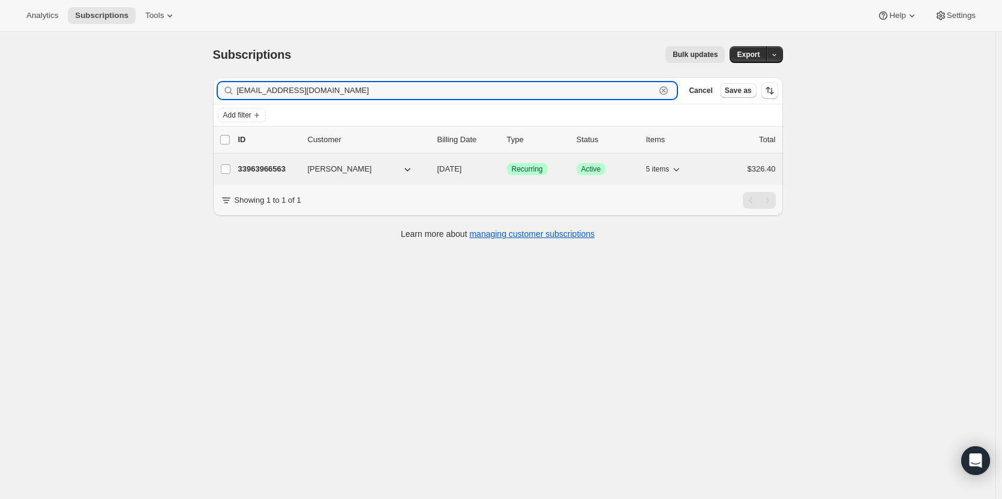
type input "jeremyavguy@gmail.com"
click at [276, 166] on p "33963966563" at bounding box center [268, 169] width 60 height 12
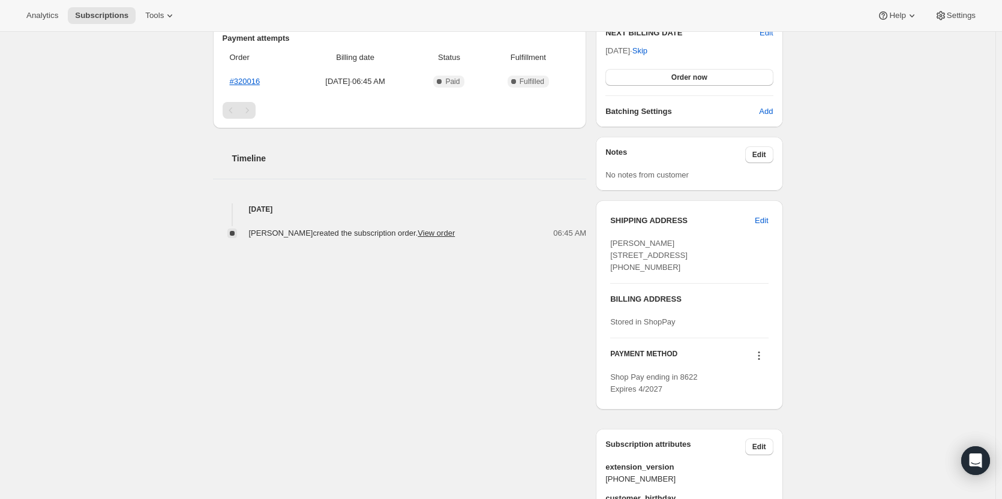
scroll to position [474, 0]
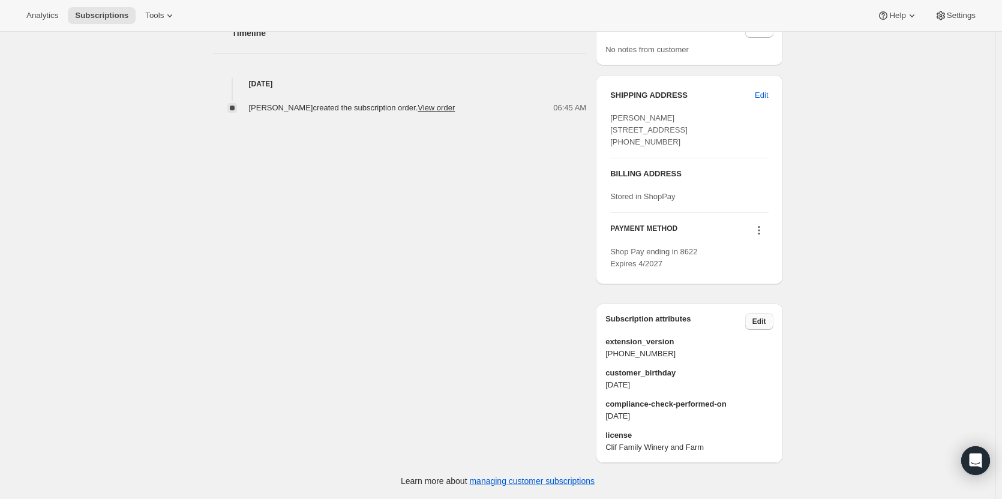
click at [771, 319] on button "Edit" at bounding box center [760, 321] width 28 height 17
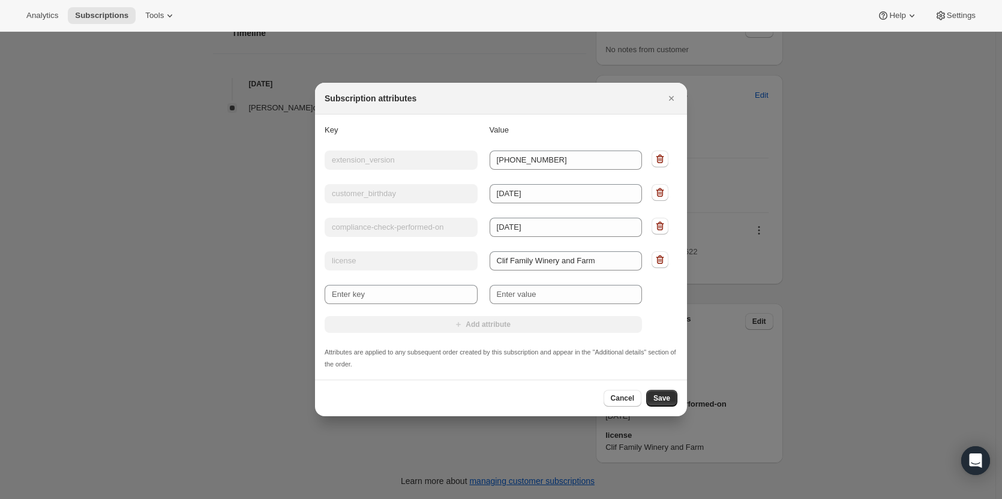
click at [553, 319] on div "Add attribute" at bounding box center [484, 325] width 318 height 18
click at [384, 285] on input "New key" at bounding box center [401, 294] width 153 height 19
click at [668, 97] on icon "Close" at bounding box center [672, 98] width 12 height 12
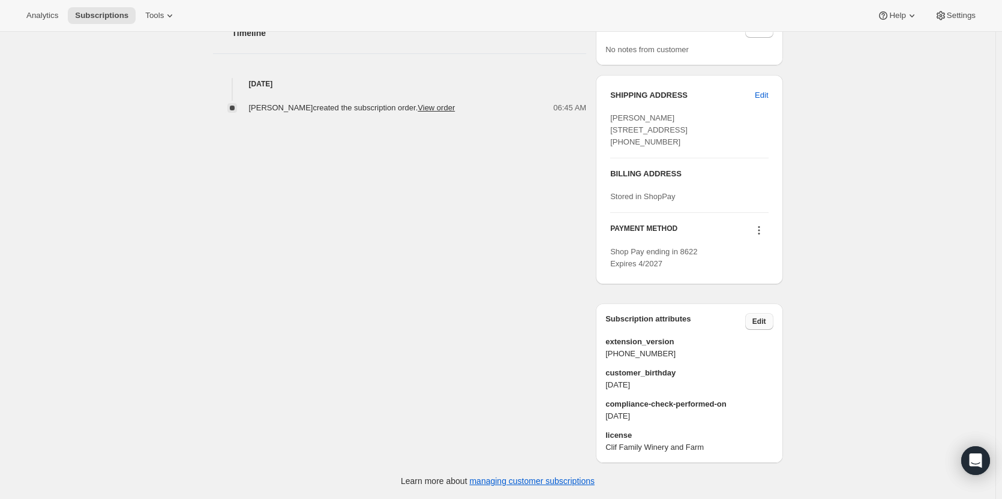
click at [762, 327] on button "Edit" at bounding box center [760, 321] width 28 height 17
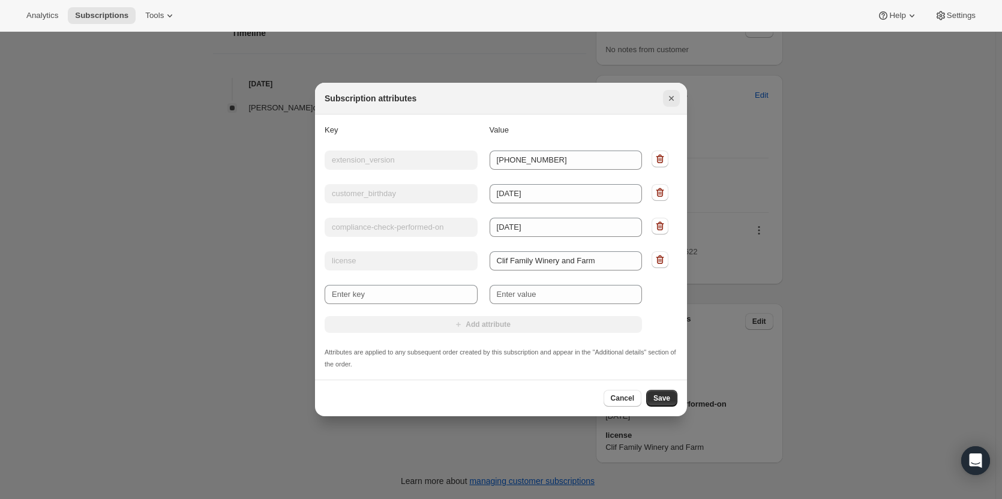
click at [675, 97] on icon "Close" at bounding box center [672, 98] width 12 height 12
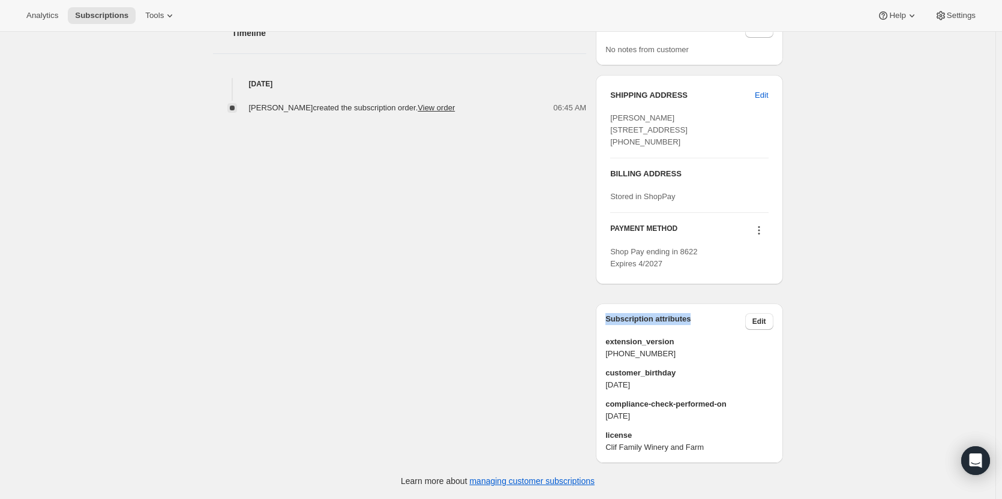
drag, startPoint x: 682, startPoint y: 321, endPoint x: 603, endPoint y: 327, distance: 78.9
click at [604, 326] on div "Subscription attributes Edit extension_version 2025.07.02.02 customer_birthday …" at bounding box center [689, 384] width 187 height 160
copy h3 "Subscription attributes"
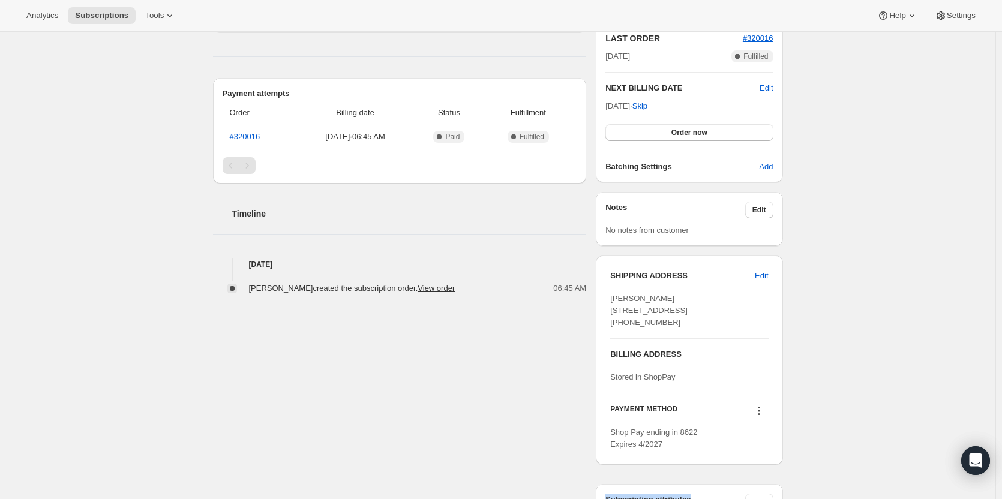
scroll to position [0, 0]
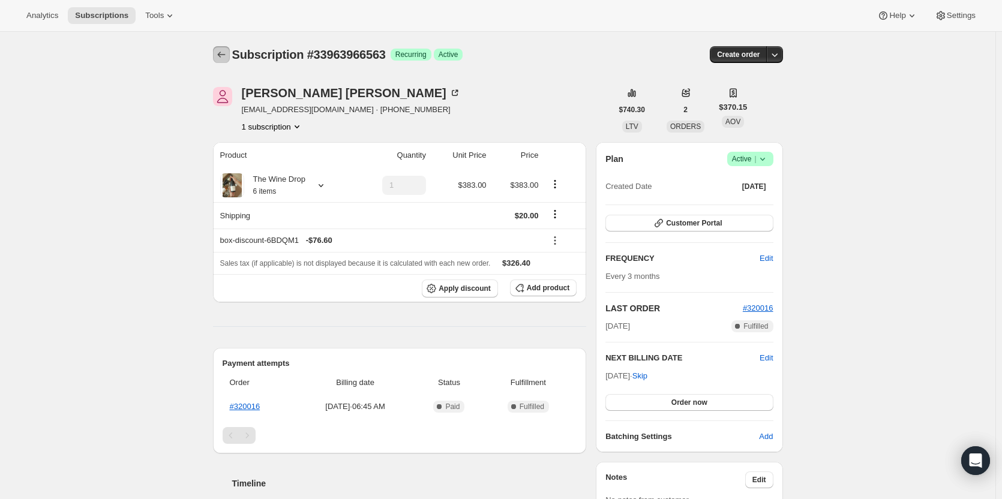
click at [230, 52] on button "Subscriptions" at bounding box center [221, 54] width 17 height 17
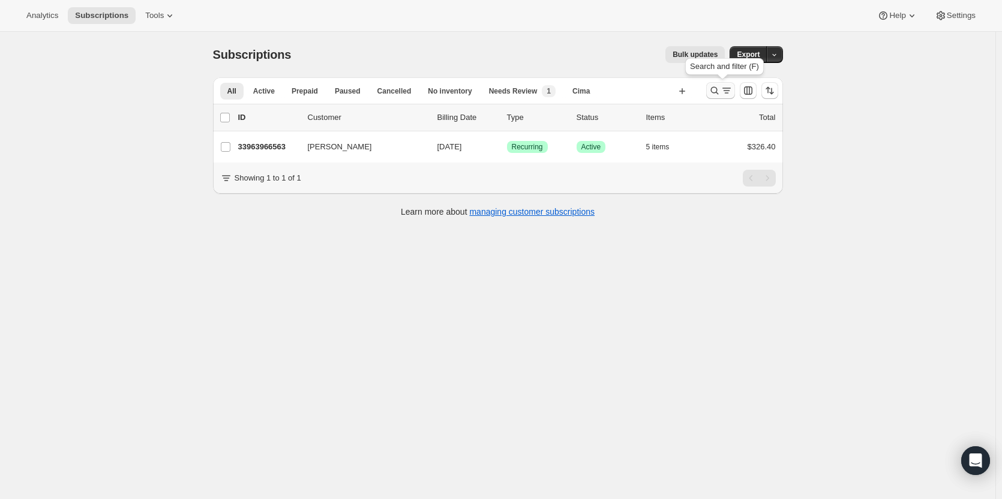
click at [717, 93] on icon "Search and filter results" at bounding box center [715, 91] width 8 height 8
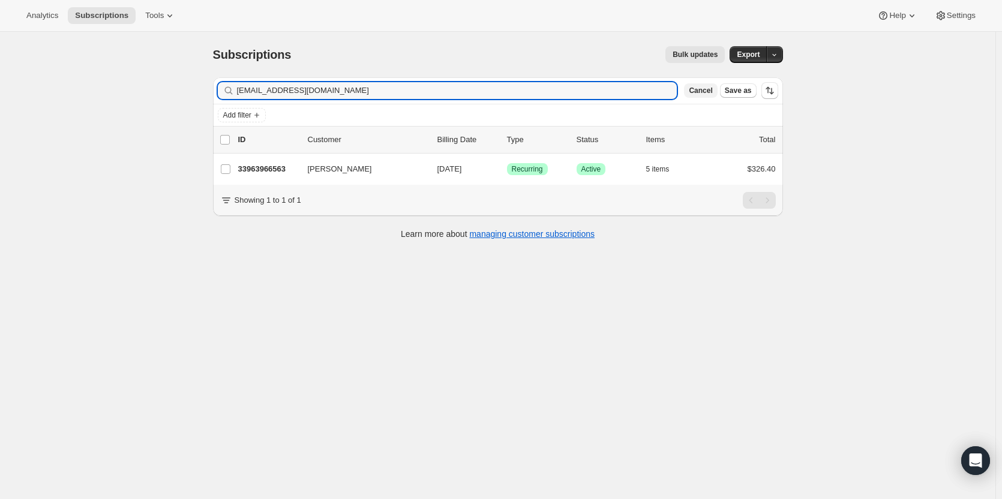
click at [709, 94] on span "Cancel" at bounding box center [700, 91] width 23 height 10
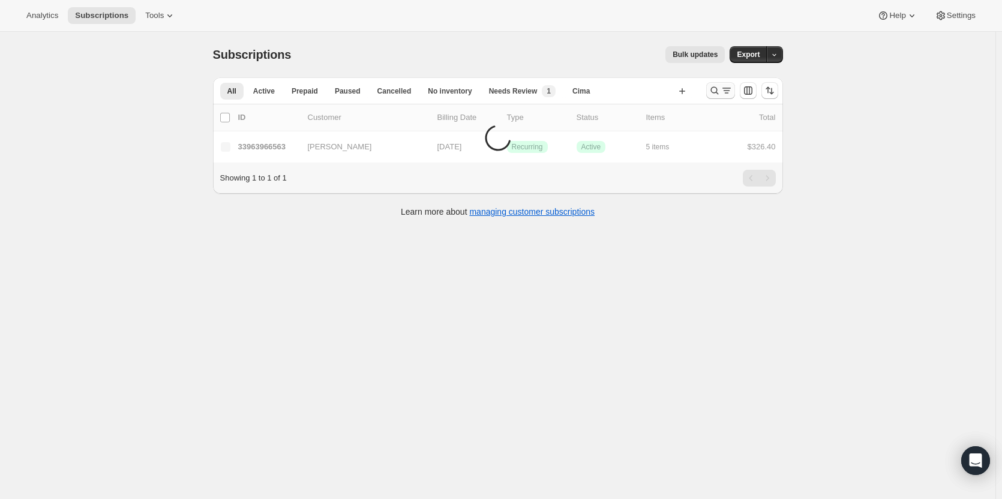
click at [719, 94] on icon "Search and filter results" at bounding box center [715, 91] width 12 height 12
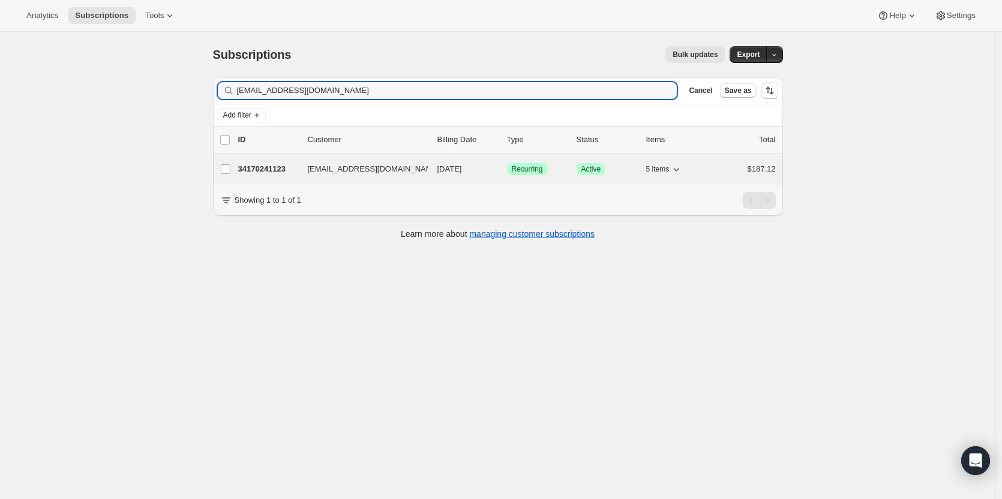
type input "jeffandconnie@yahoo.com"
click at [277, 172] on p "34170241123" at bounding box center [268, 169] width 60 height 12
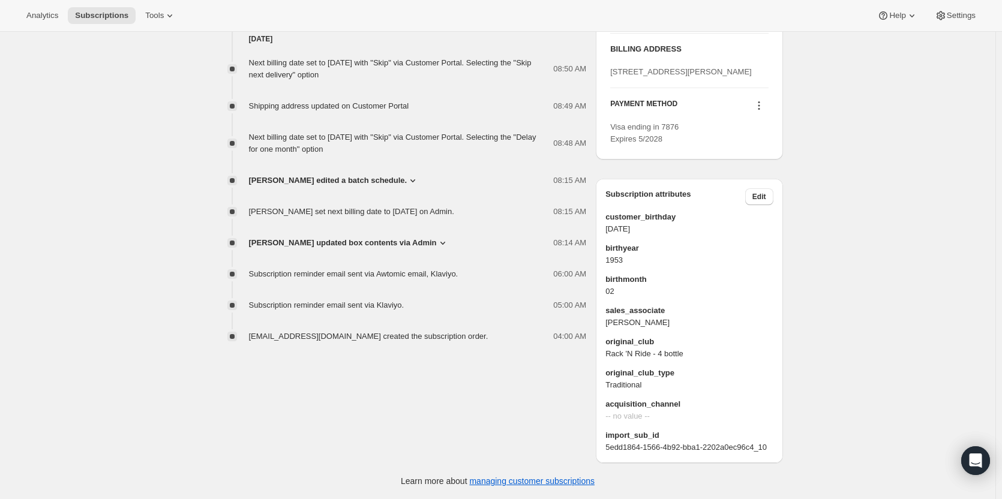
scroll to position [612, 0]
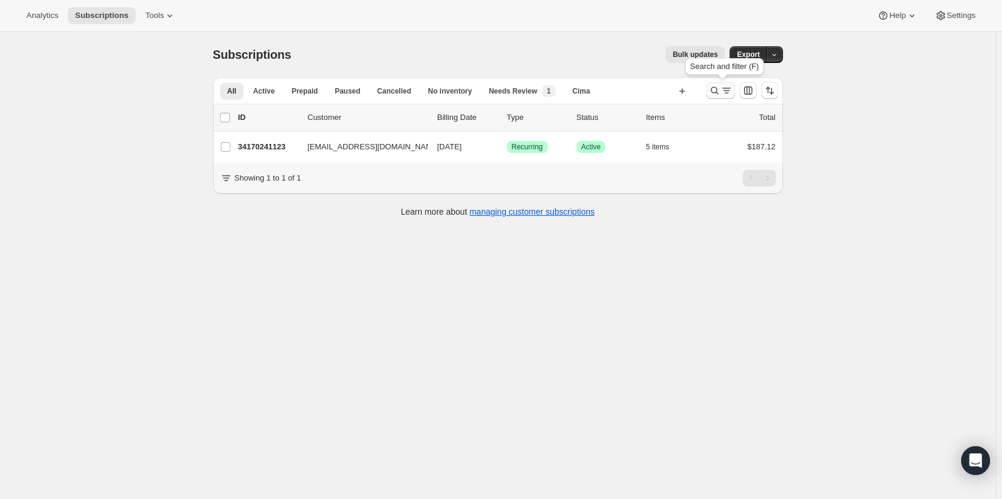
click at [719, 91] on icon "Search and filter results" at bounding box center [715, 91] width 12 height 12
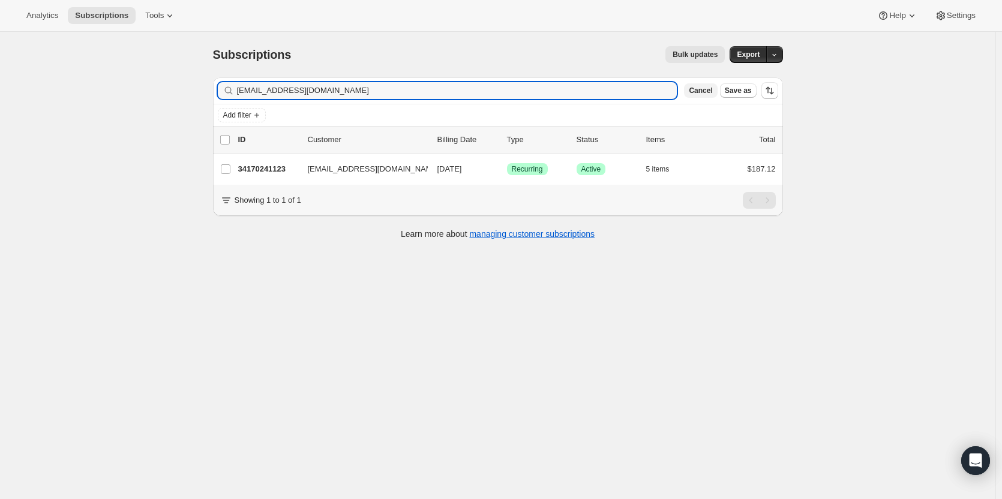
click at [702, 92] on span "Cancel" at bounding box center [700, 91] width 23 height 10
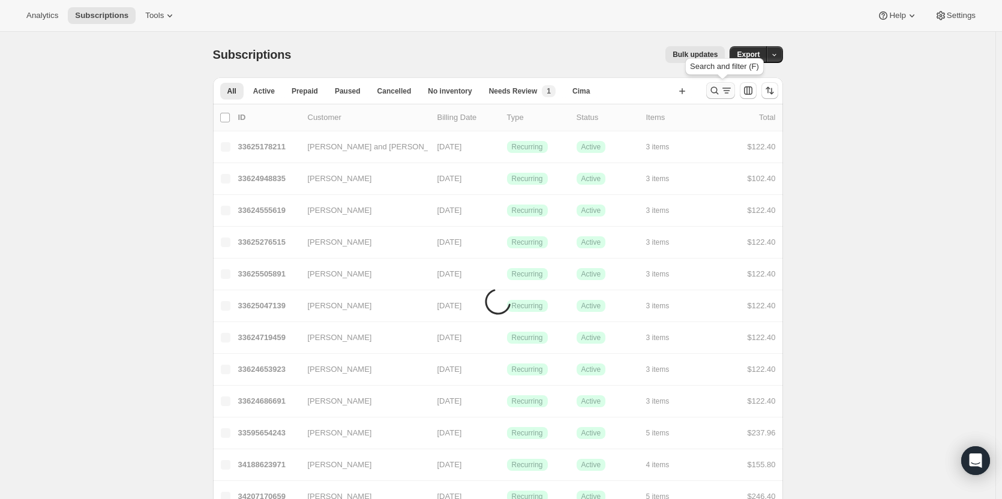
click at [721, 89] on icon "Search and filter results" at bounding box center [715, 91] width 12 height 12
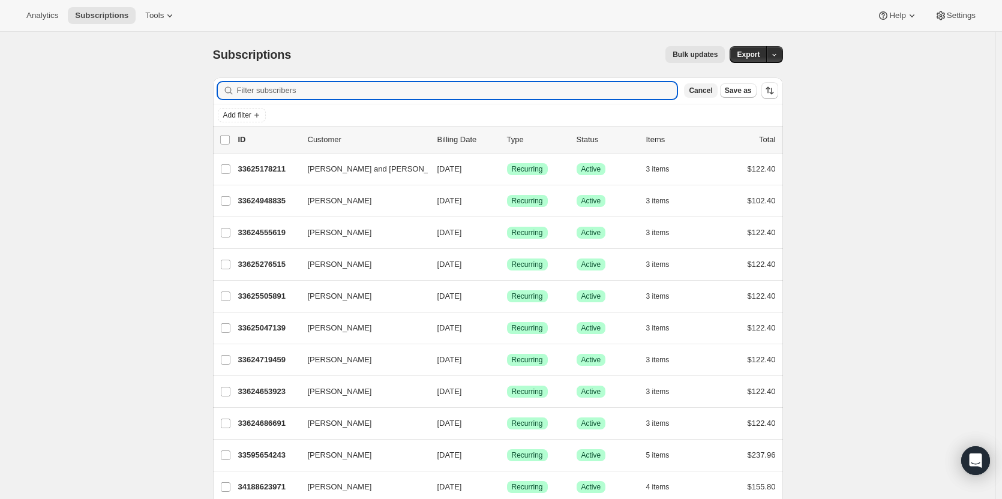
paste input "jfbrmb29@comcast.net"
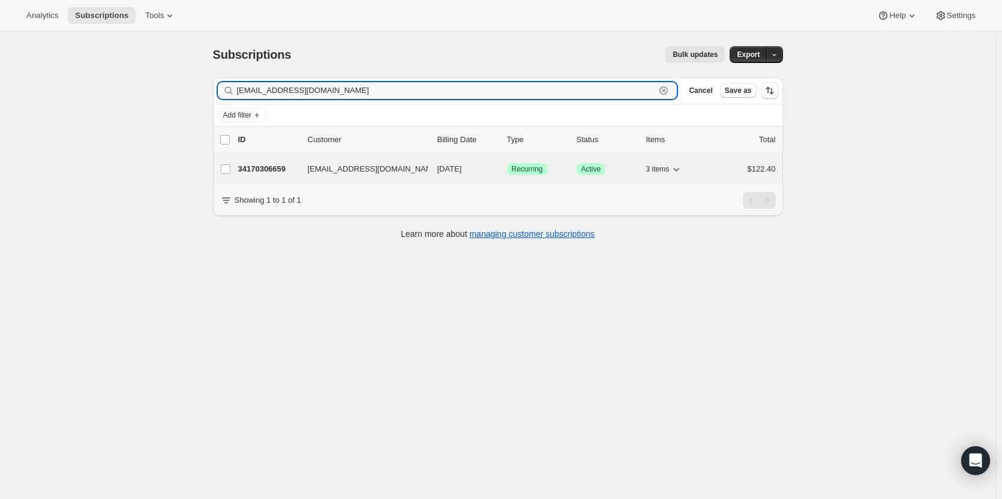
type input "jfbrmb29@comcast.net"
click at [271, 176] on div "34170306659 jfbrmb29@comcast.net 11/15/2025 Success Recurring Success Active 3 …" at bounding box center [507, 169] width 538 height 17
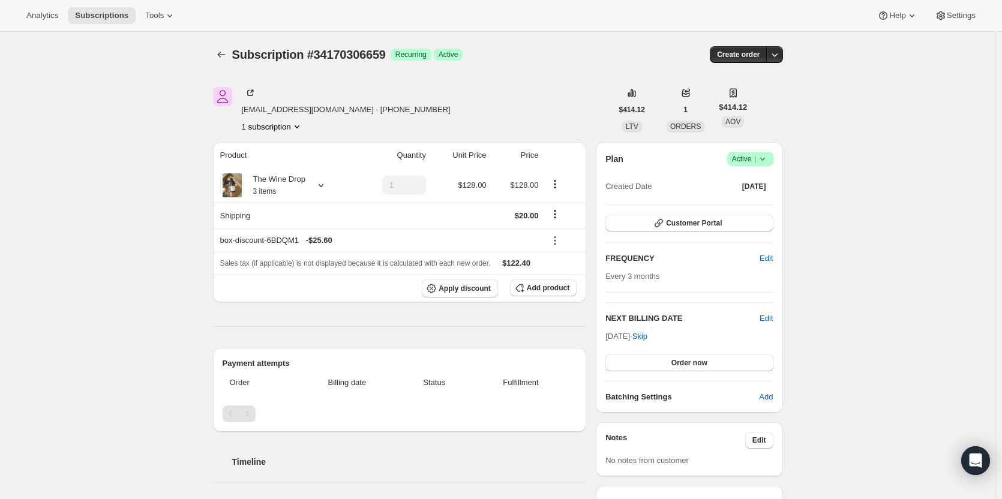
scroll to position [559, 0]
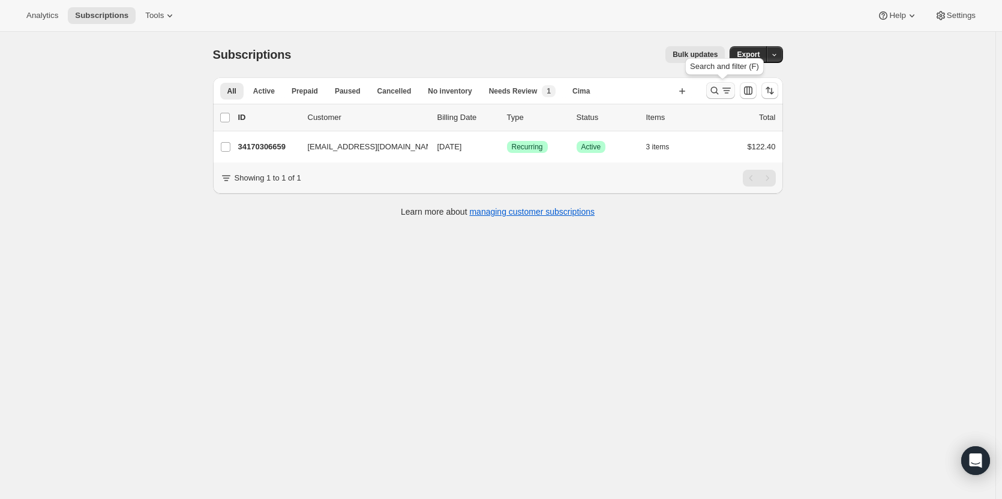
click at [719, 90] on icon "Search and filter results" at bounding box center [715, 91] width 8 height 8
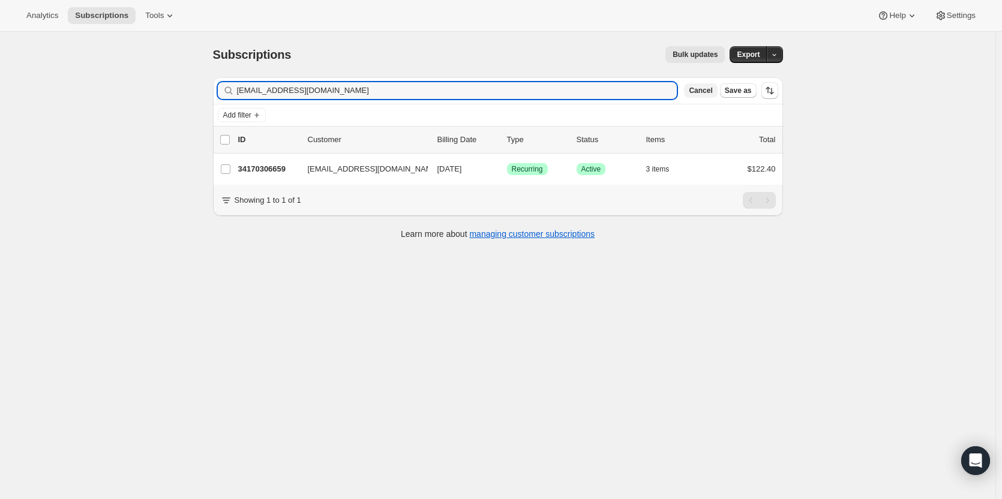
click at [713, 94] on span "Cancel" at bounding box center [700, 91] width 23 height 10
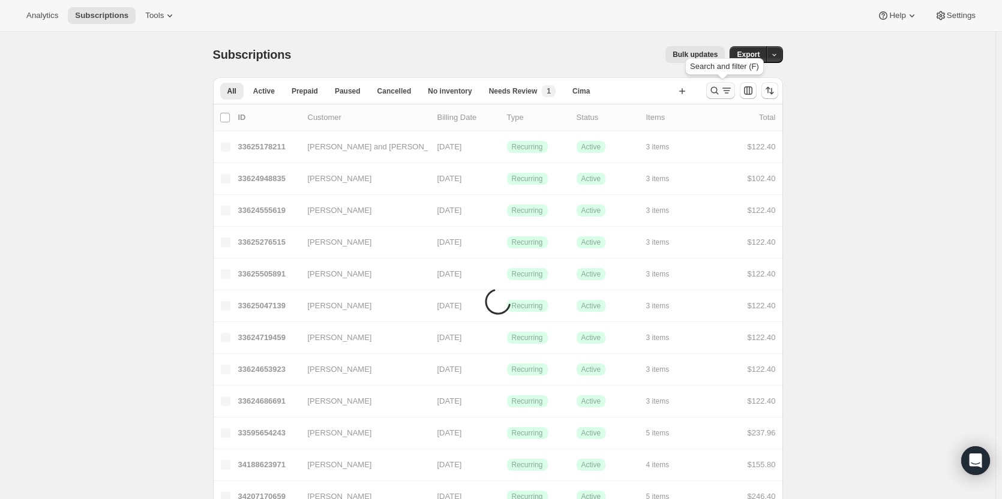
click at [718, 91] on icon "Search and filter results" at bounding box center [715, 91] width 12 height 12
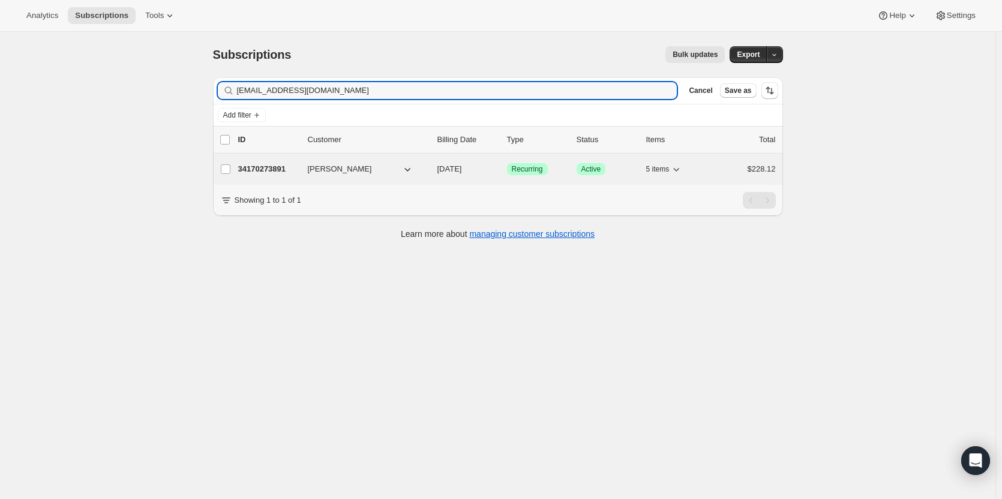
type input "dancolgrove@gmail.com"
click at [262, 169] on p "34170273891" at bounding box center [268, 169] width 60 height 12
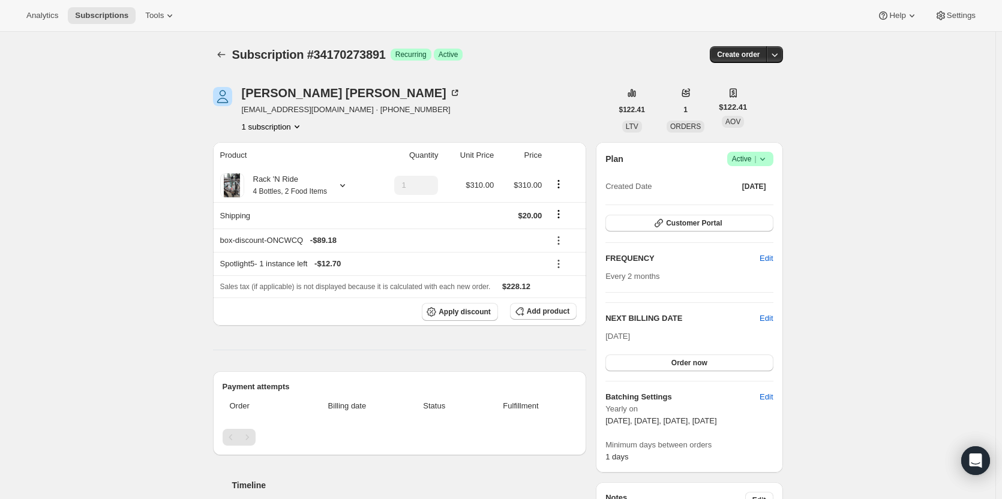
click at [1002, 59] on html "Analytics Subscriptions Tools Help Settings Skip to content Subscription #34170…" at bounding box center [501, 249] width 1002 height 499
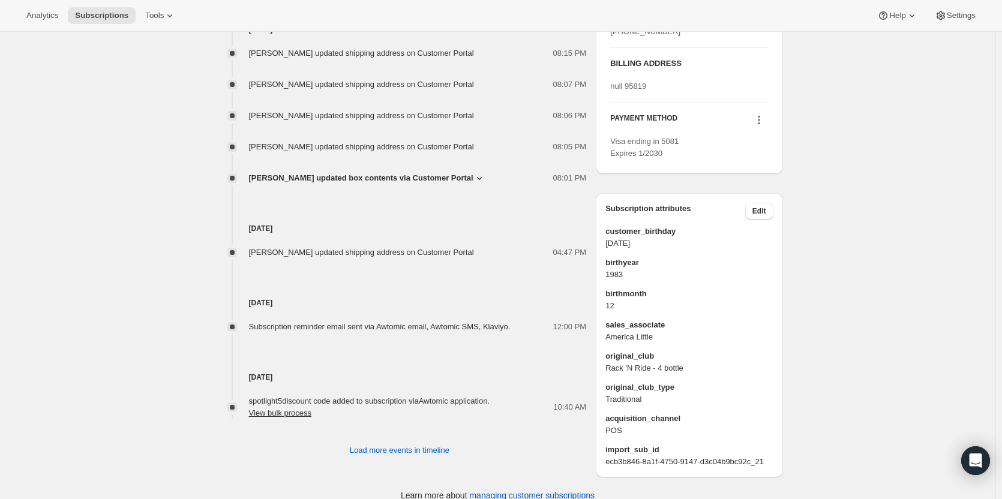
scroll to position [585, 0]
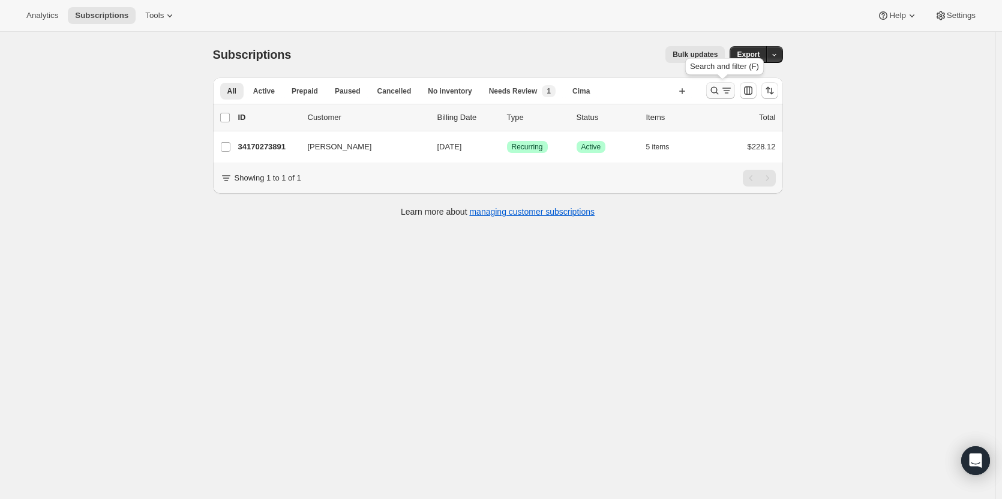
click at [719, 87] on icon "Search and filter results" at bounding box center [715, 91] width 12 height 12
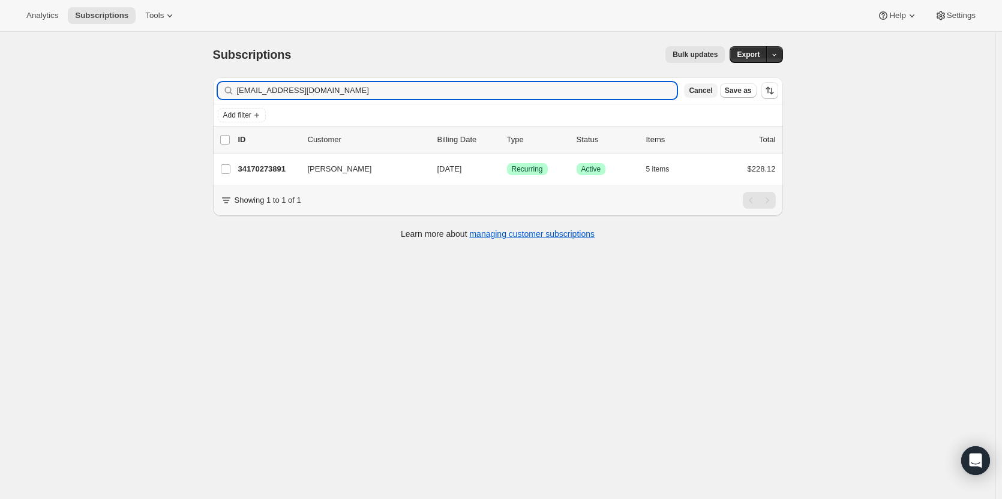
click at [698, 95] on span "Cancel" at bounding box center [700, 91] width 23 height 10
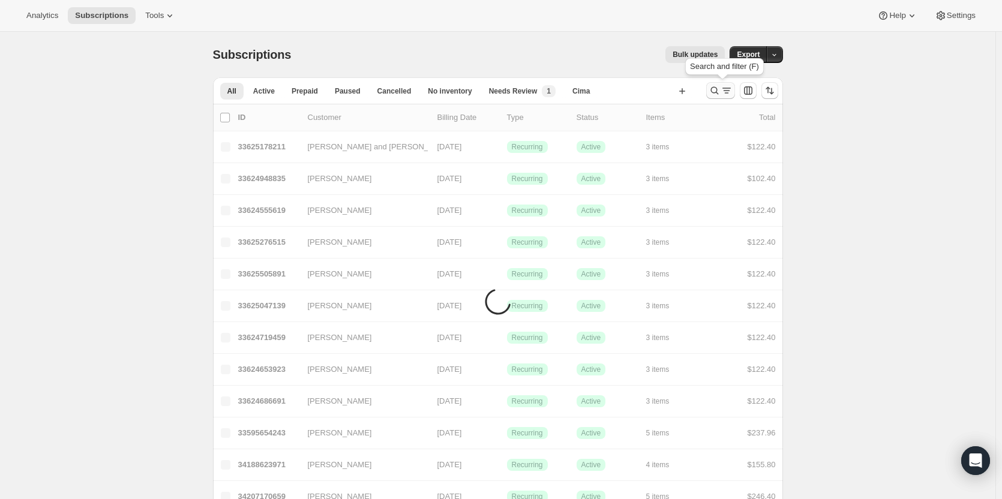
click at [721, 92] on icon "Search and filter results" at bounding box center [715, 91] width 12 height 12
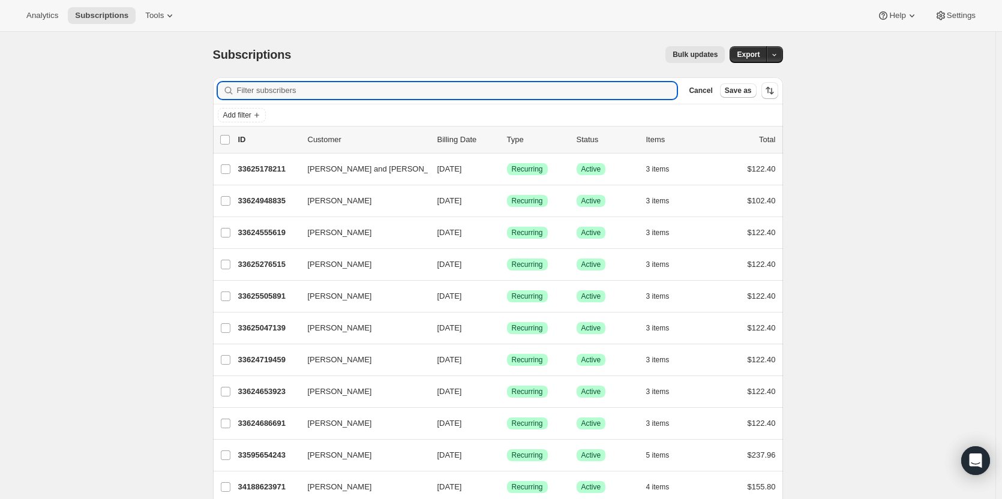
paste input "hockeychicksh@gmail.com"
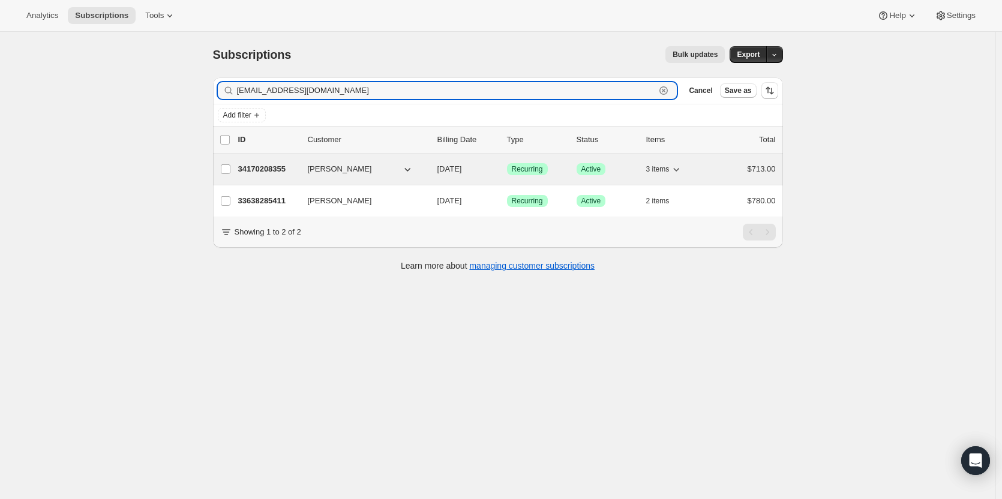
type input "hockeychicksh@gmail.com"
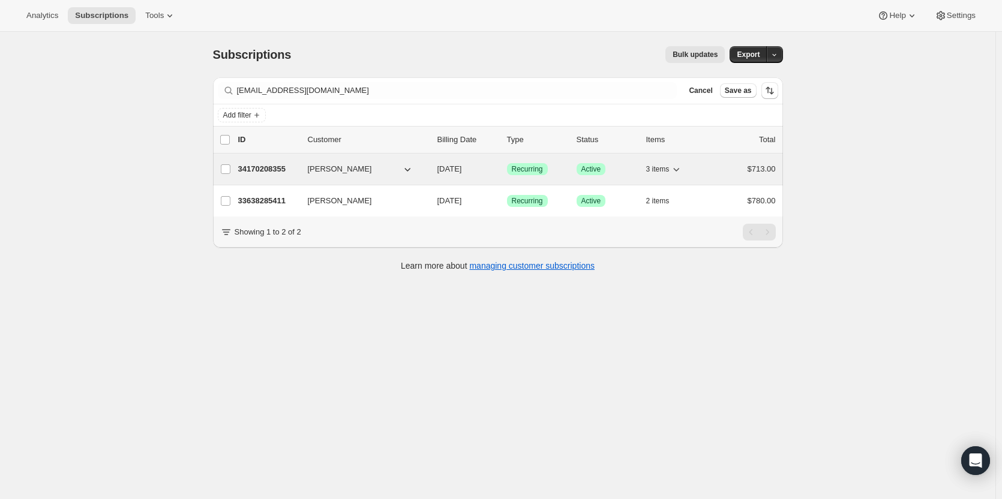
click at [275, 172] on p "34170208355" at bounding box center [268, 169] width 60 height 12
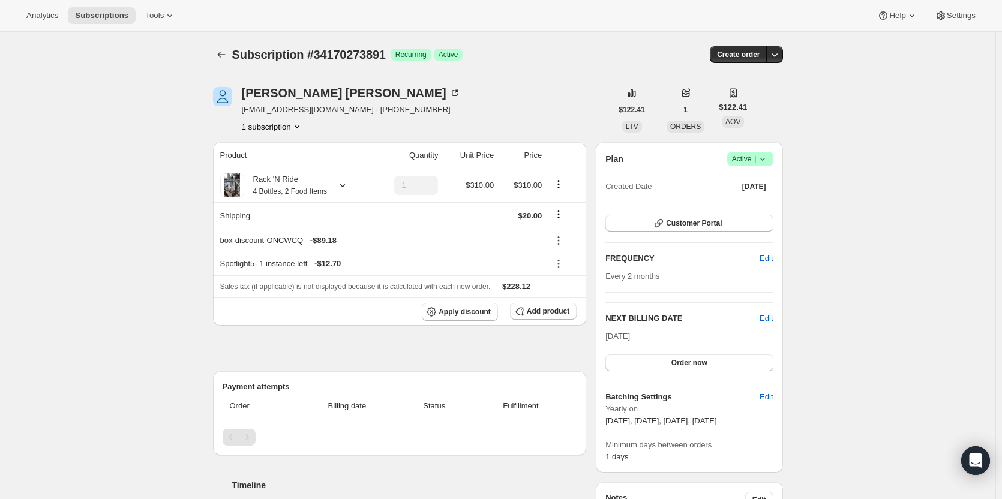
click at [232, 56] on div at bounding box center [222, 54] width 19 height 17
click at [228, 58] on icon "Subscriptions" at bounding box center [222, 55] width 12 height 12
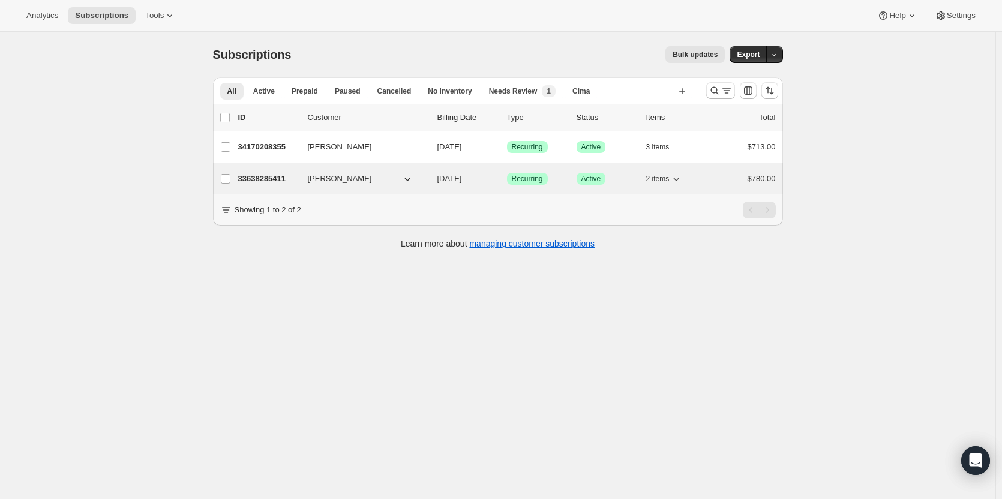
click at [260, 182] on p "33638285411" at bounding box center [268, 179] width 60 height 12
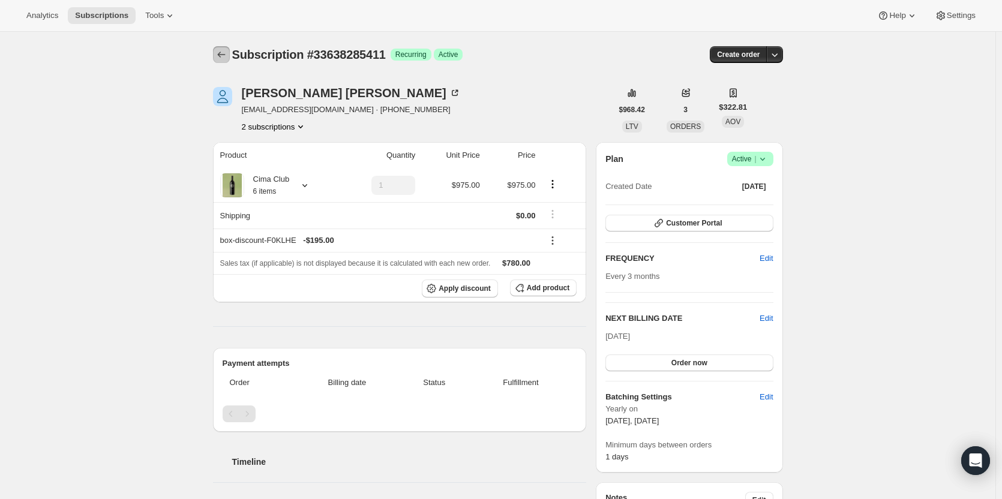
click at [222, 55] on icon "Subscriptions" at bounding box center [222, 55] width 12 height 12
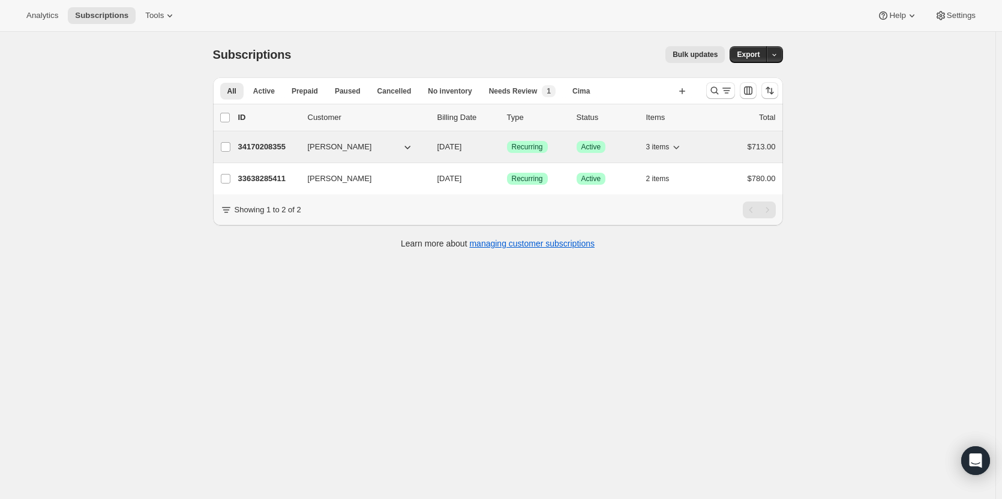
click at [273, 154] on div "34170208355 Shawna Hainsworth 10/15/2025 Success Recurring Success Active 3 ite…" at bounding box center [507, 147] width 538 height 17
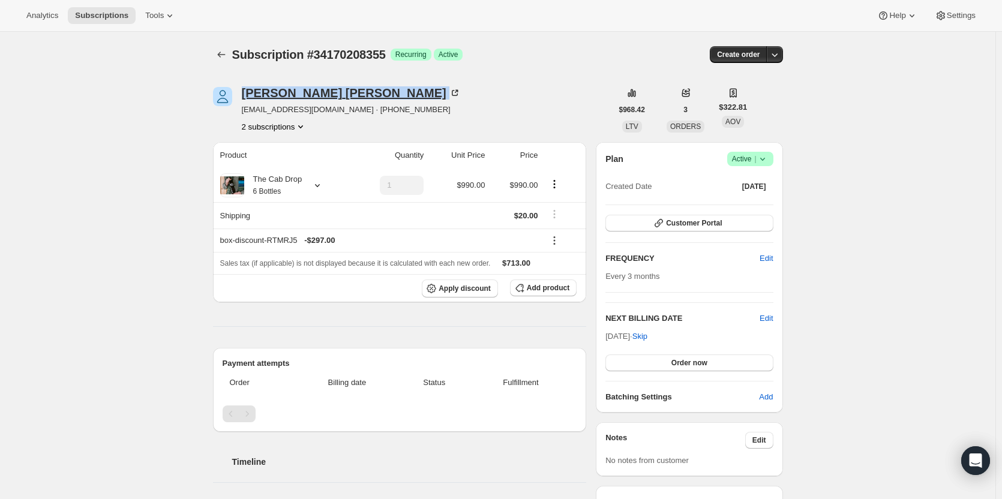
drag, startPoint x: 360, startPoint y: 98, endPoint x: 247, endPoint y: 91, distance: 113.6
click at [247, 91] on div "Shawna Hainsworth" at bounding box center [351, 93] width 219 height 12
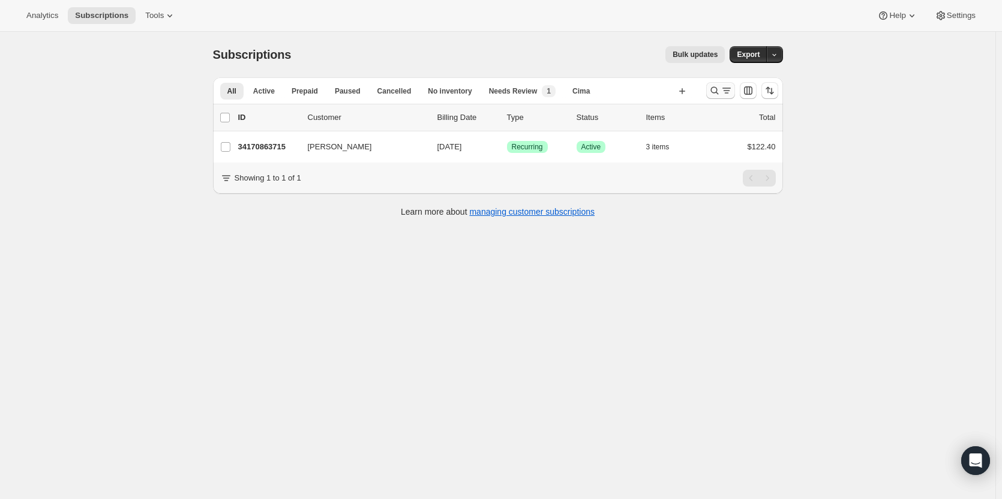
click at [718, 91] on icon "Search and filter results" at bounding box center [715, 91] width 12 height 12
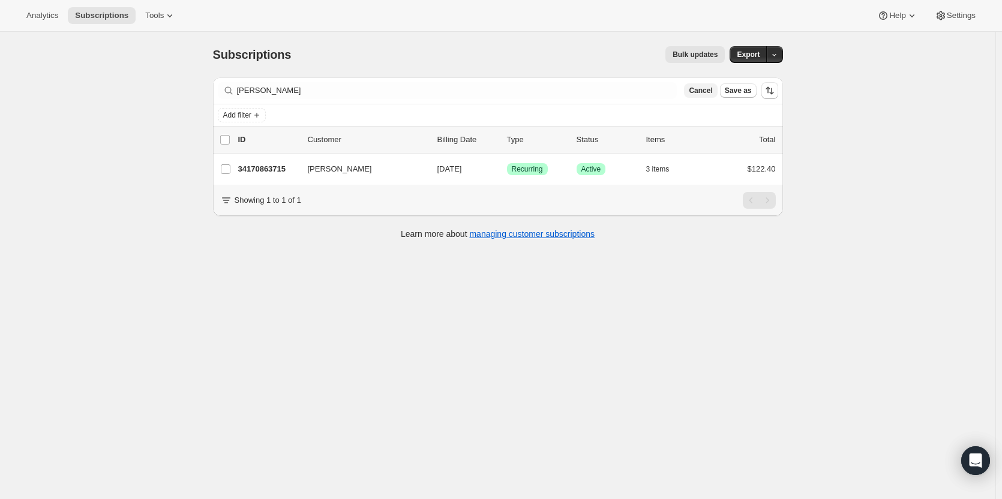
click at [713, 89] on span "Cancel" at bounding box center [700, 91] width 23 height 10
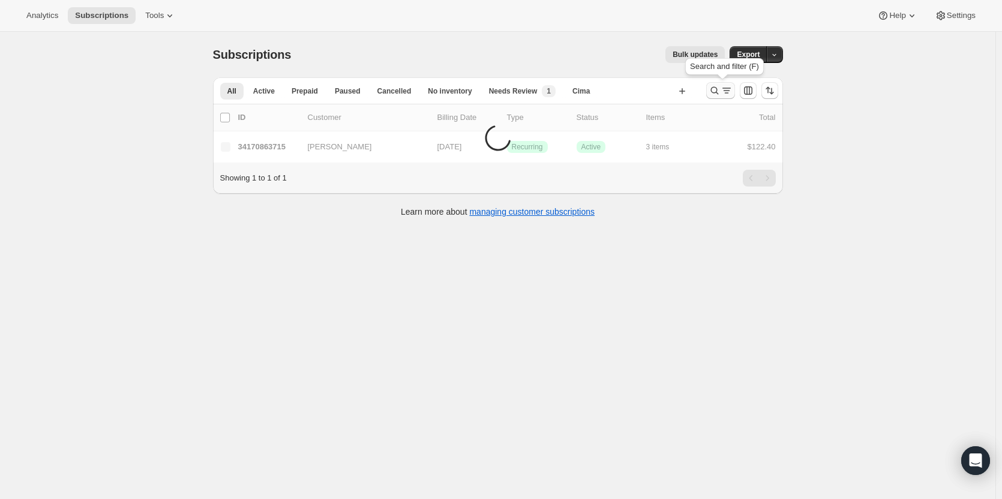
click at [713, 91] on icon "Search and filter results" at bounding box center [715, 91] width 12 height 12
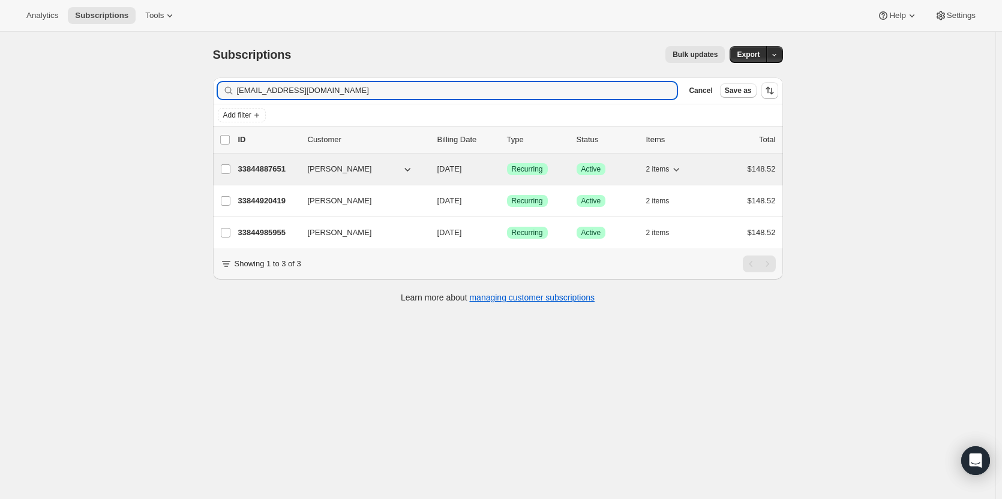
type input "[EMAIL_ADDRESS][DOMAIN_NAME]"
click at [252, 172] on p "33844887651" at bounding box center [268, 169] width 60 height 12
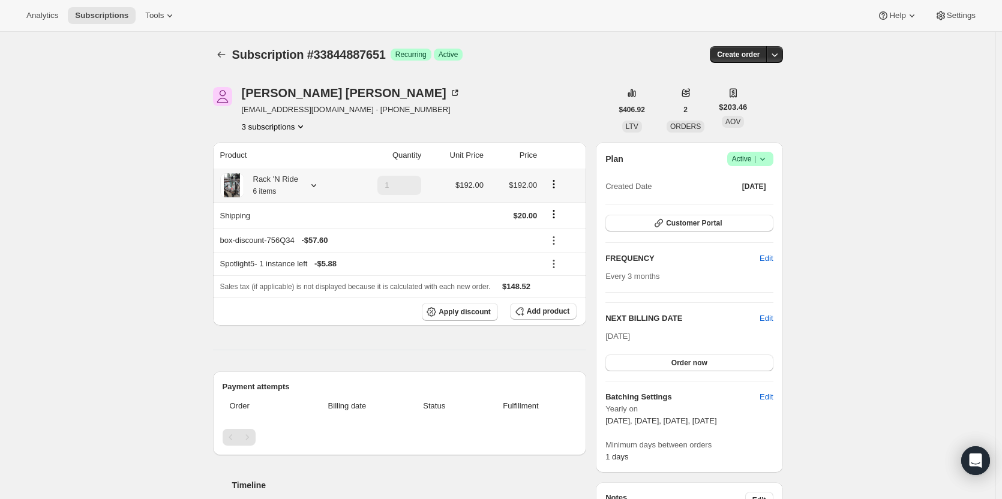
click at [282, 184] on div "Rack 'N Ride 6 items" at bounding box center [271, 185] width 54 height 24
click at [228, 61] on button "Subscriptions" at bounding box center [221, 54] width 17 height 17
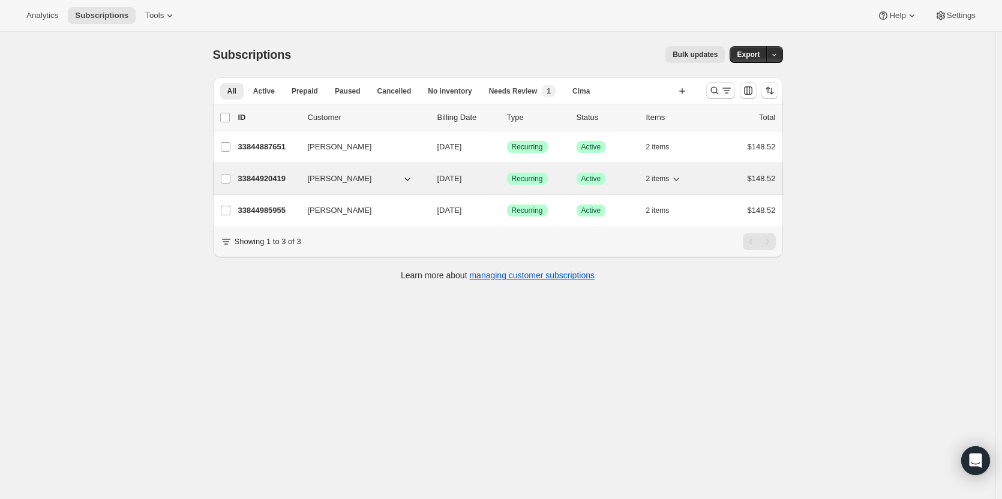
click at [272, 176] on p "33844920419" at bounding box center [268, 179] width 60 height 12
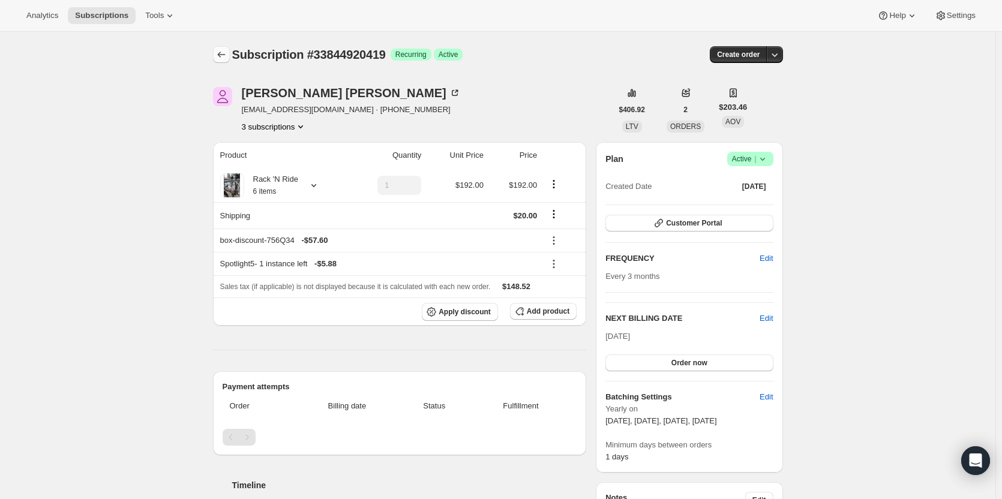
click at [221, 53] on icon "Subscriptions" at bounding box center [222, 55] width 12 height 12
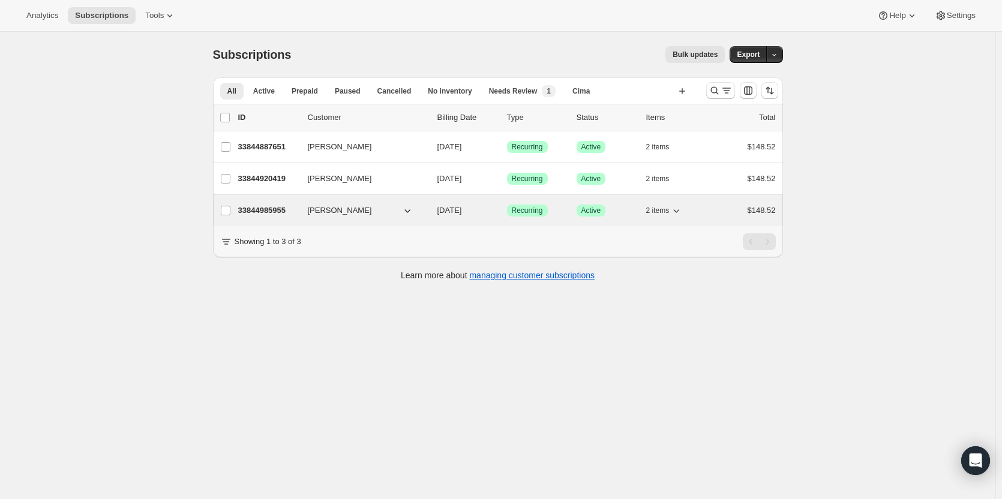
click at [250, 214] on p "33844985955" at bounding box center [268, 211] width 60 height 12
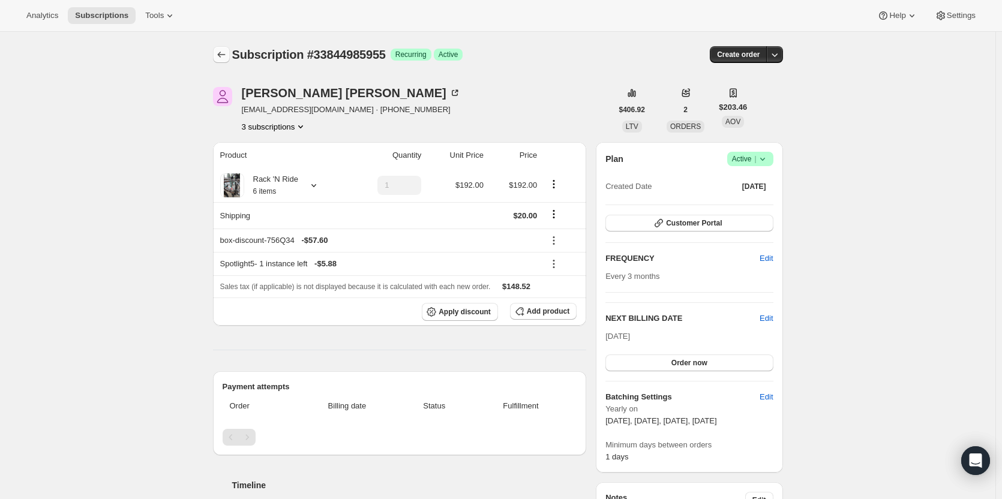
click at [230, 60] on button "Subscriptions" at bounding box center [221, 54] width 17 height 17
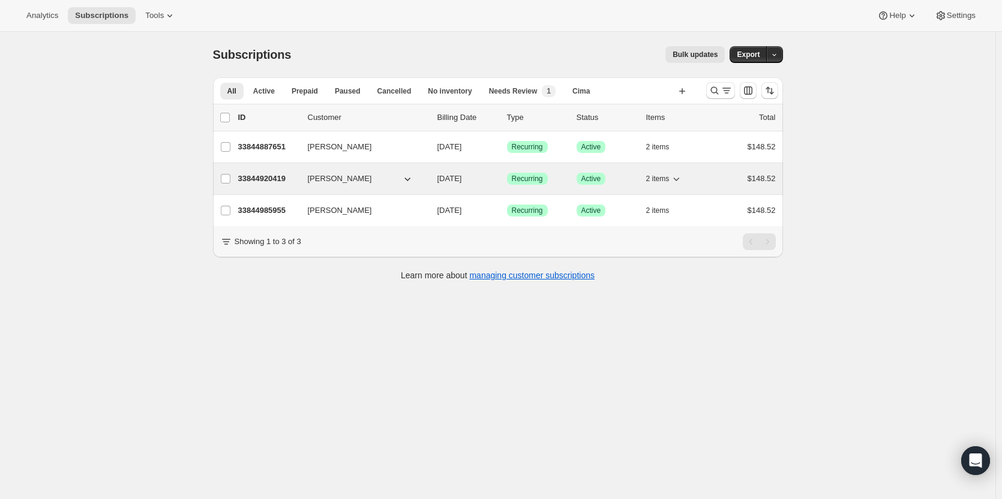
click at [263, 176] on p "33844920419" at bounding box center [268, 179] width 60 height 12
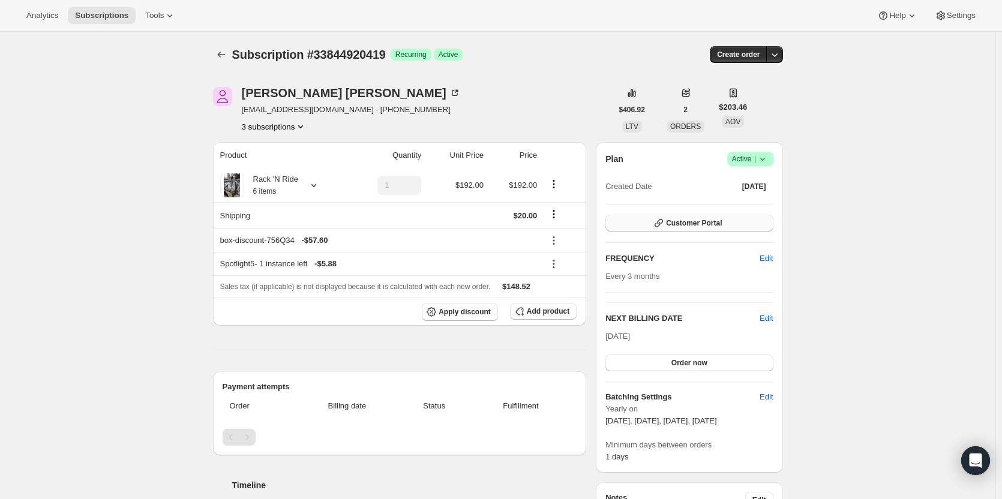
click at [742, 216] on button "Customer Portal" at bounding box center [689, 223] width 167 height 17
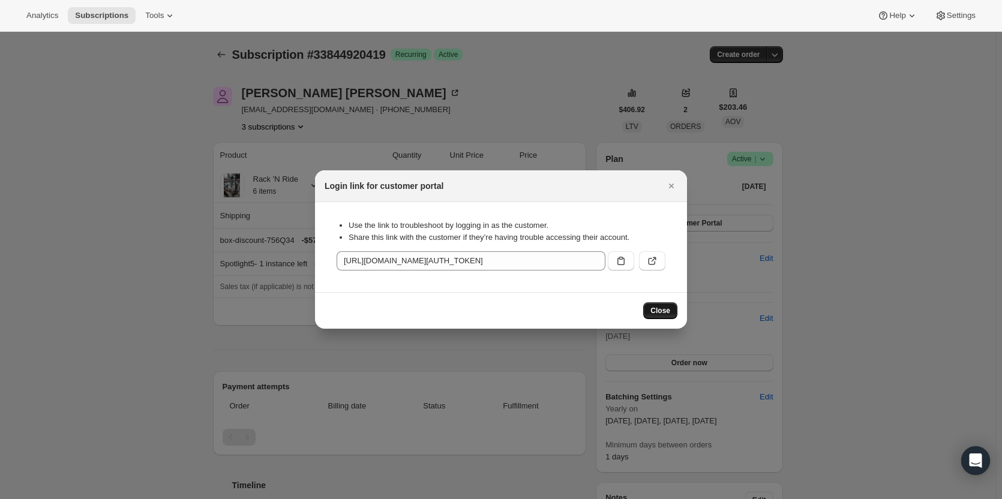
click at [668, 307] on span "Close" at bounding box center [661, 311] width 20 height 10
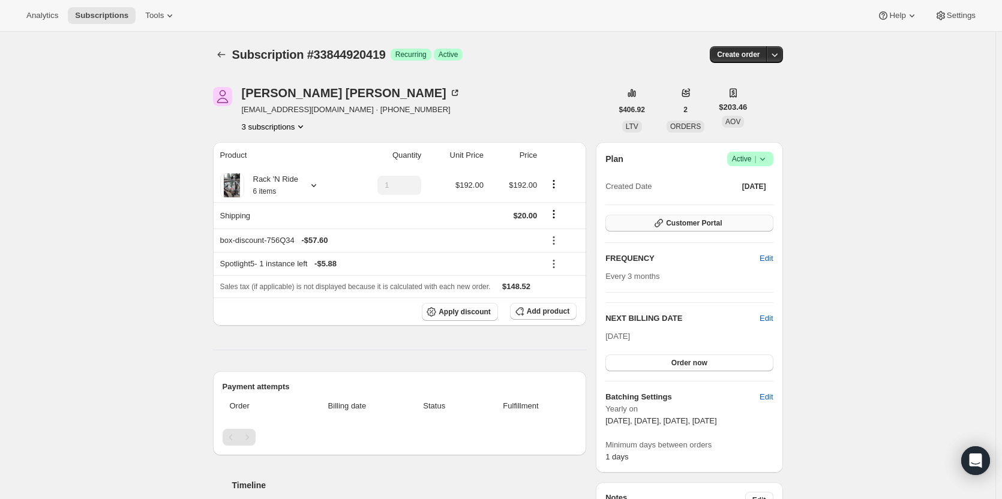
click at [716, 221] on span "Customer Portal" at bounding box center [694, 224] width 56 height 10
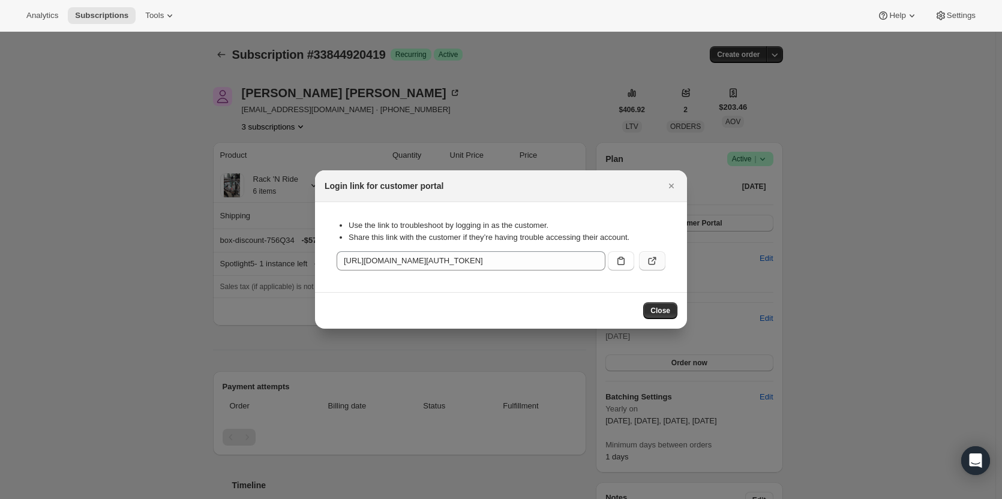
click at [644, 270] on button ":rs1:" at bounding box center [652, 261] width 26 height 19
click at [669, 187] on icon "Close" at bounding box center [672, 186] width 12 height 12
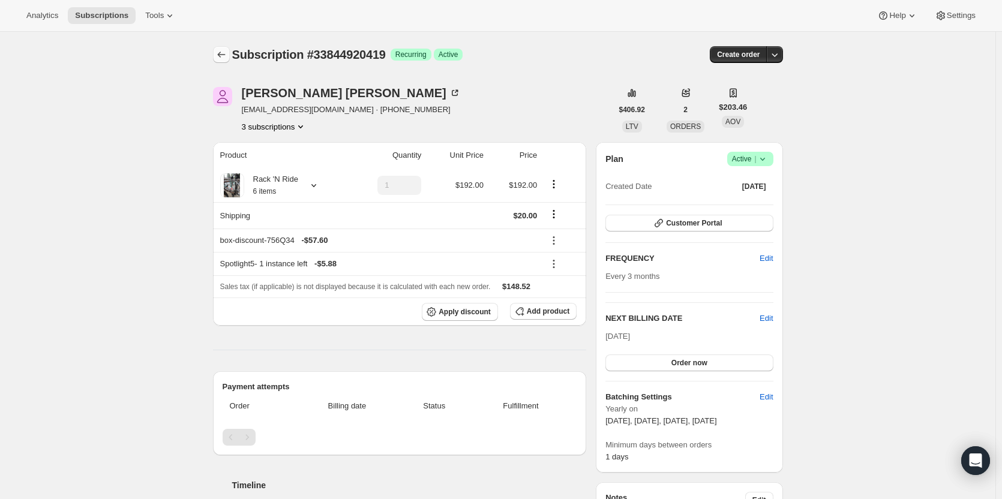
click at [222, 55] on icon "Subscriptions" at bounding box center [222, 55] width 12 height 12
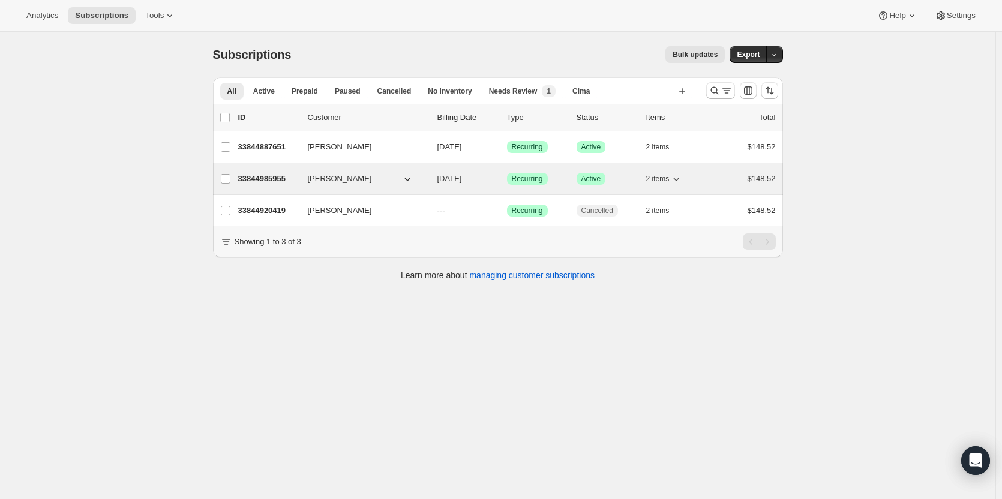
click at [277, 173] on p "33844985955" at bounding box center [268, 179] width 60 height 12
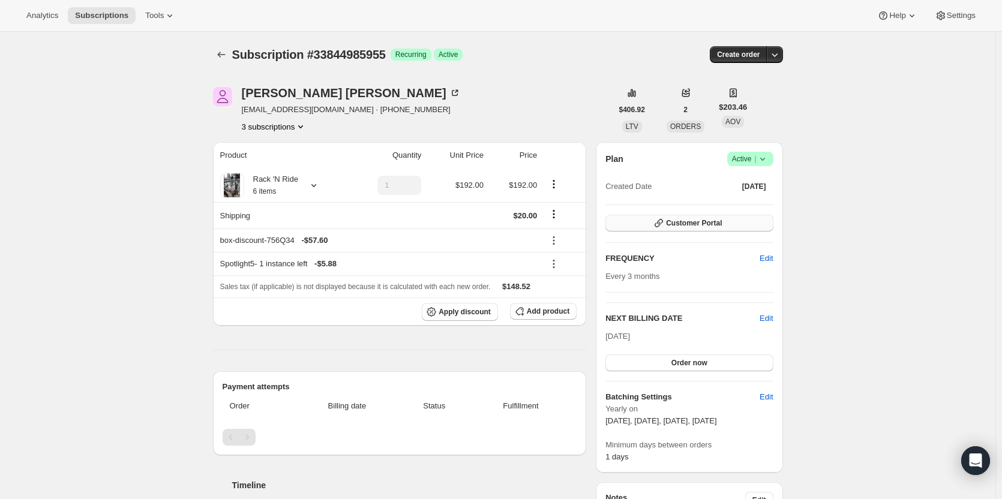
click at [747, 222] on button "Customer Portal" at bounding box center [689, 223] width 167 height 17
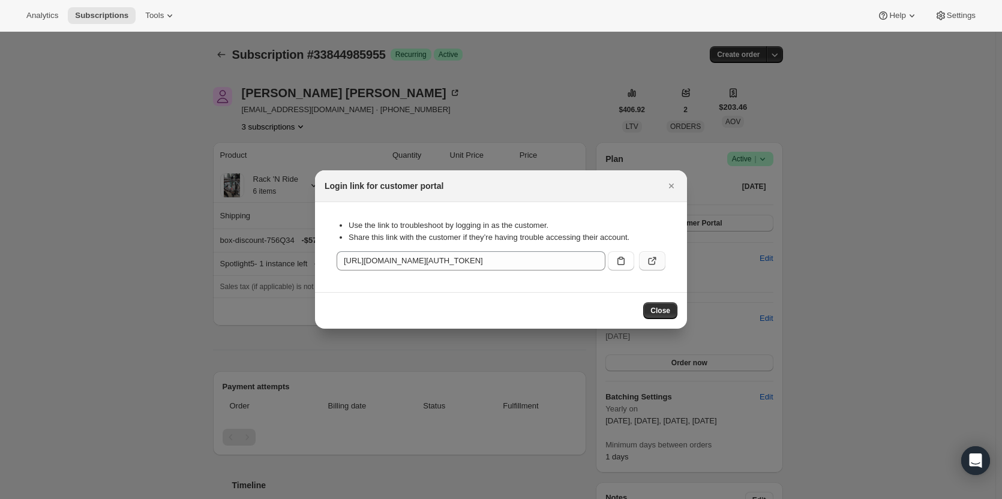
click at [651, 266] on icon ":r10p:" at bounding box center [653, 261] width 12 height 12
click at [672, 189] on icon "Close" at bounding box center [672, 186] width 12 height 12
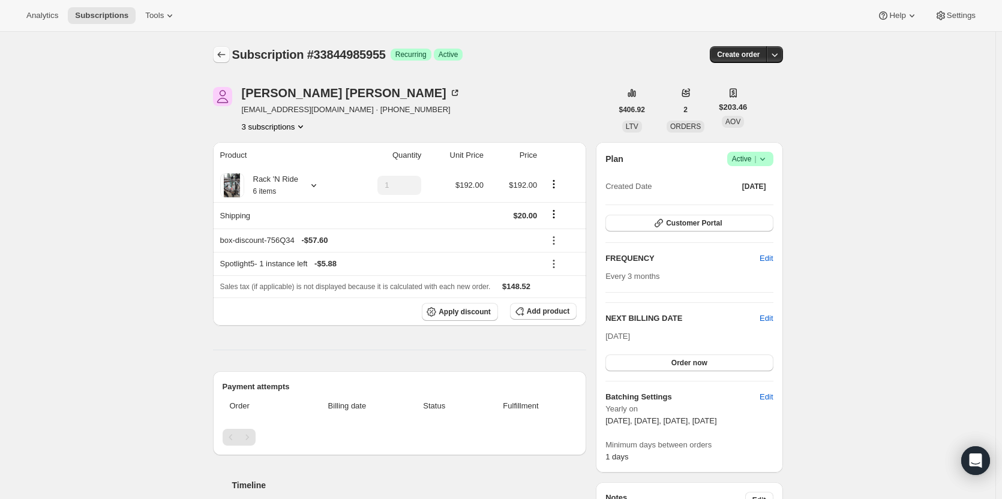
click at [223, 55] on icon "Subscriptions" at bounding box center [222, 55] width 12 height 12
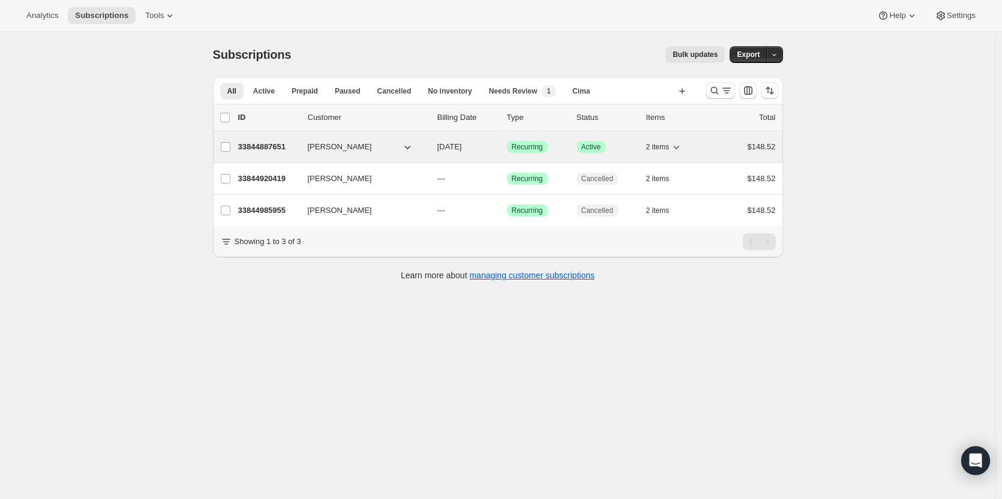
click at [246, 146] on p "33844887651" at bounding box center [268, 147] width 60 height 12
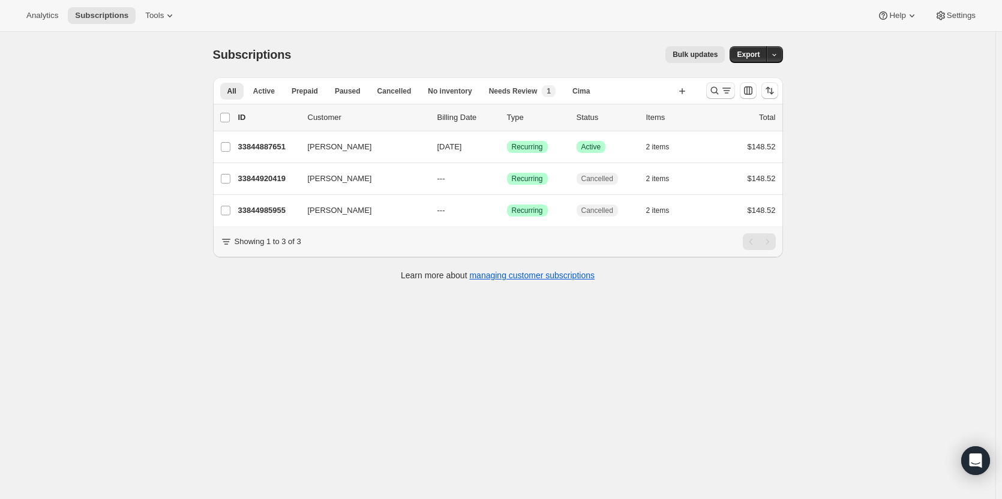
click at [714, 92] on icon "Search and filter results" at bounding box center [715, 91] width 12 height 12
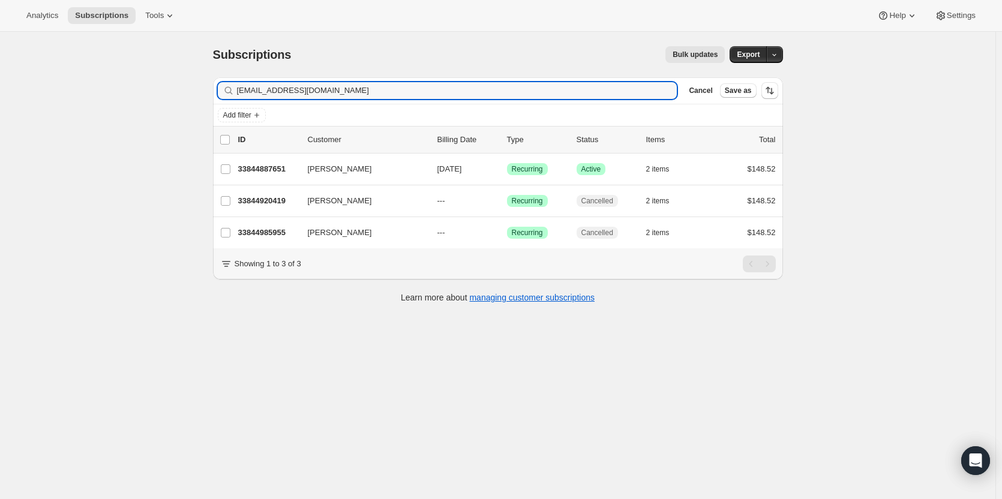
click at [713, 92] on span "Cancel" at bounding box center [700, 91] width 23 height 10
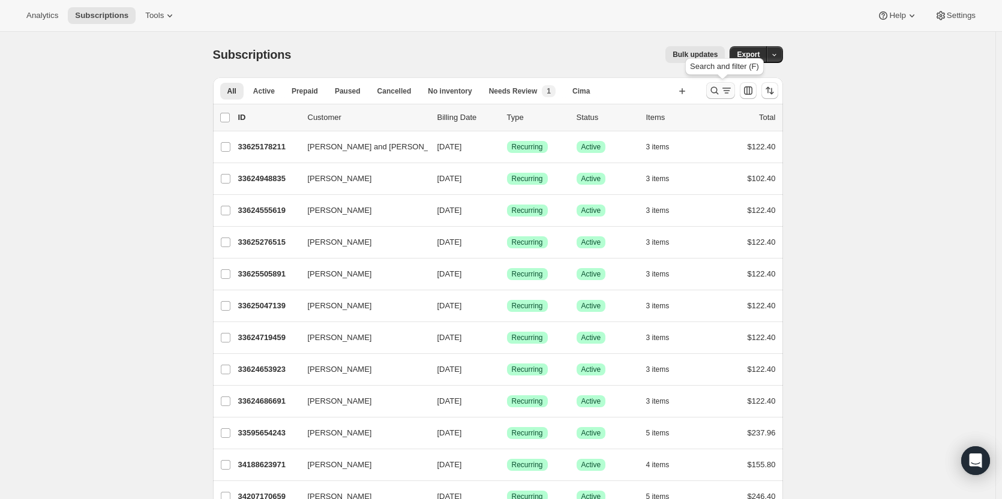
click at [719, 92] on icon "Search and filter results" at bounding box center [715, 91] width 8 height 8
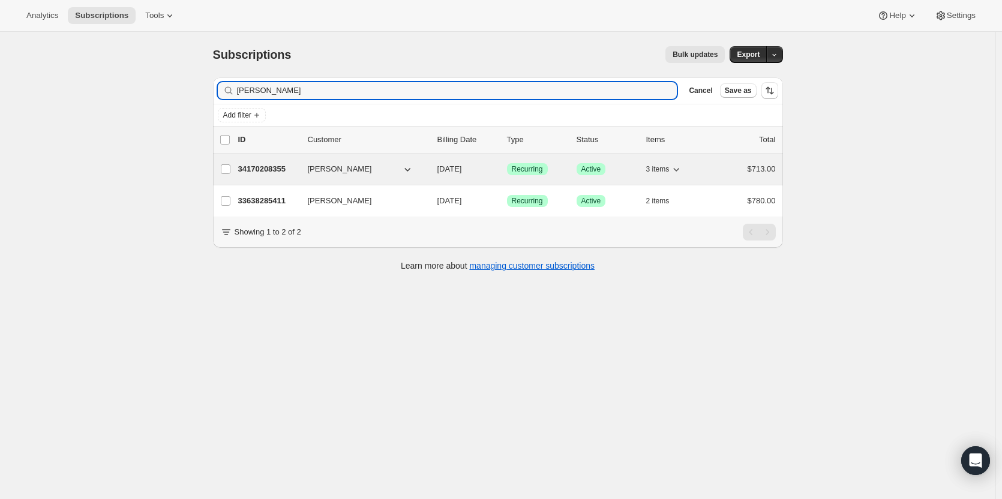
type input "[PERSON_NAME]"
click at [276, 168] on p "34170208355" at bounding box center [268, 169] width 60 height 12
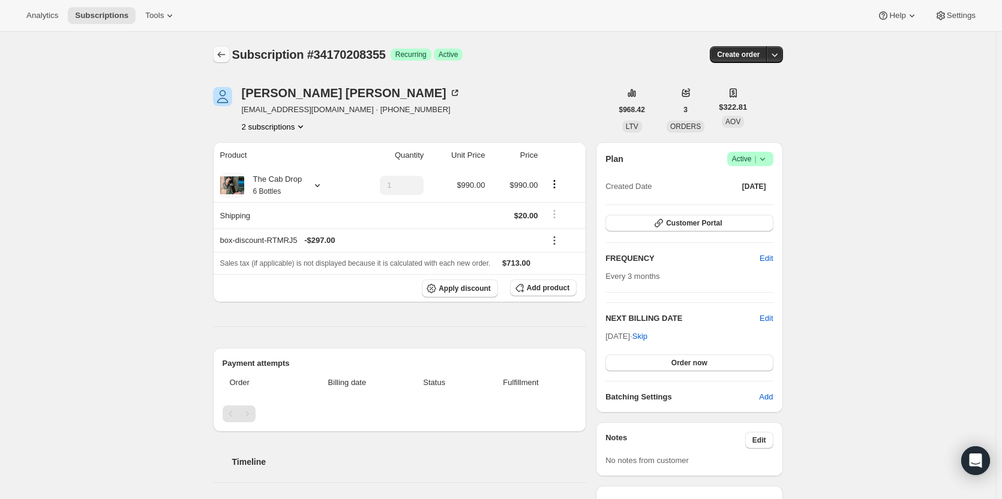
click at [229, 62] on button "Subscriptions" at bounding box center [221, 54] width 17 height 17
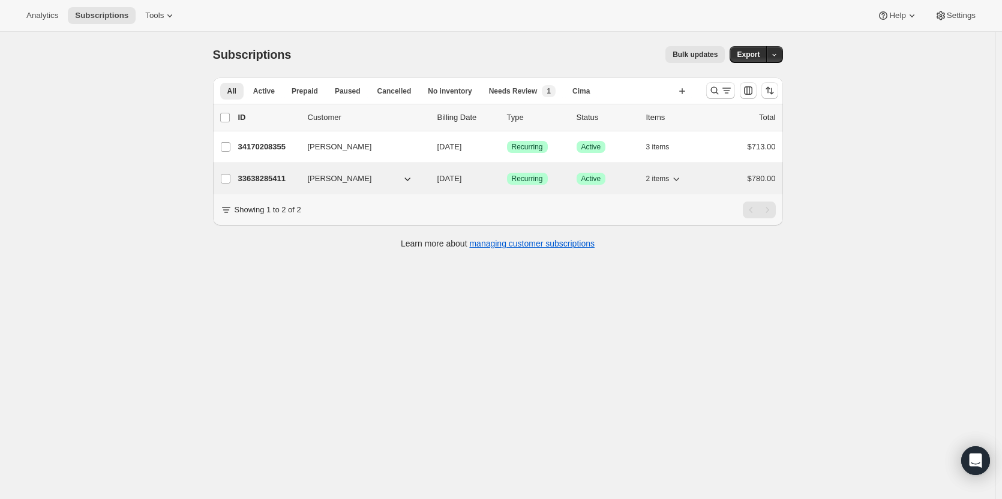
click at [274, 178] on p "33638285411" at bounding box center [268, 179] width 60 height 12
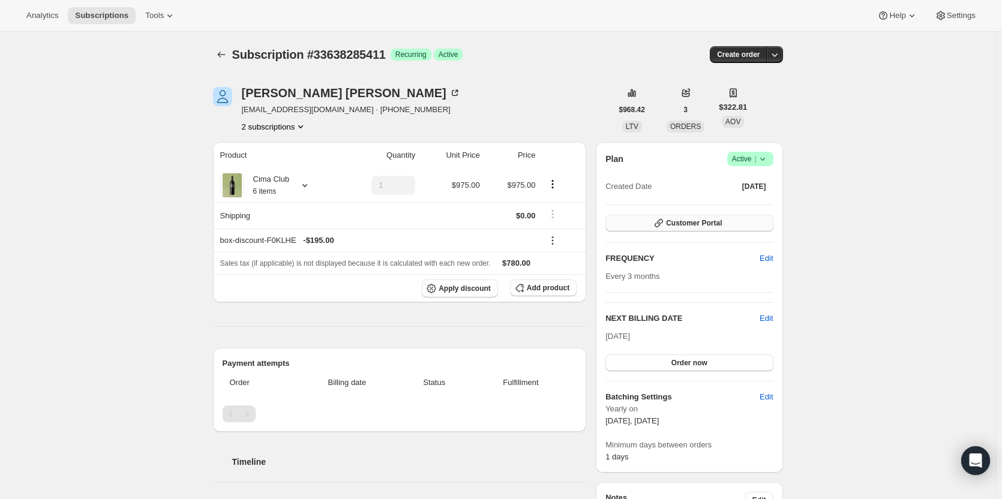
click at [693, 222] on span "Customer Portal" at bounding box center [694, 224] width 56 height 10
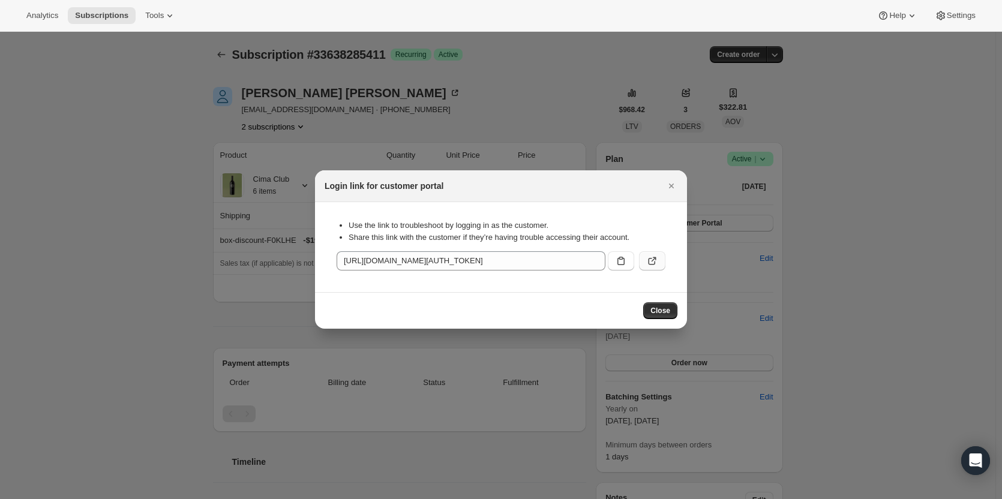
click at [656, 258] on icon ":r1p7:" at bounding box center [653, 261] width 12 height 12
click at [674, 191] on icon "Close" at bounding box center [672, 186] width 12 height 12
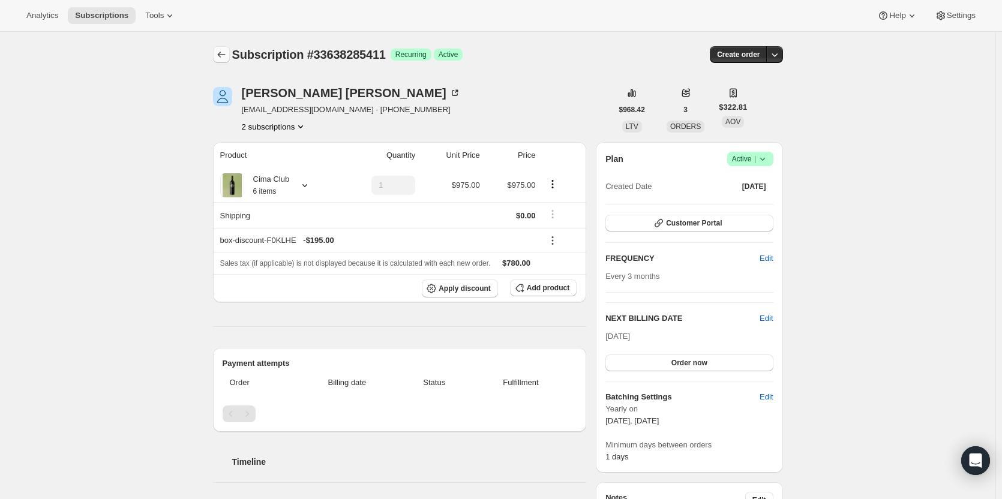
click at [228, 48] on button "Subscriptions" at bounding box center [221, 54] width 17 height 17
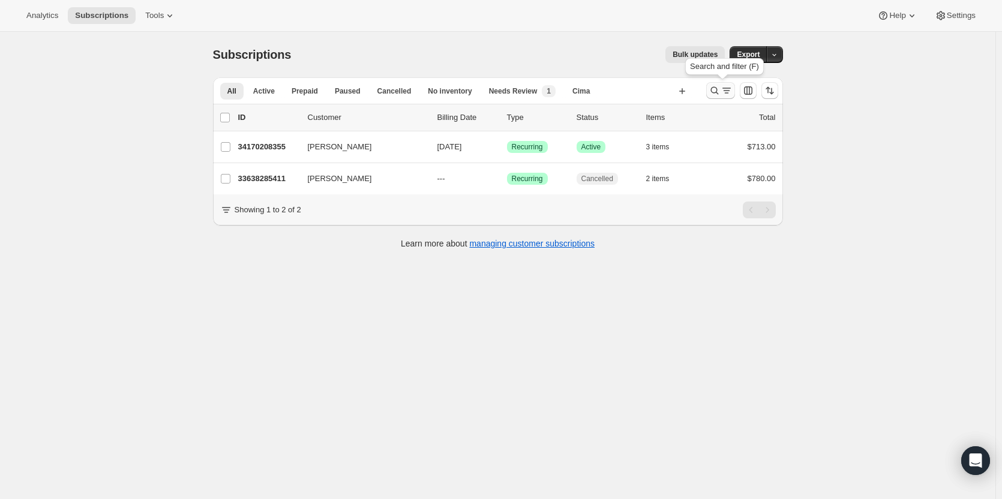
click at [721, 90] on icon "Search and filter results" at bounding box center [715, 91] width 12 height 12
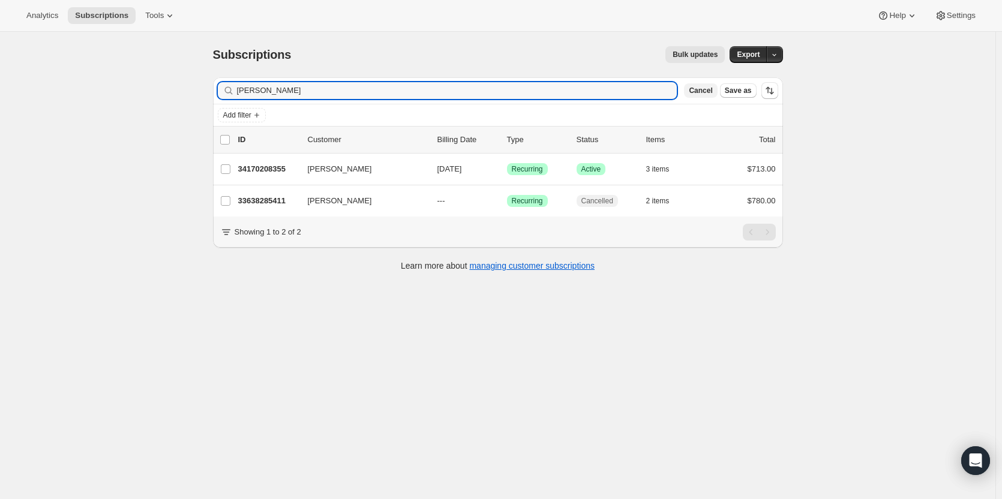
click at [699, 92] on span "Cancel" at bounding box center [700, 91] width 23 height 10
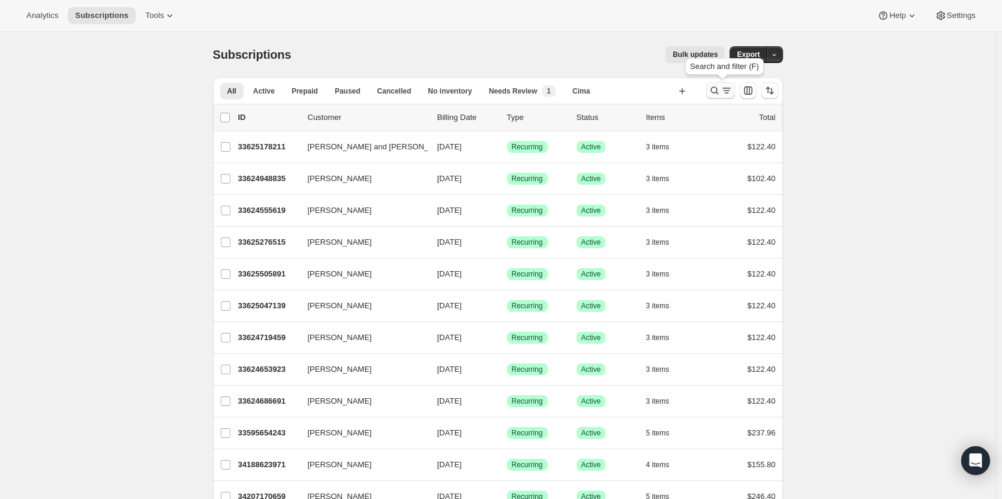
click at [717, 90] on icon "Search and filter results" at bounding box center [715, 91] width 12 height 12
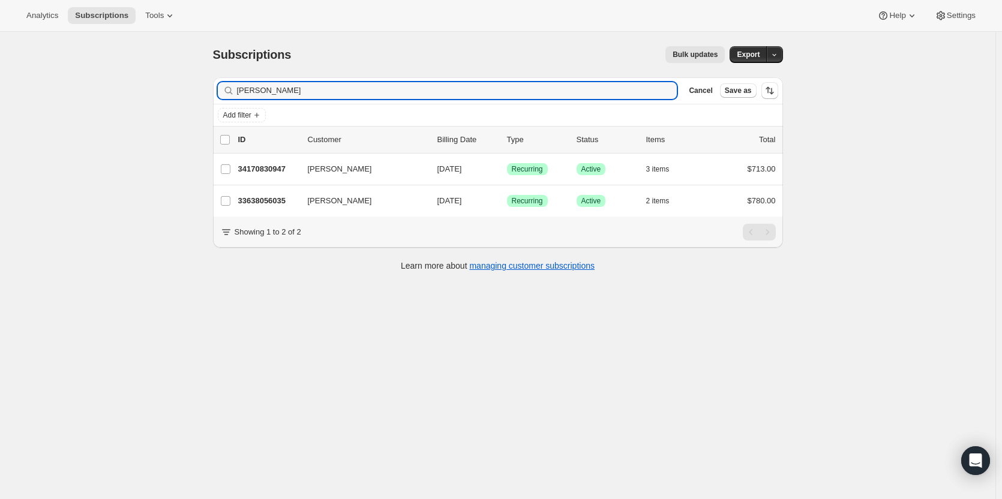
type input "Shelley Weissensee"
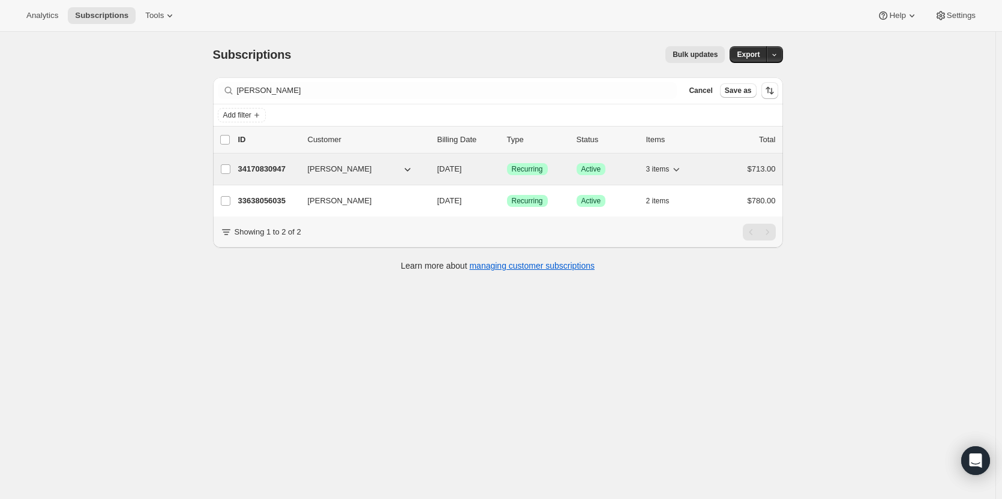
click at [247, 174] on p "34170830947" at bounding box center [268, 169] width 60 height 12
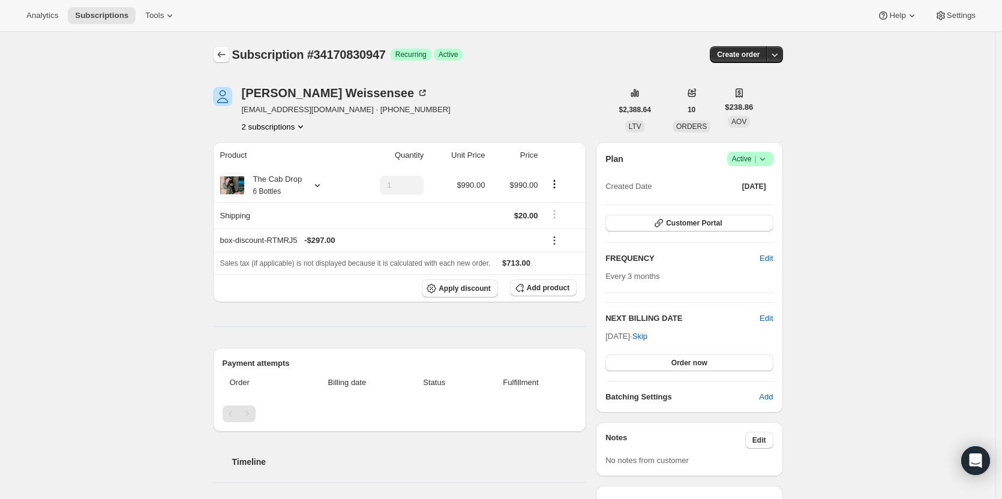
click at [226, 56] on icon "Subscriptions" at bounding box center [222, 55] width 12 height 12
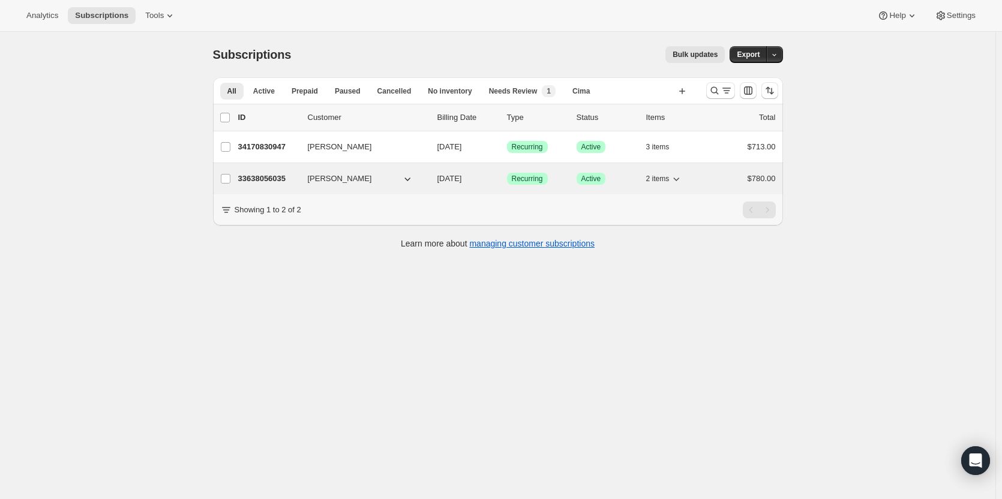
click at [282, 176] on p "33638056035" at bounding box center [268, 179] width 60 height 12
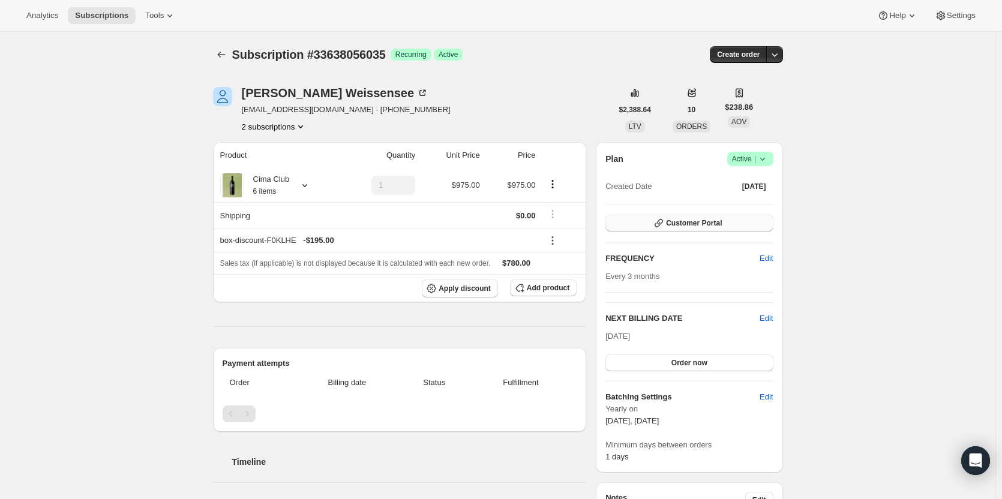
click at [665, 228] on icon "button" at bounding box center [659, 223] width 12 height 12
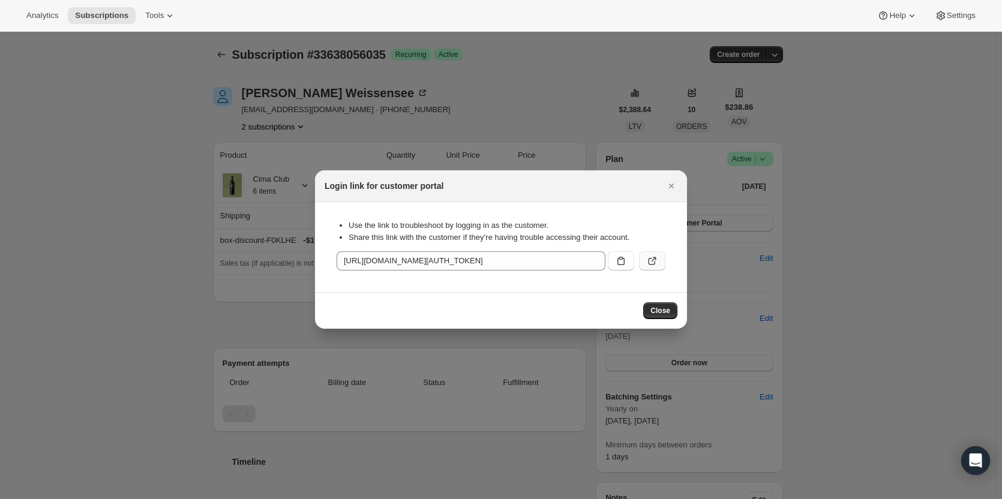
click at [660, 256] on button ":r2ce:" at bounding box center [652, 261] width 26 height 19
click at [672, 182] on icon "Close" at bounding box center [672, 186] width 12 height 12
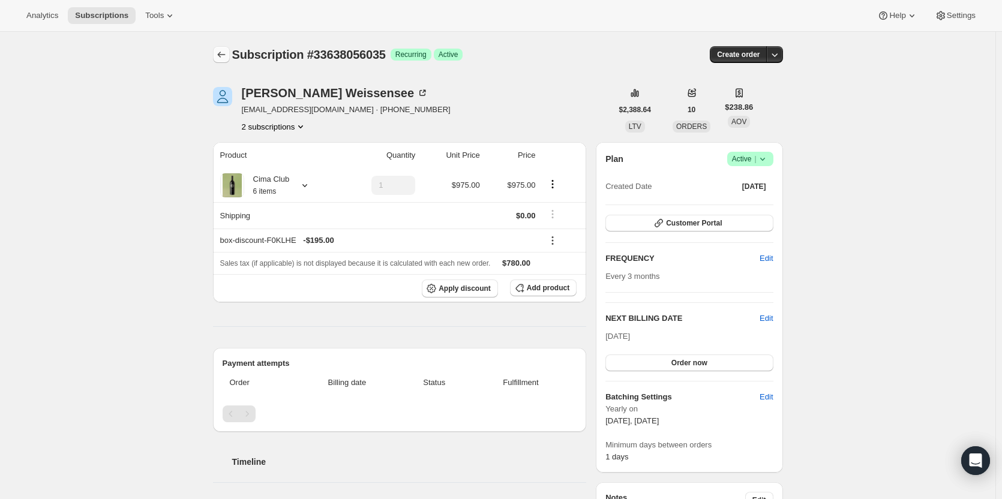
click at [228, 56] on icon "Subscriptions" at bounding box center [222, 55] width 12 height 12
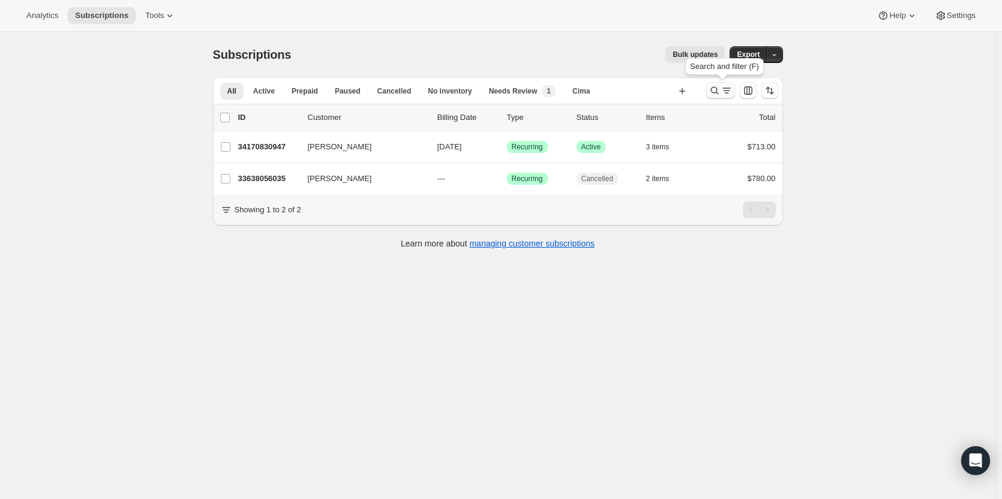
click at [721, 90] on icon "Search and filter results" at bounding box center [715, 91] width 12 height 12
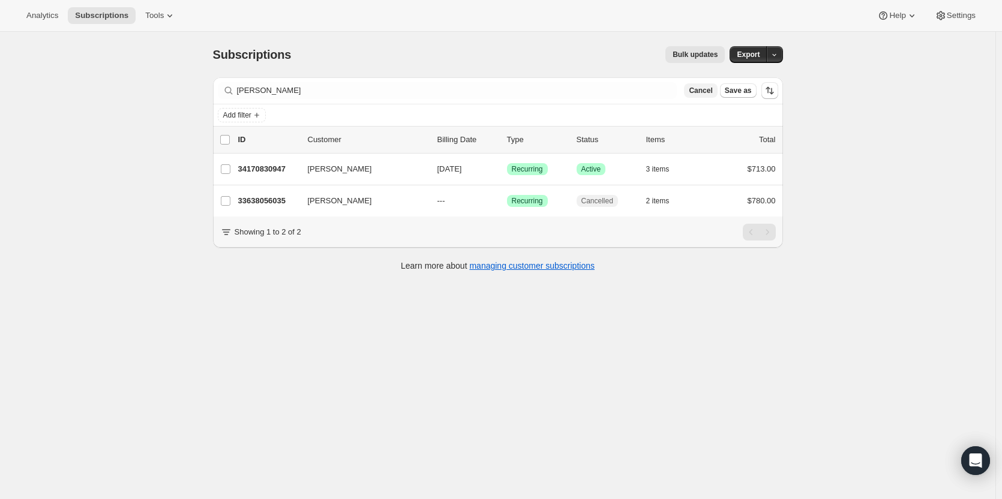
click at [713, 92] on span "Cancel" at bounding box center [700, 91] width 23 height 10
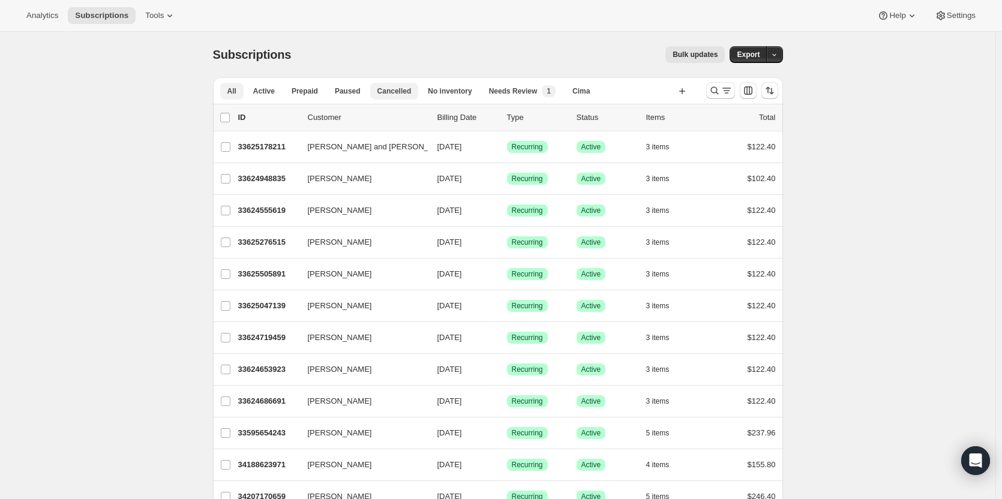
click at [379, 92] on span "Cancelled" at bounding box center [395, 91] width 34 height 10
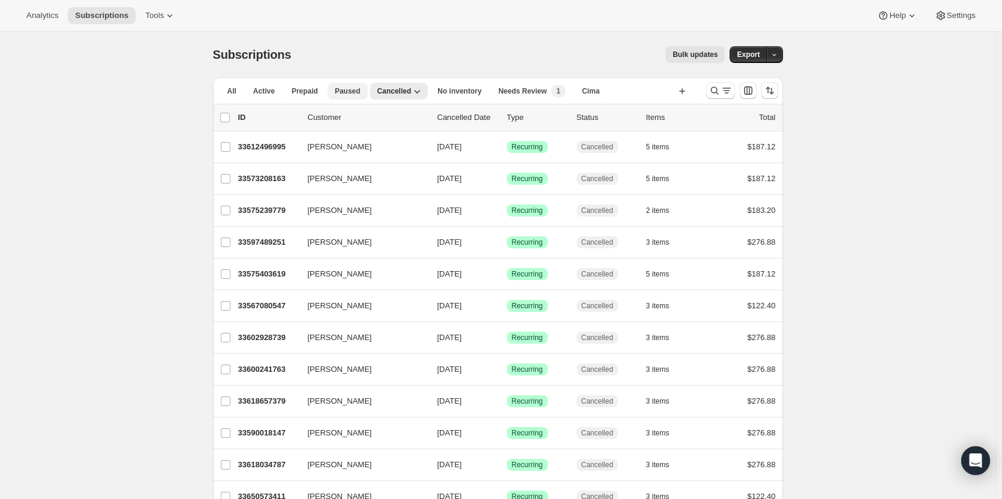
click at [337, 95] on span "Paused" at bounding box center [348, 91] width 26 height 10
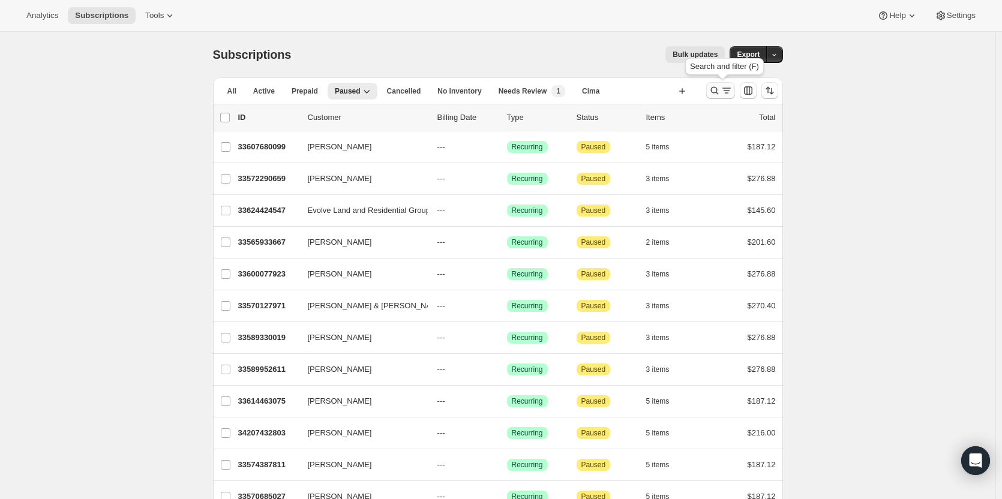
click at [717, 92] on icon "Search and filter results" at bounding box center [715, 91] width 12 height 12
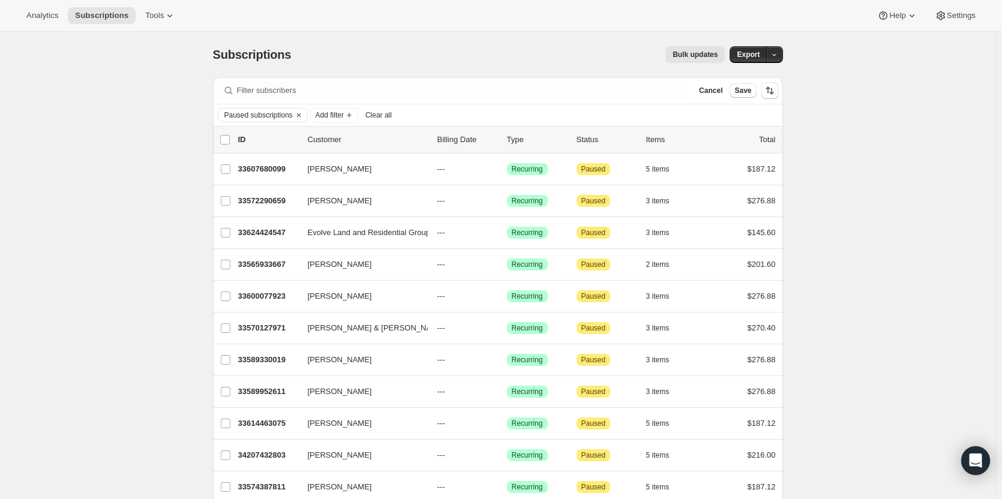
click at [381, 112] on span "Clear all" at bounding box center [379, 115] width 26 height 10
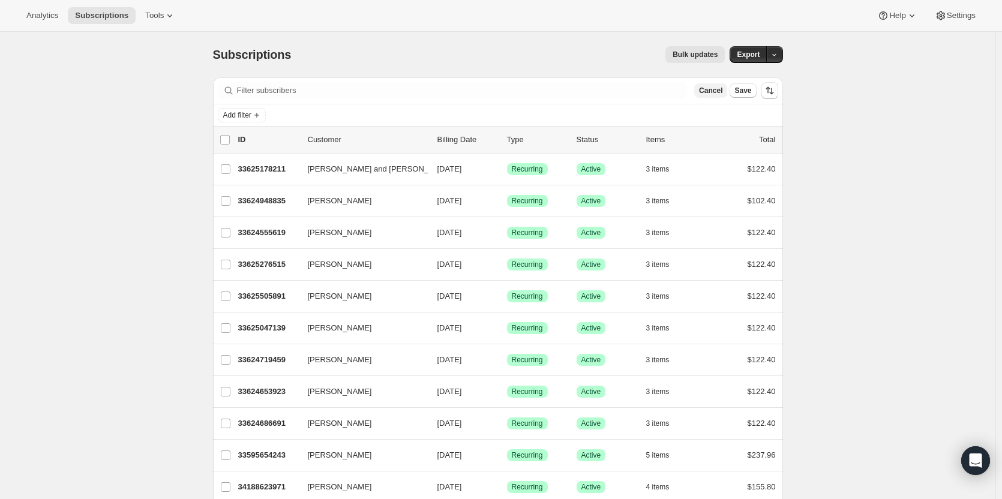
click at [707, 92] on span "Cancel" at bounding box center [710, 91] width 23 height 10
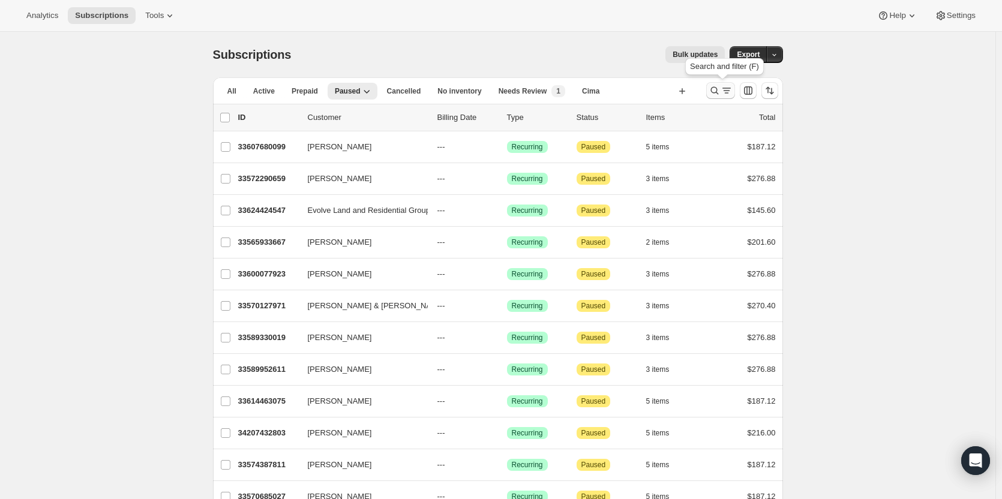
click at [716, 88] on icon "Search and filter results" at bounding box center [715, 91] width 12 height 12
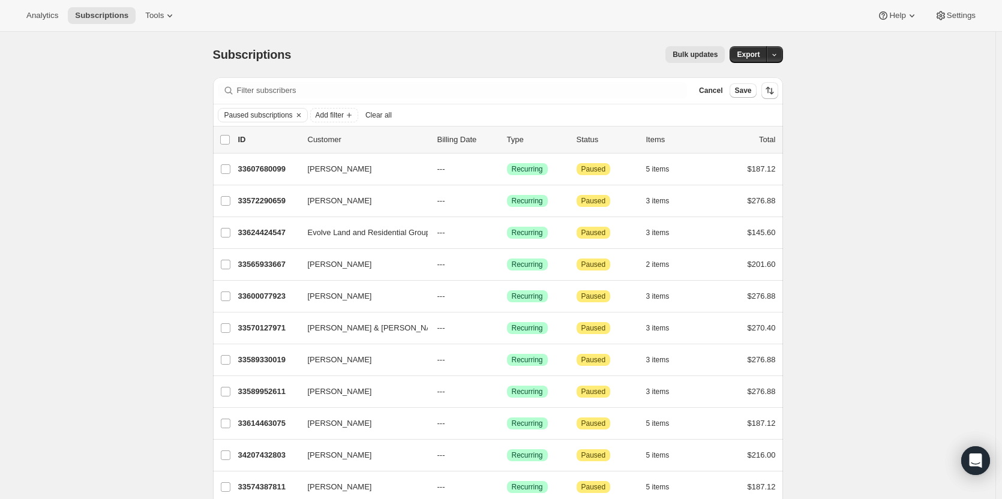
click at [387, 115] on span "Clear all" at bounding box center [379, 115] width 26 height 10
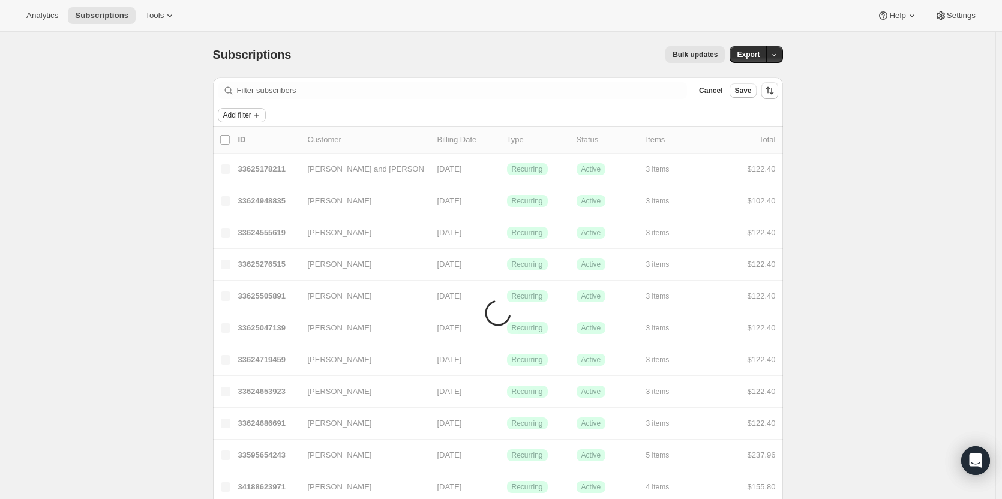
click at [243, 113] on span "Add filter" at bounding box center [237, 115] width 28 height 10
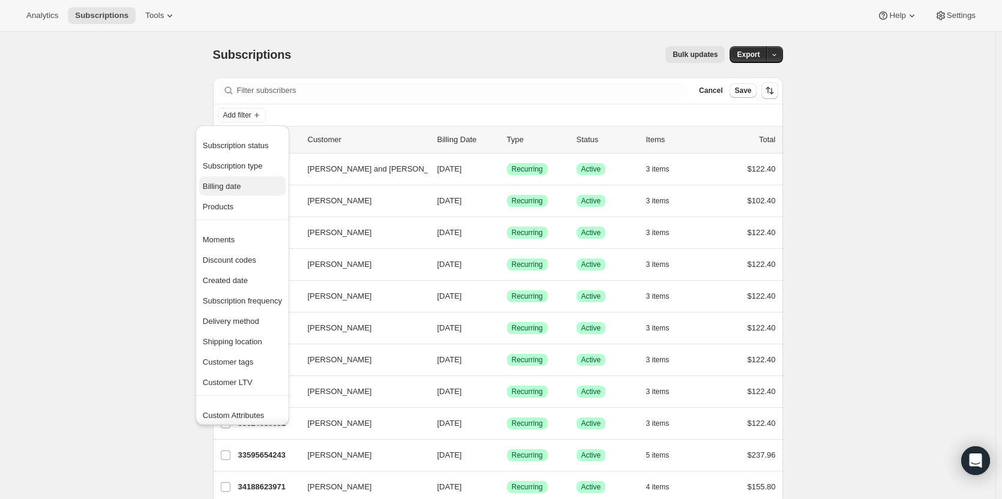
click at [243, 181] on span "Billing date" at bounding box center [242, 187] width 79 height 12
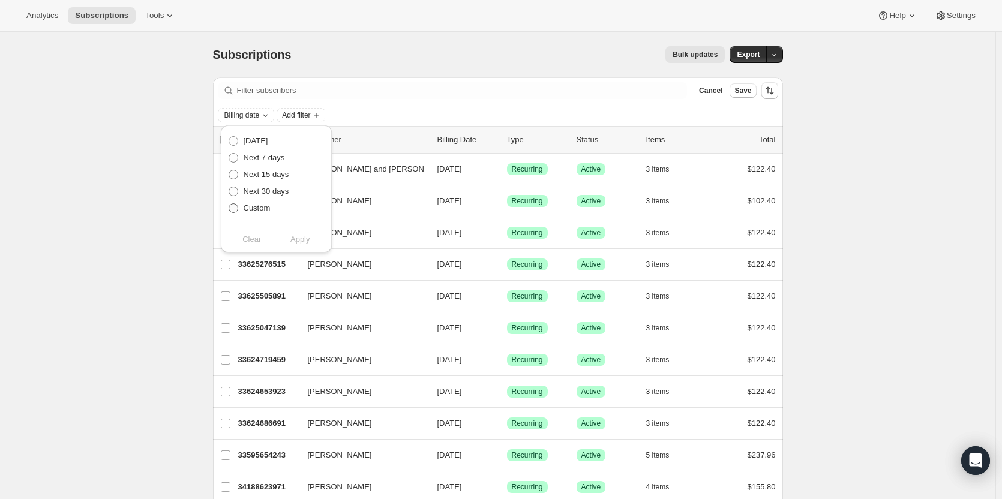
click at [234, 206] on span at bounding box center [234, 208] width 10 height 10
click at [229, 204] on input "Custom" at bounding box center [229, 203] width 1 height 1
radio input "true"
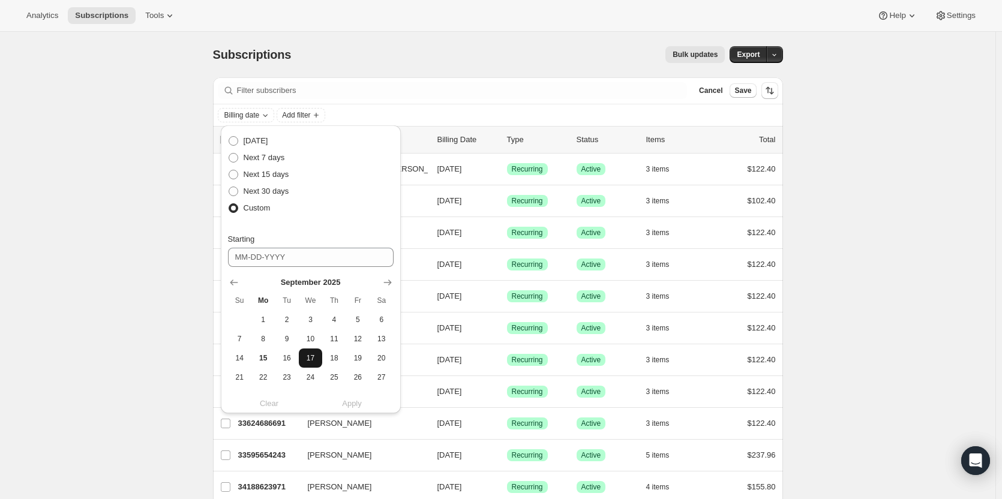
click at [315, 358] on span "17" at bounding box center [311, 359] width 14 height 10
type input "09-17-2025"
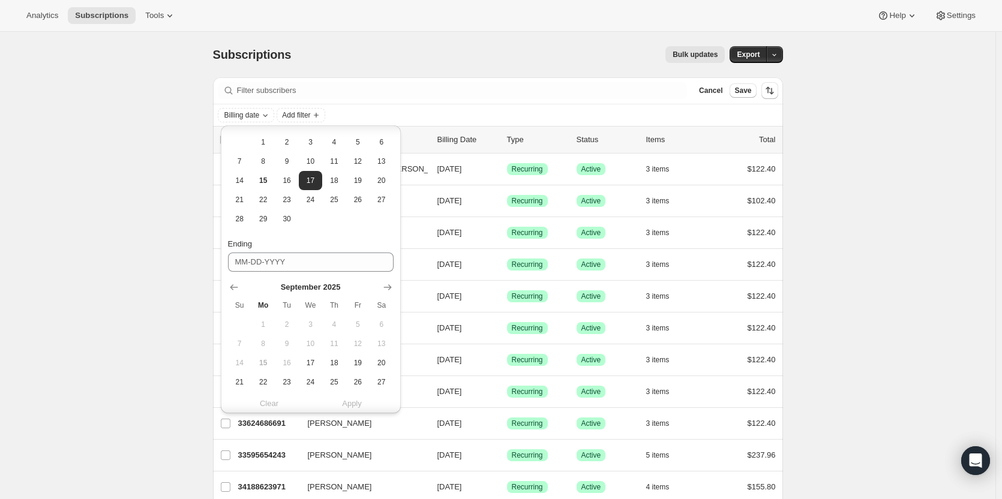
scroll to position [208, 0]
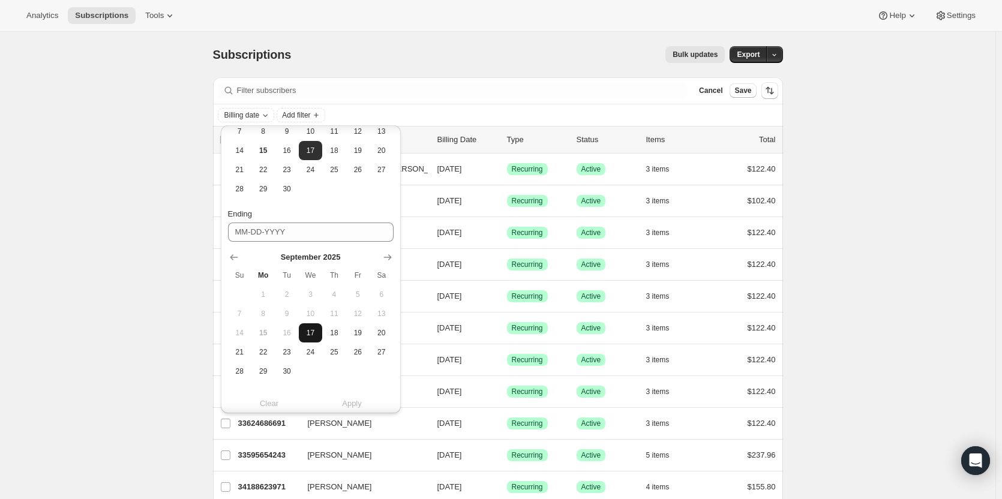
click at [315, 336] on span "17" at bounding box center [311, 333] width 14 height 10
type input "09-17-2025"
click at [348, 408] on span "Apply" at bounding box center [352, 404] width 20 height 12
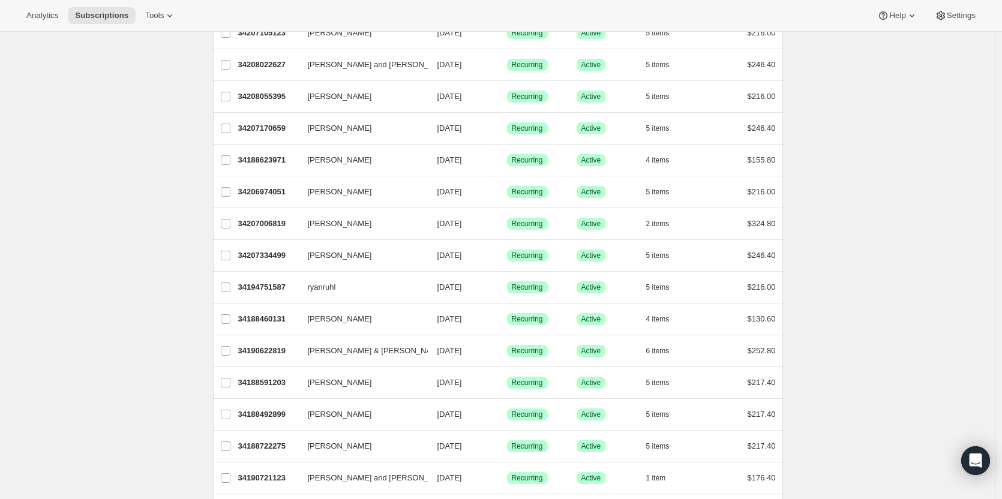
scroll to position [1321, 0]
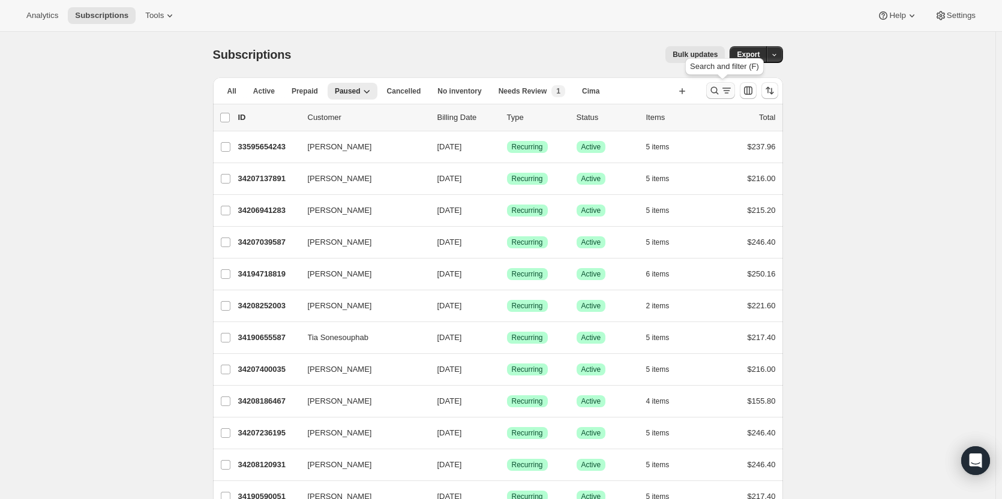
click at [719, 91] on icon "Search and filter results" at bounding box center [715, 91] width 12 height 12
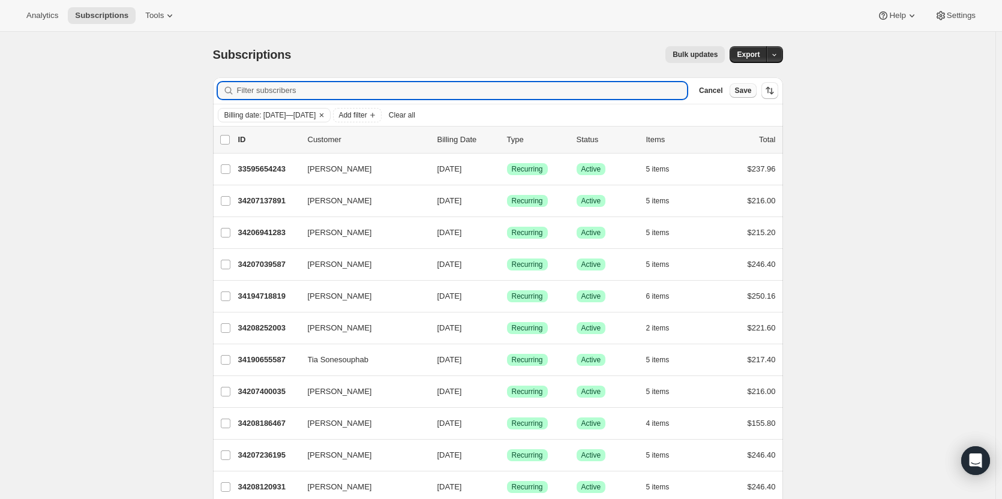
paste input "Debroah Pittenger's"
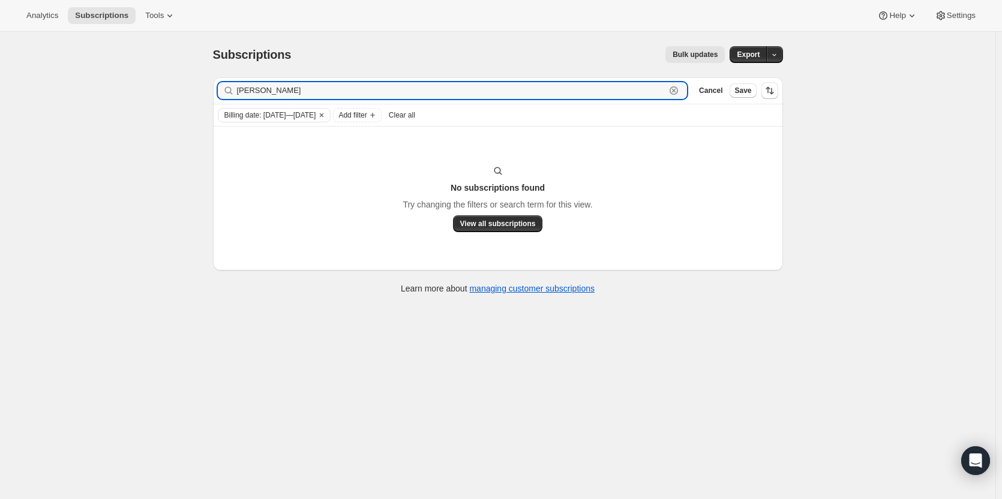
type input "Debroah Pittenger's"
click at [415, 115] on span "Clear all" at bounding box center [402, 115] width 26 height 10
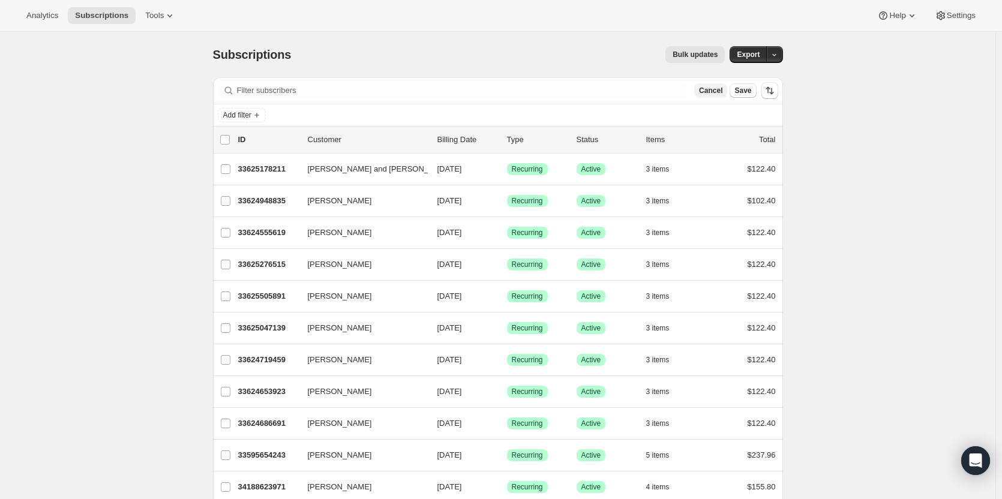
click at [717, 92] on span "Cancel" at bounding box center [710, 91] width 23 height 10
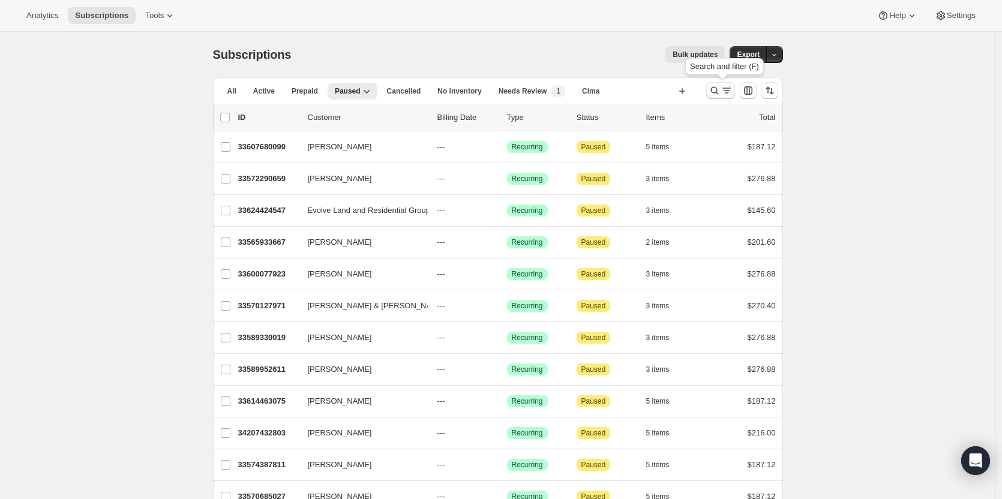
click at [716, 91] on icon "Search and filter results" at bounding box center [715, 91] width 12 height 12
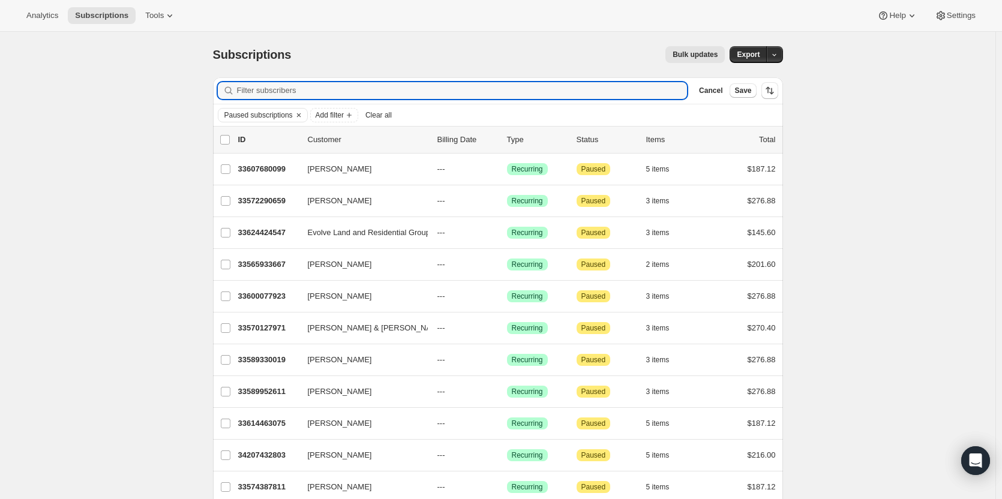
click at [387, 112] on span "Clear all" at bounding box center [379, 115] width 26 height 10
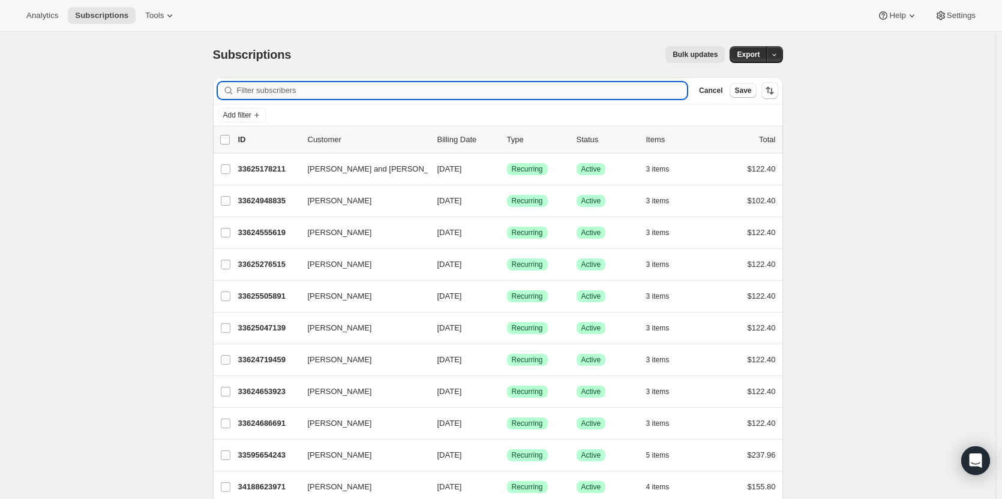
click at [435, 92] on input "Filter subscribers" at bounding box center [462, 90] width 451 height 17
paste input "Debroah Pittenger's"
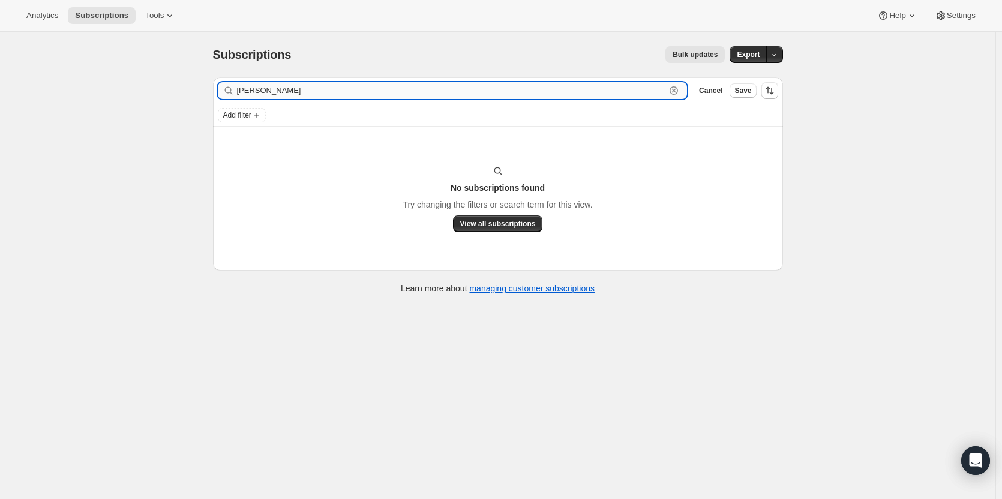
click at [437, 84] on input "Debroah Pittenger's" at bounding box center [451, 90] width 429 height 17
type input "Debroah Pittenger's"
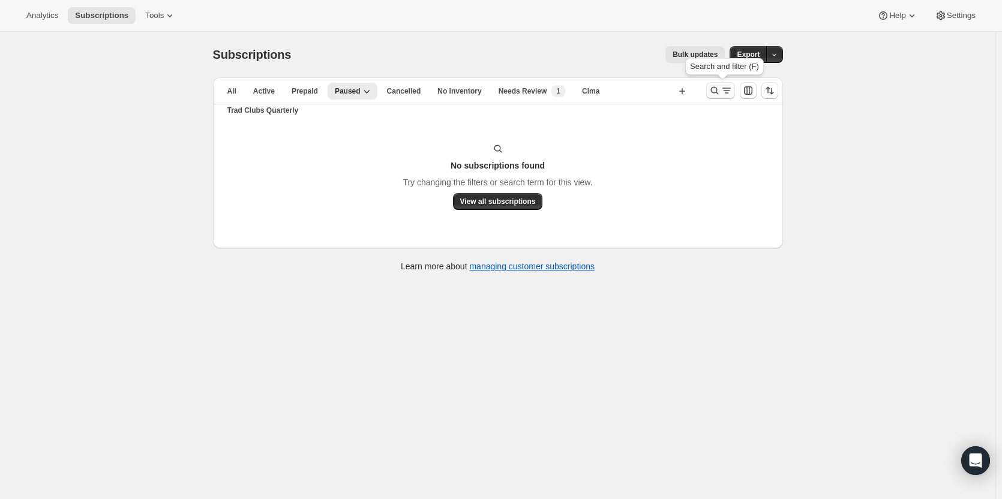
click at [717, 92] on icon "Search and filter results" at bounding box center [715, 91] width 12 height 12
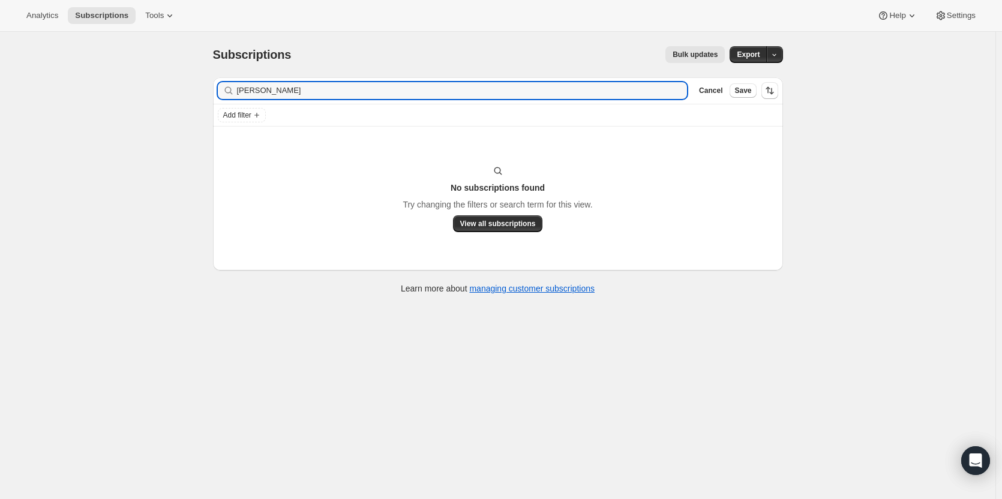
click at [687, 91] on div "Debroah Pittenger's Clear" at bounding box center [453, 90] width 470 height 17
click at [680, 91] on icon "button" at bounding box center [674, 91] width 12 height 12
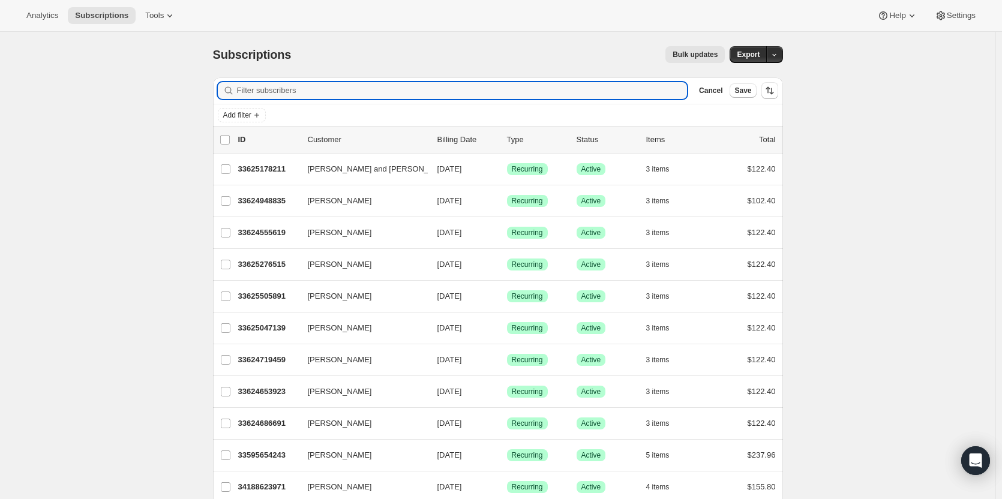
paste input "Debroah Pittenger's"
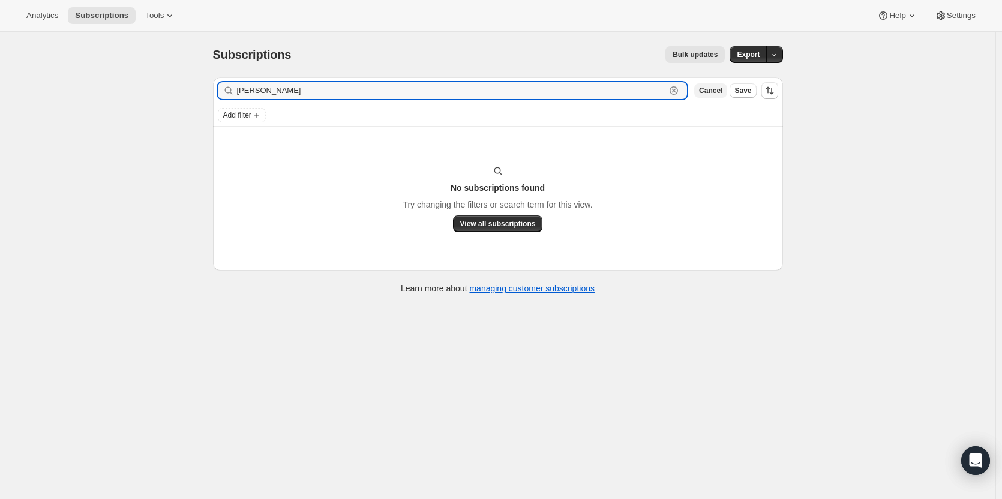
type input "Debroah Pittenger's"
click at [723, 88] on span "Cancel" at bounding box center [710, 91] width 23 height 10
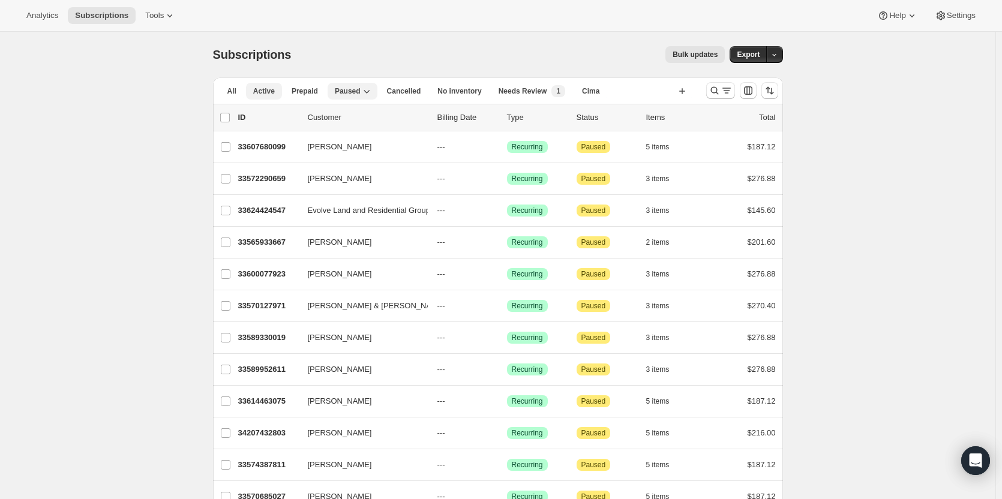
click at [273, 93] on span "Active" at bounding box center [264, 91] width 22 height 10
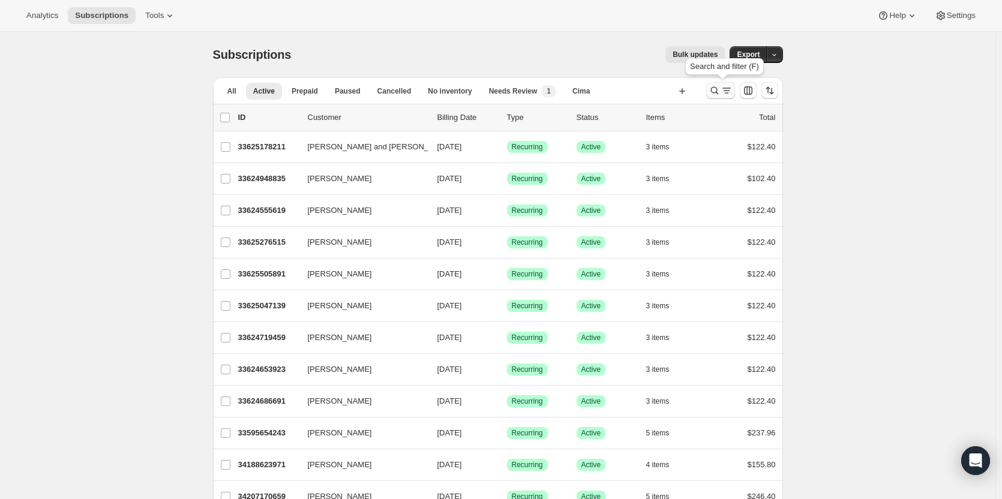
click at [719, 92] on icon "Search and filter results" at bounding box center [715, 91] width 12 height 12
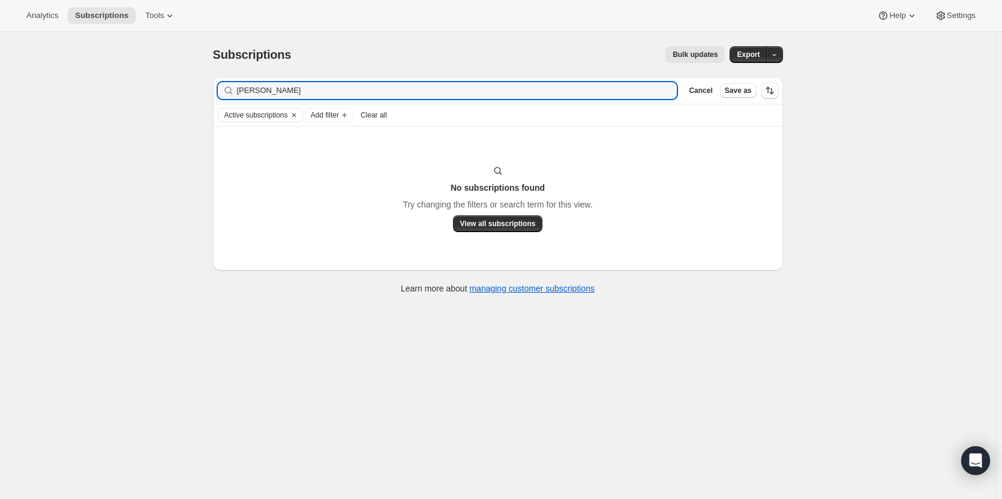
type input "Debroah Pittenger's"
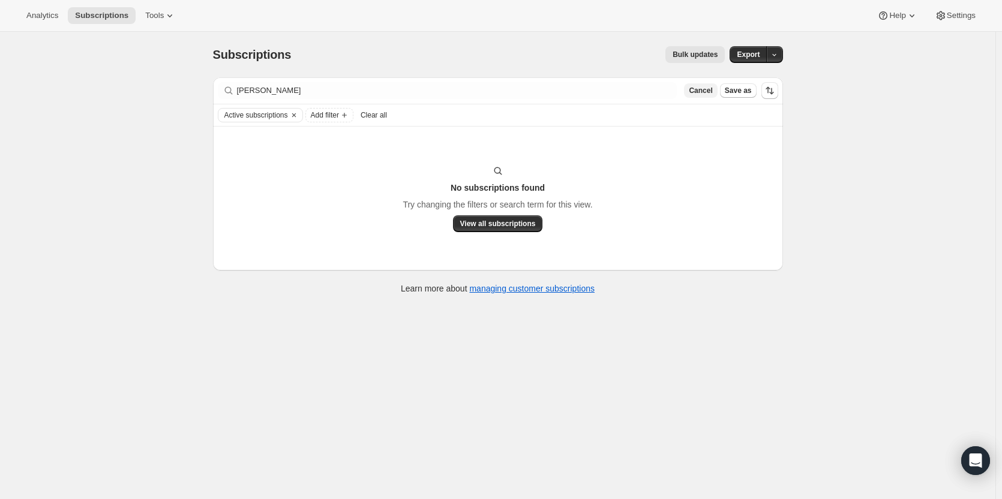
click at [700, 90] on span "Cancel" at bounding box center [700, 91] width 23 height 10
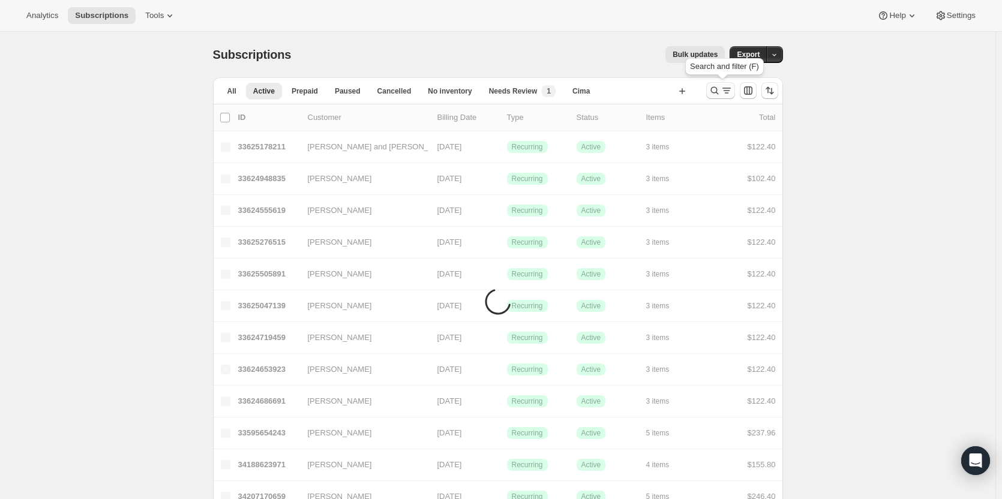
click at [721, 90] on icon "Search and filter results" at bounding box center [715, 91] width 12 height 12
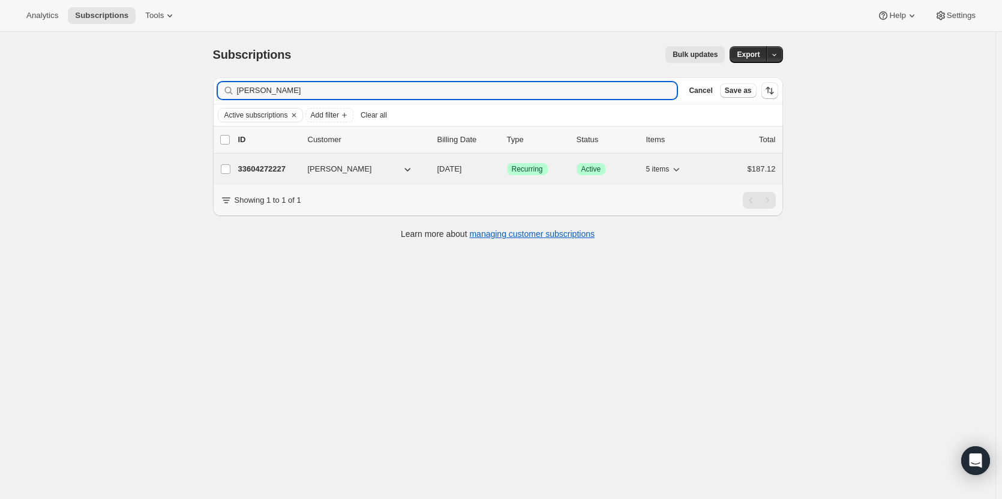
type input "Deborah Pittenger"
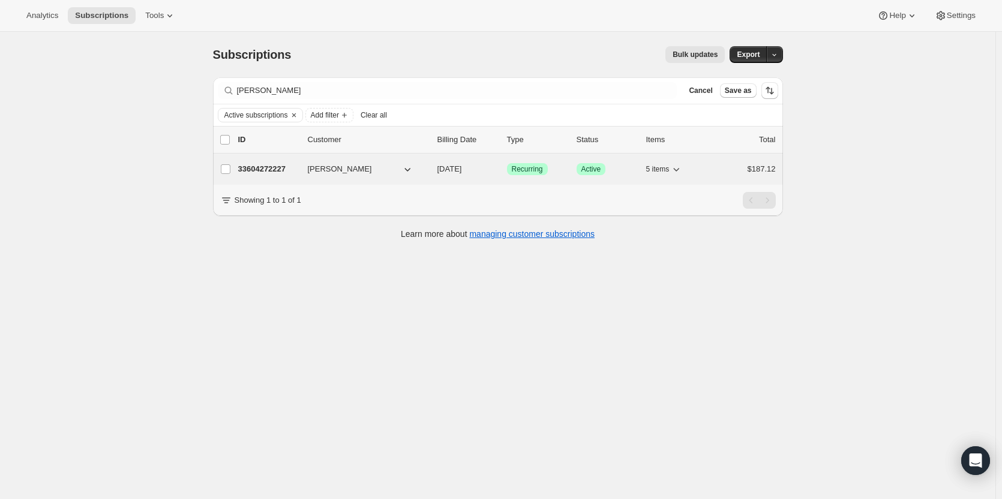
click at [279, 172] on p "33604272227" at bounding box center [268, 169] width 60 height 12
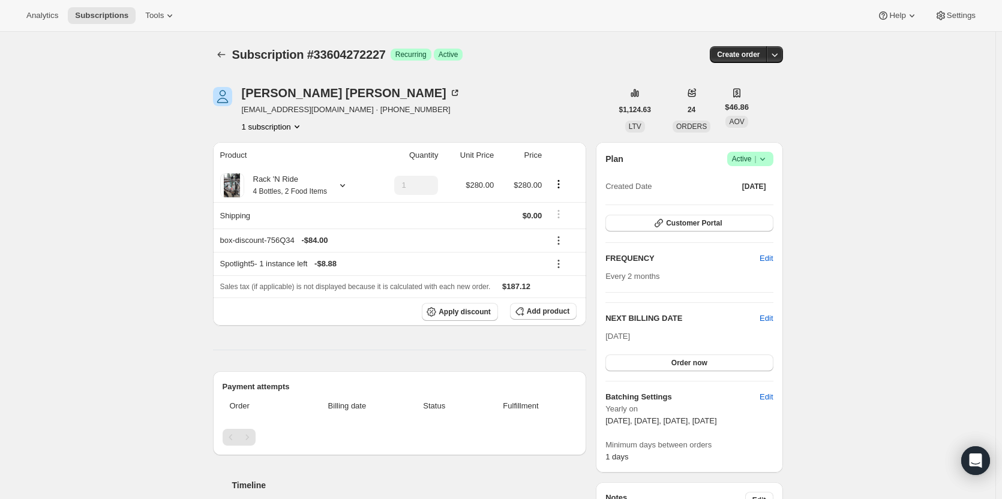
click at [774, 161] on span "Success Active |" at bounding box center [751, 159] width 46 height 14
click at [665, 228] on icon "button" at bounding box center [659, 223] width 12 height 12
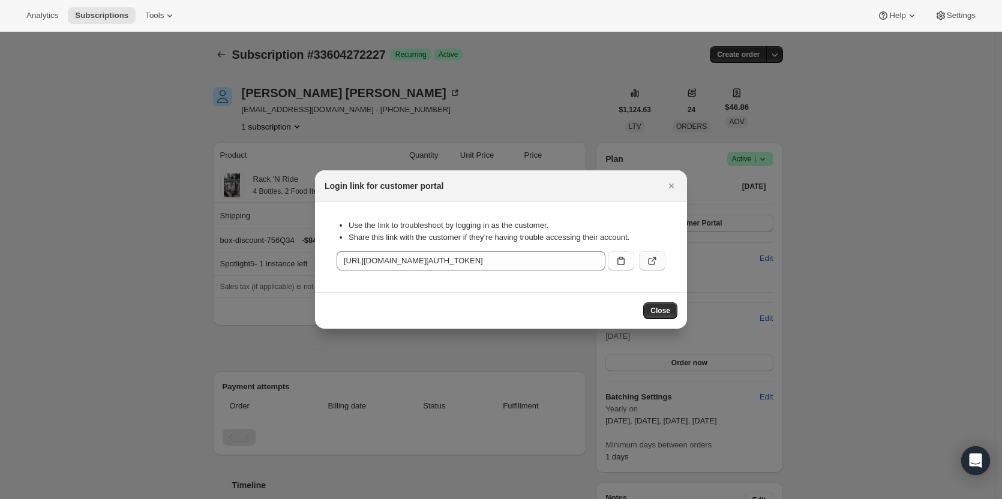
click at [655, 264] on icon ":r4k5:" at bounding box center [652, 261] width 7 height 7
click at [678, 190] on button "Close" at bounding box center [671, 186] width 17 height 17
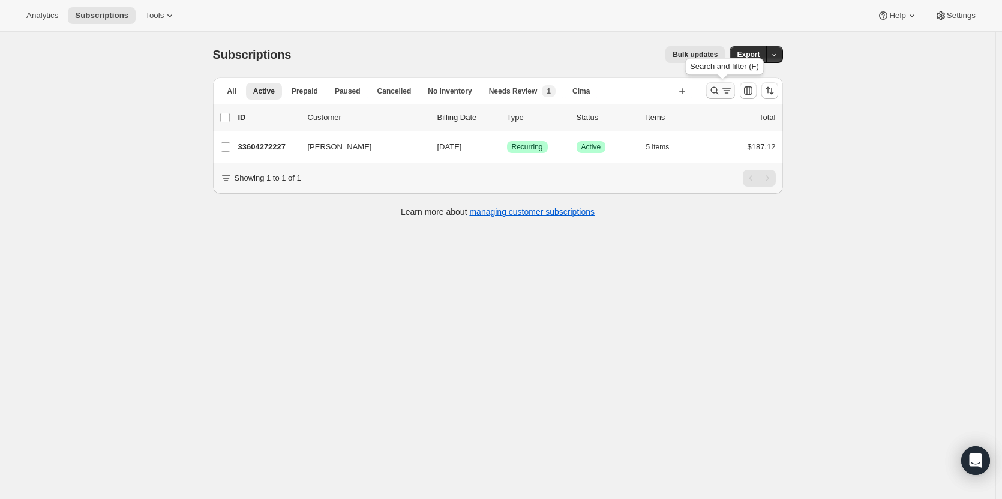
click at [713, 97] on button "Search and filter results" at bounding box center [721, 90] width 29 height 17
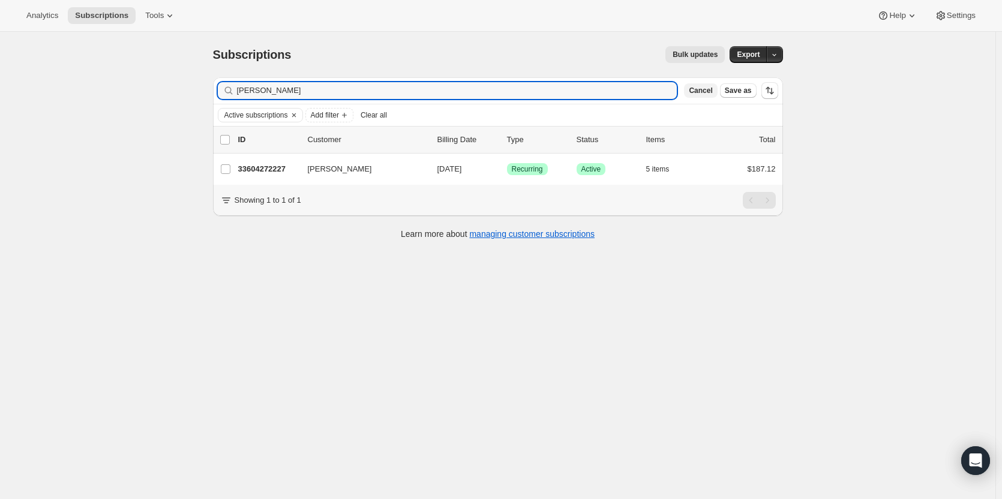
click at [713, 97] on button "Cancel" at bounding box center [700, 90] width 33 height 14
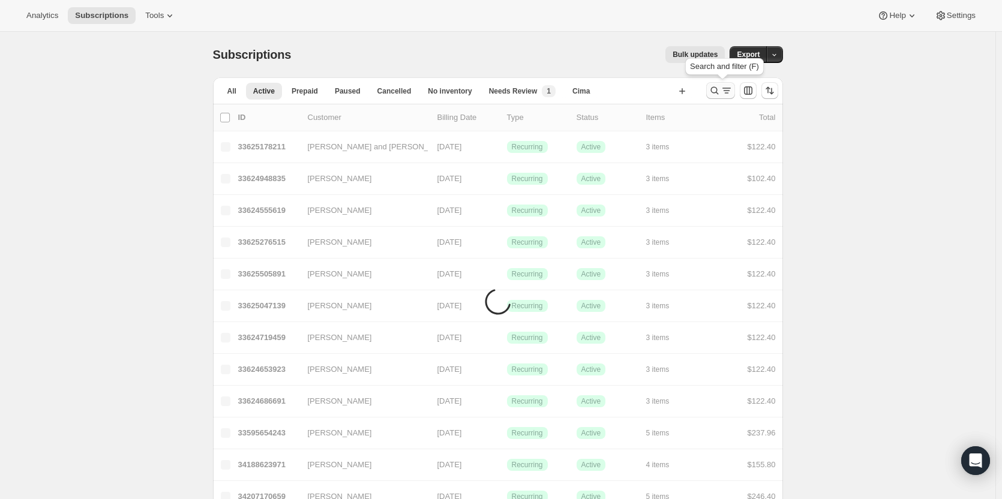
click at [717, 92] on icon "Search and filter results" at bounding box center [715, 91] width 12 height 12
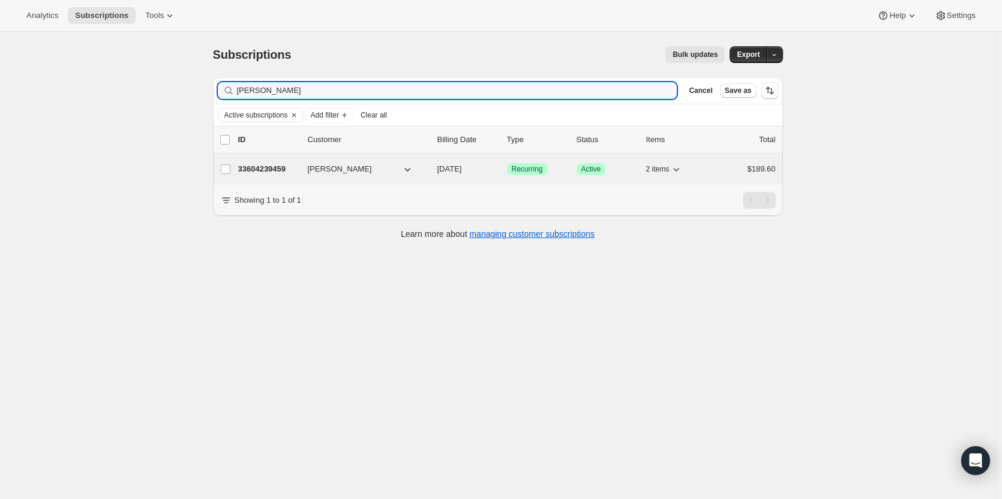
type input "[PERSON_NAME]"
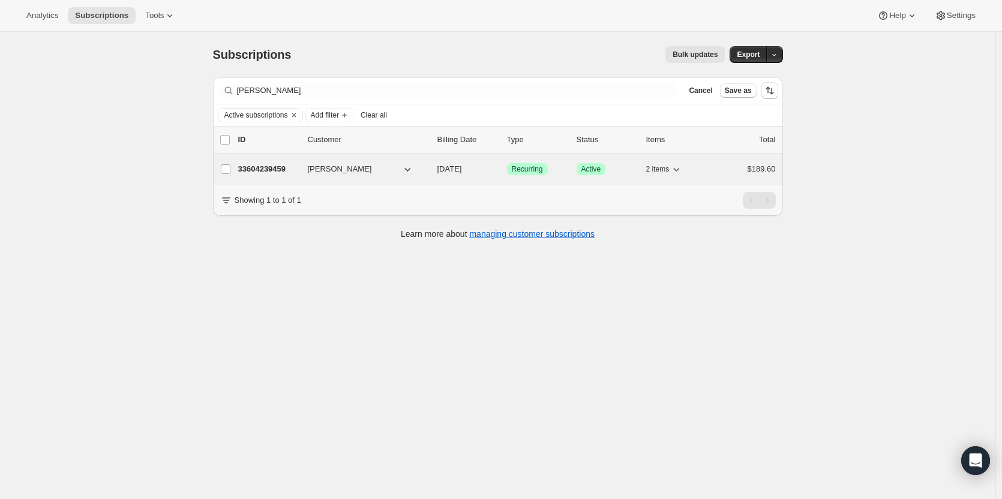
click at [274, 172] on p "33604239459" at bounding box center [268, 169] width 60 height 12
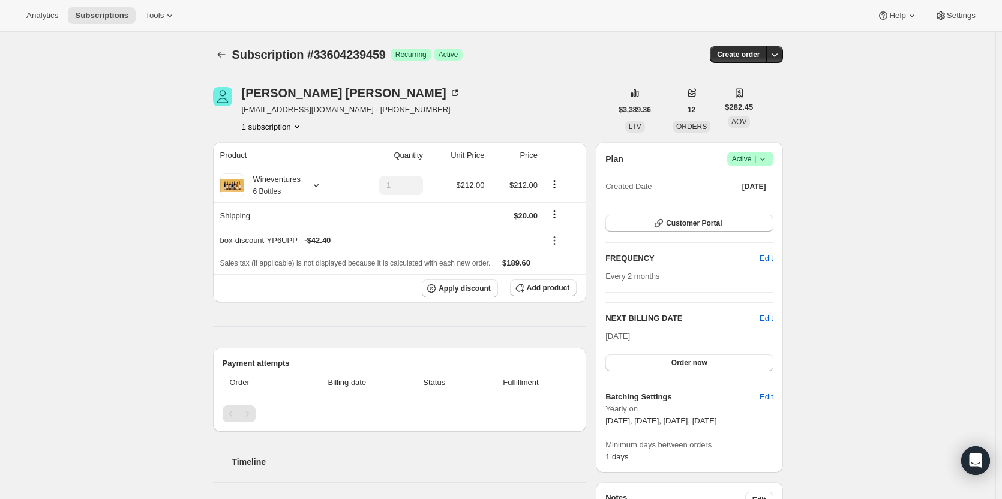
click at [736, 233] on div "Plan Success Active | Created Date Aug 28, 2023 Customer Portal FREQUENCY Edit …" at bounding box center [689, 308] width 167 height 312
click at [738, 227] on button "Customer Portal" at bounding box center [689, 223] width 167 height 17
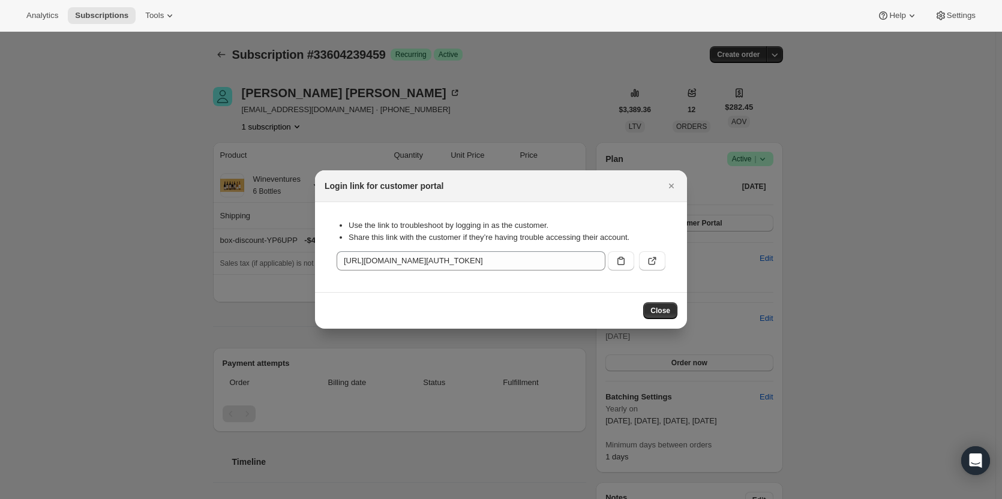
click at [654, 272] on div "Use the link to troubleshoot by logging in as the customer. Share this link wit…" at bounding box center [501, 247] width 353 height 71
click at [659, 258] on button ":r533:" at bounding box center [652, 261] width 26 height 19
click at [654, 298] on div "Close" at bounding box center [501, 310] width 372 height 37
click at [658, 307] on span "Close" at bounding box center [661, 311] width 20 height 10
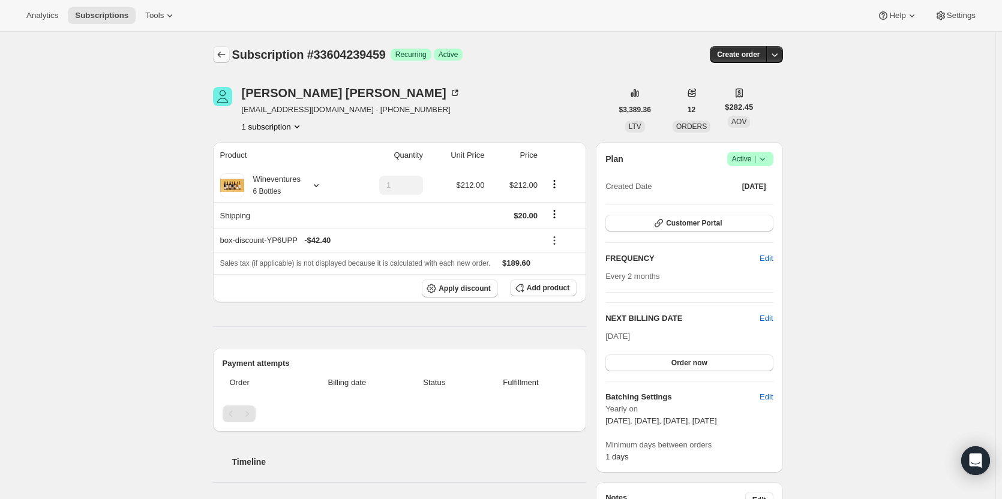
click at [230, 55] on button "Subscriptions" at bounding box center [221, 54] width 17 height 17
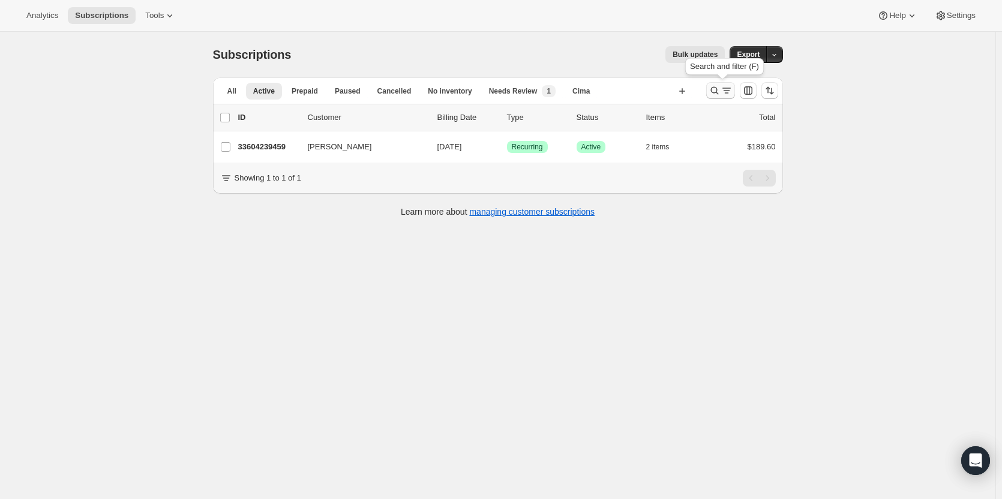
click at [715, 89] on icon "Search and filter results" at bounding box center [715, 91] width 12 height 12
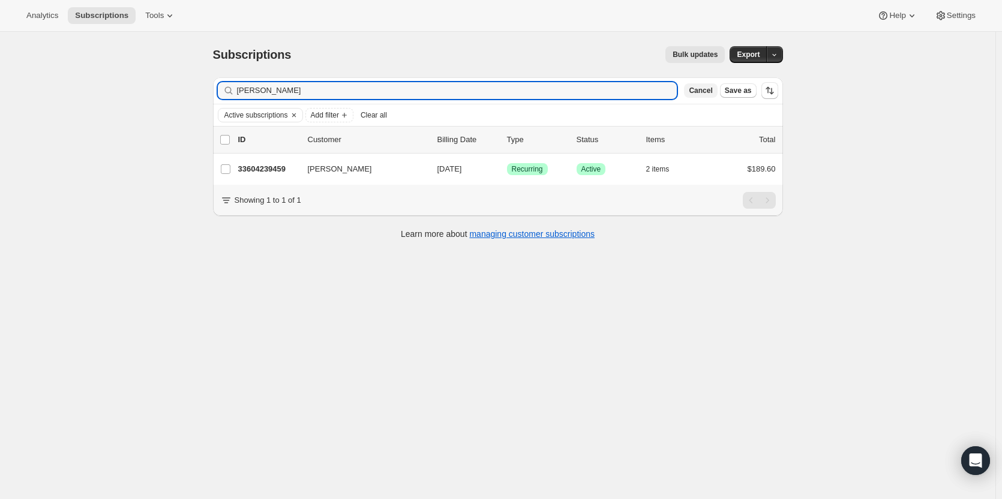
click at [703, 91] on span "Cancel" at bounding box center [700, 91] width 23 height 10
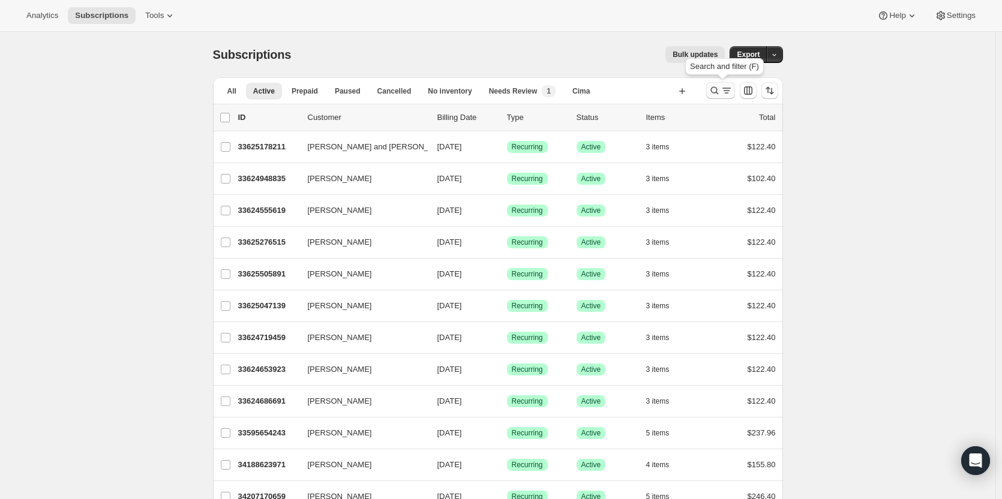
click at [721, 92] on icon "Search and filter results" at bounding box center [715, 91] width 12 height 12
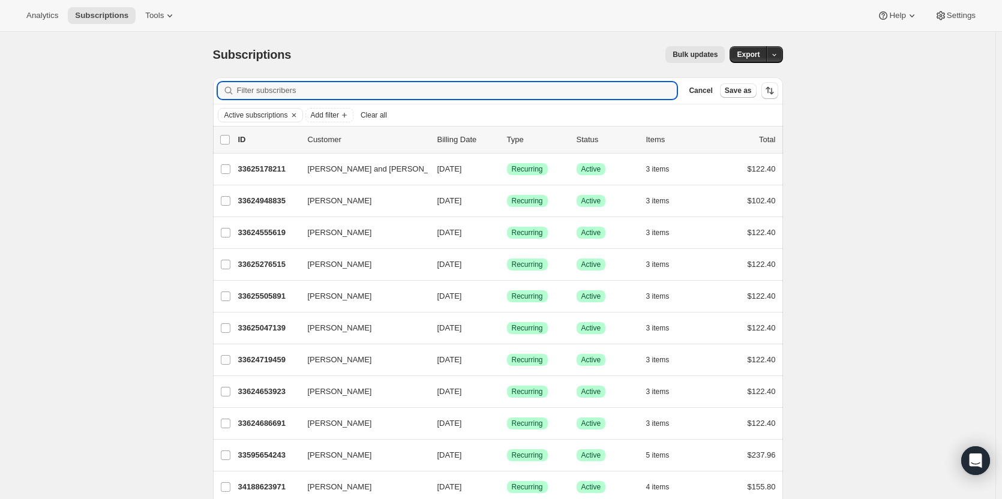
paste input "[PERSON_NAME]"
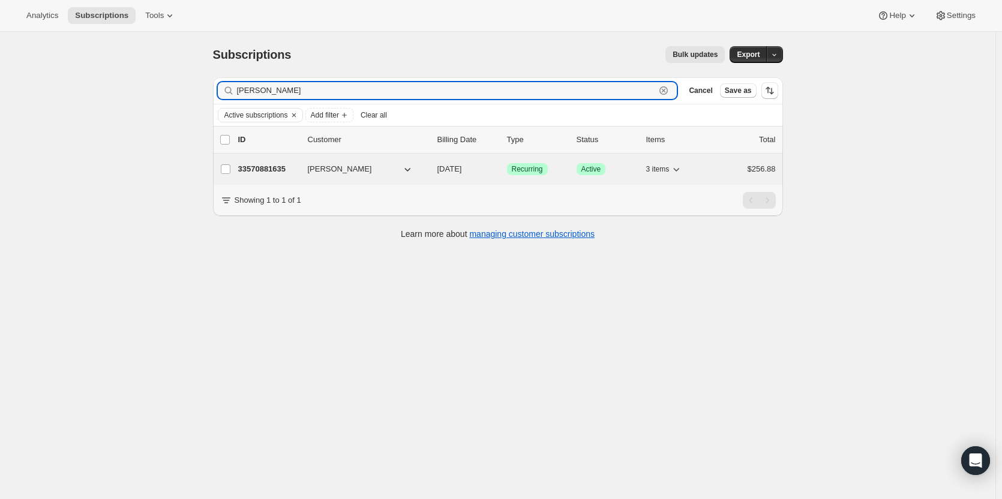
type input "[PERSON_NAME]"
click at [266, 167] on p "33570881635" at bounding box center [268, 169] width 60 height 12
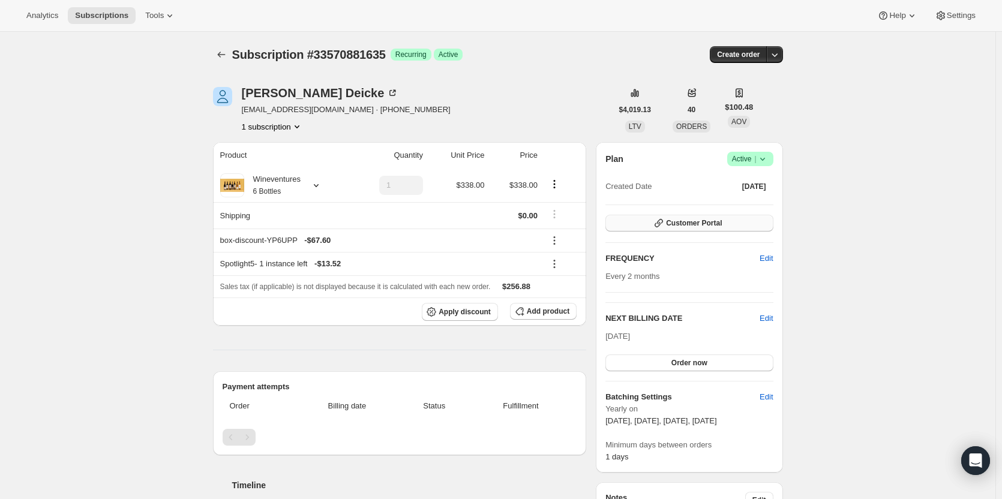
click at [705, 220] on span "Customer Portal" at bounding box center [694, 224] width 56 height 10
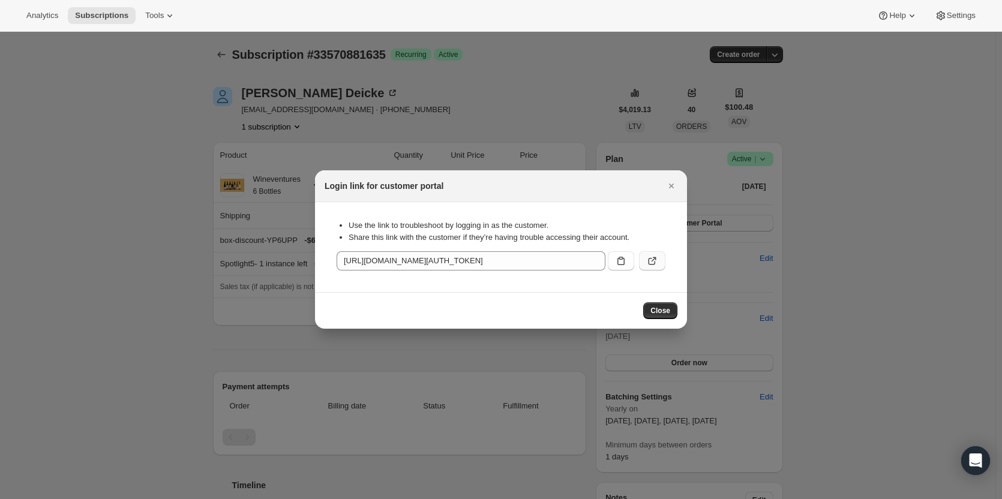
click at [653, 258] on icon ":rgp:" at bounding box center [653, 261] width 12 height 12
